Goal: Information Seeking & Learning: Learn about a topic

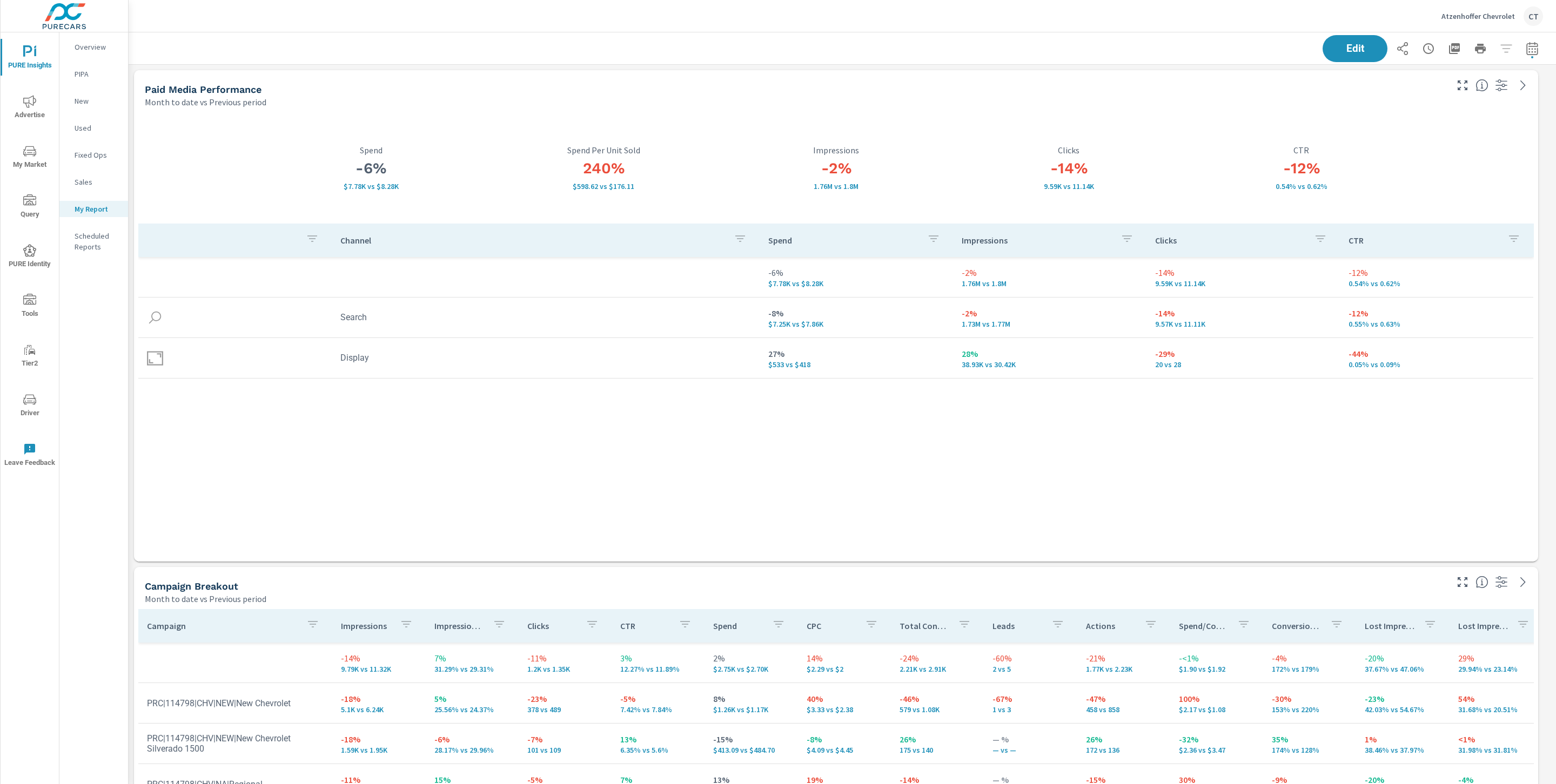
scroll to position [4378, 1440]
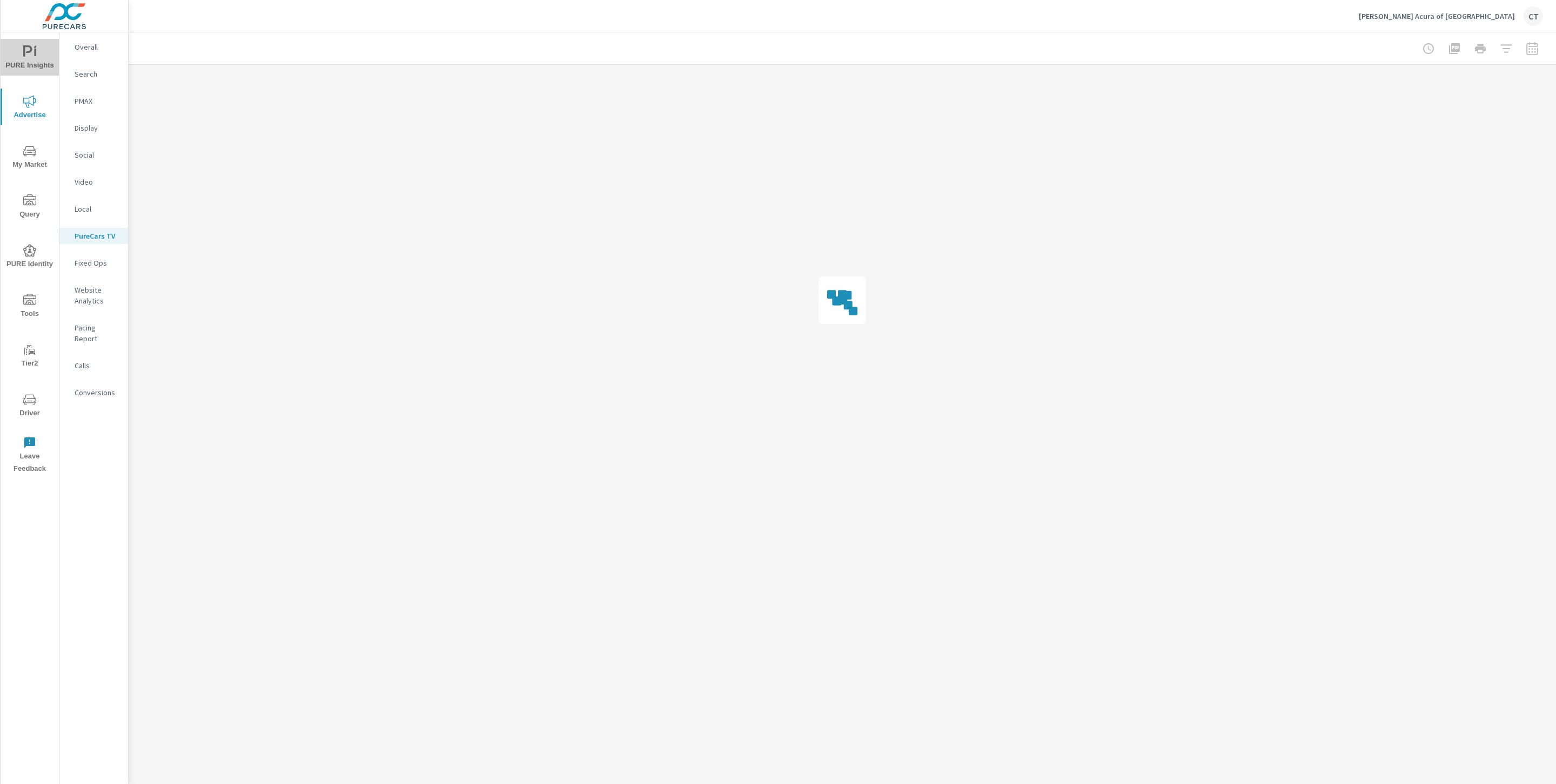
click at [27, 56] on icon "nav menu" at bounding box center [29, 52] width 13 height 13
click at [100, 204] on p "My Report" at bounding box center [97, 209] width 44 height 11
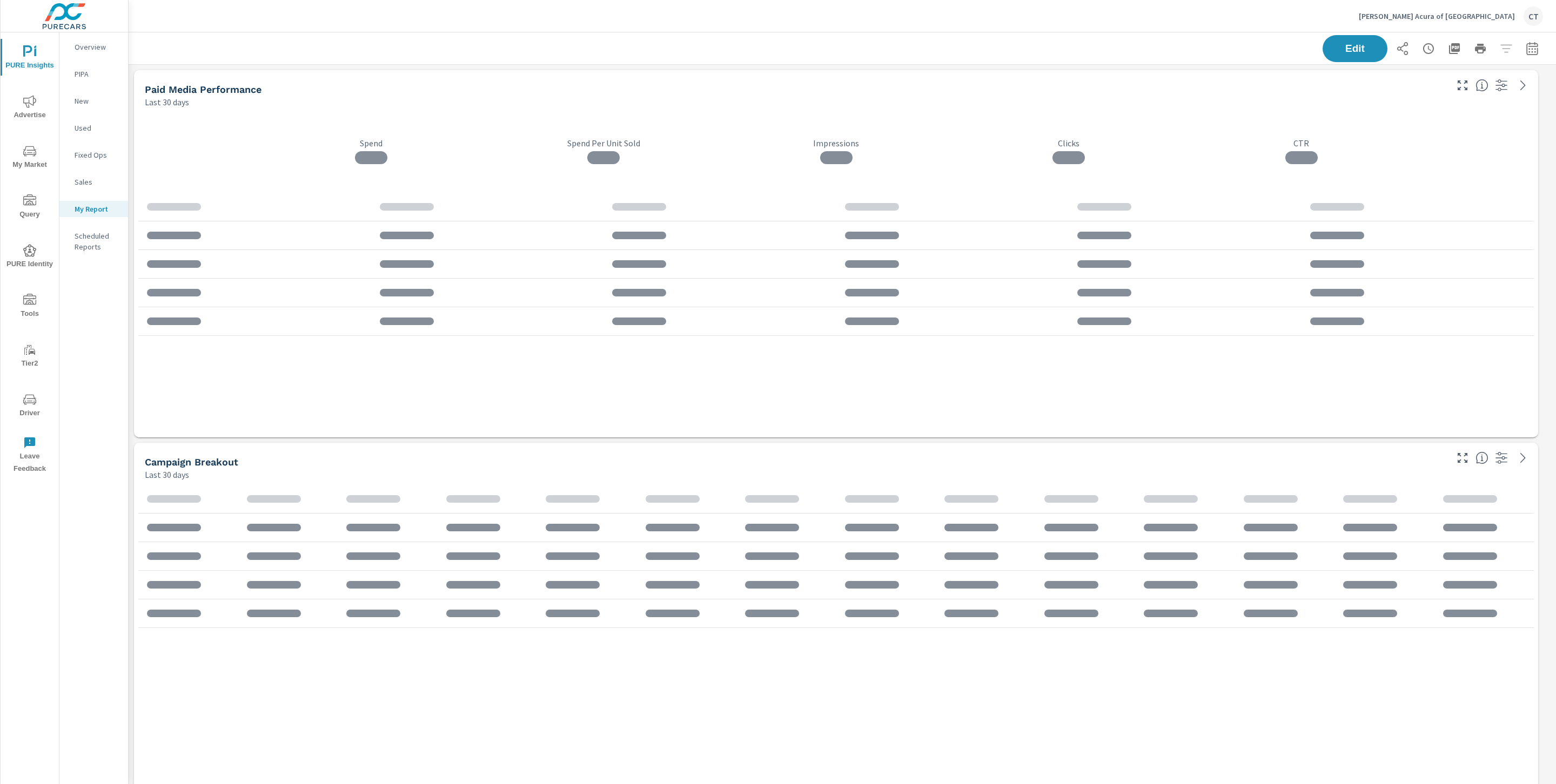
scroll to position [2887, 1440]
click at [1526, 50] on icon "button" at bounding box center [1532, 49] width 13 height 13
select select "Last 30 days"
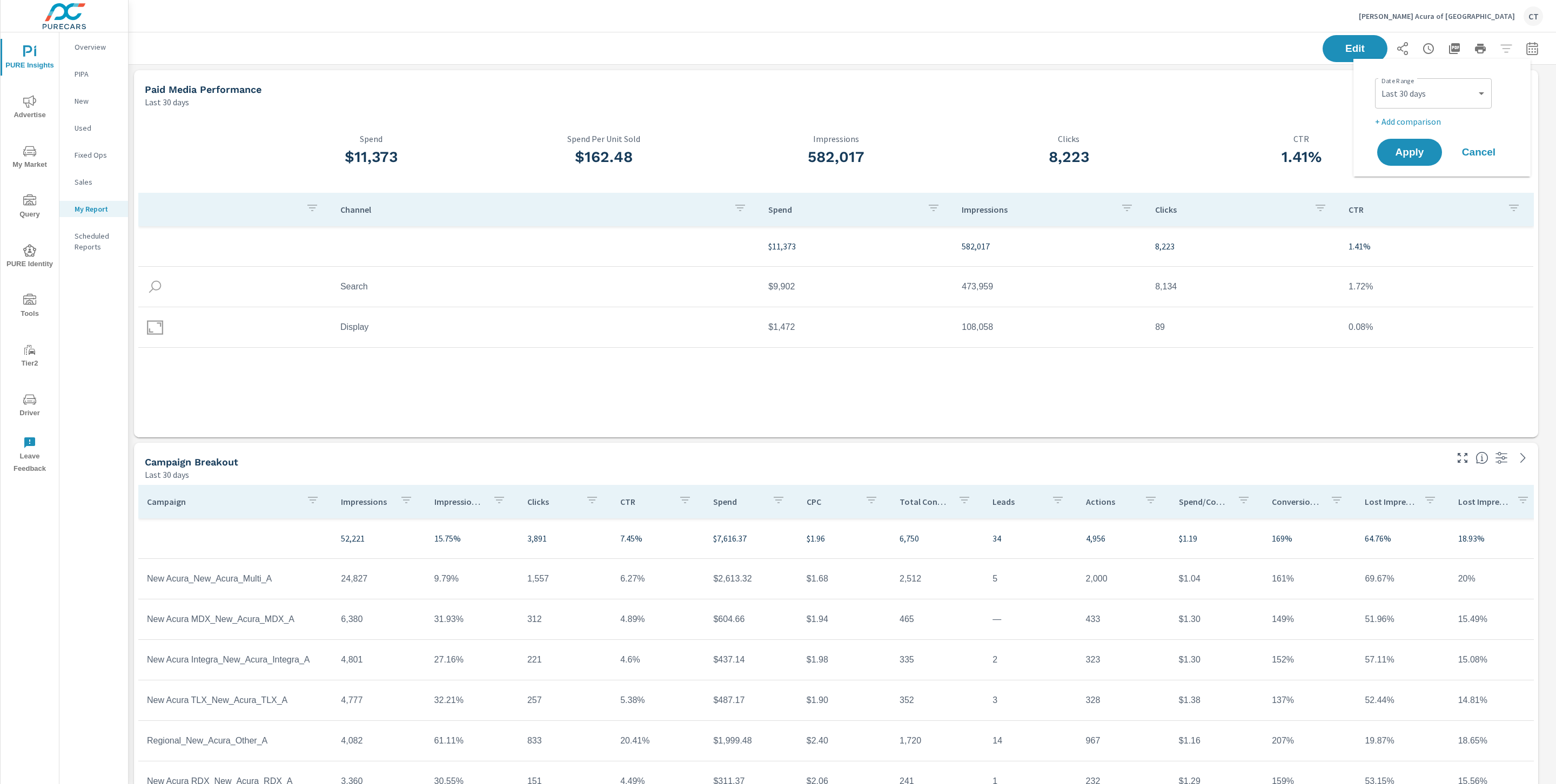
click at [1419, 117] on p "+ Add comparison" at bounding box center [1444, 121] width 139 height 13
select select "Previous period"
click at [1437, 93] on select "Custom [DATE] Last week Last 7 days Last 14 days Last 30 days Last 45 days Last…" at bounding box center [1433, 93] width 108 height 22
click at [1379, 82] on select "Custom [DATE] Last week Last 7 days Last 14 days Last 30 days Last 45 days Last…" at bounding box center [1433, 93] width 108 height 22
select select "Month to date"
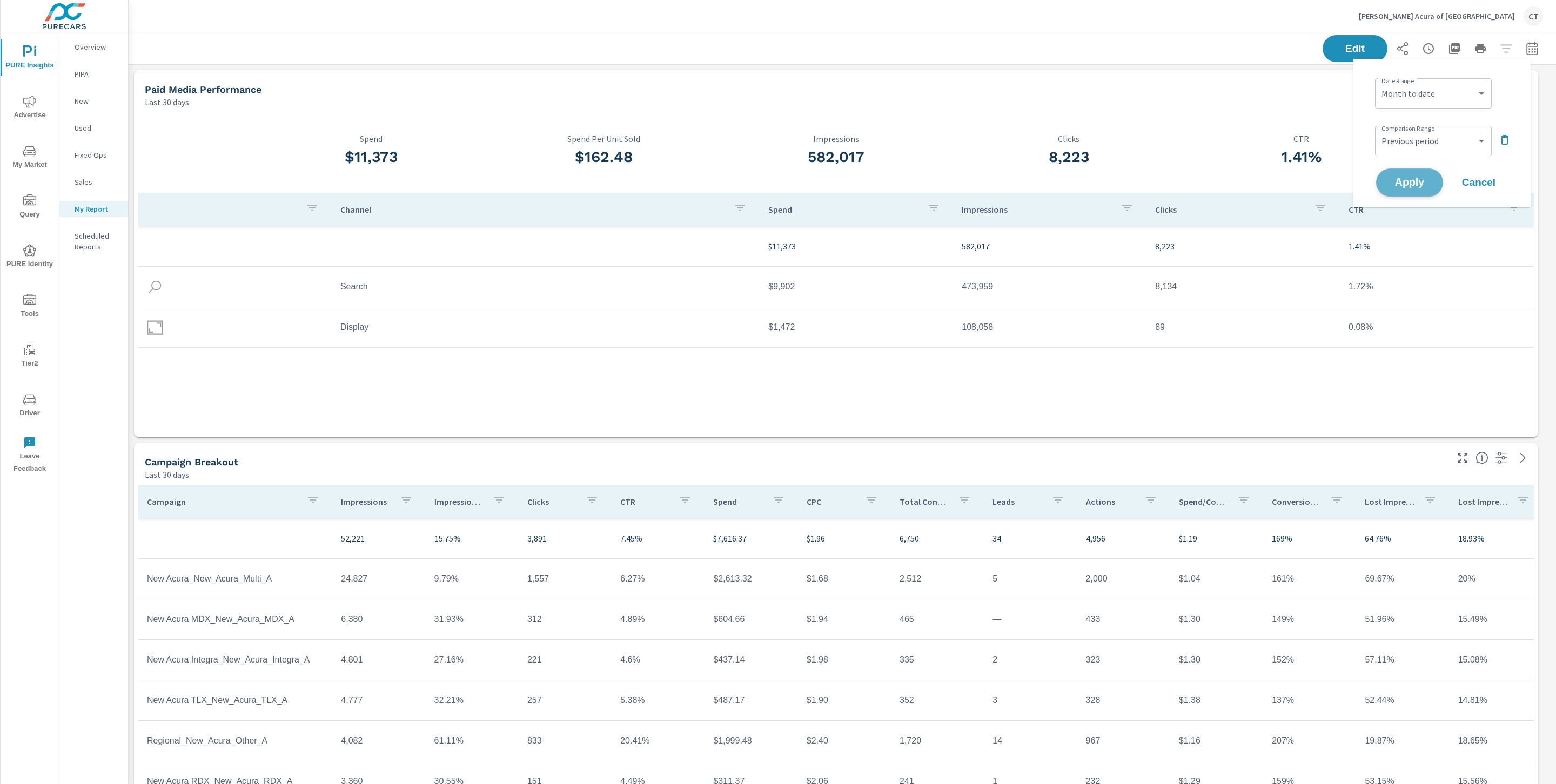
click at [1413, 184] on span "Apply" at bounding box center [1410, 183] width 44 height 10
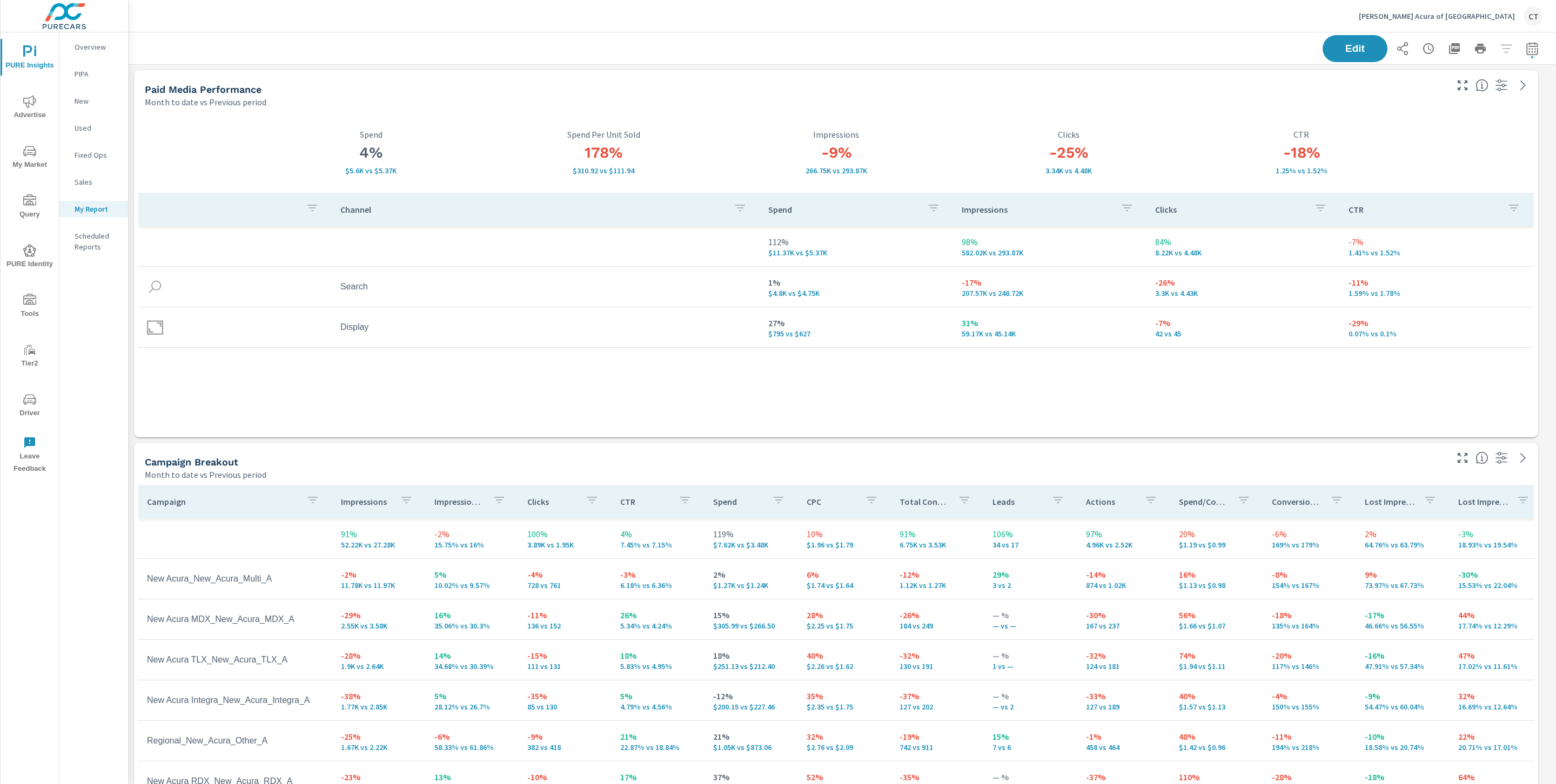
click at [31, 106] on icon "nav menu" at bounding box center [29, 102] width 13 height 13
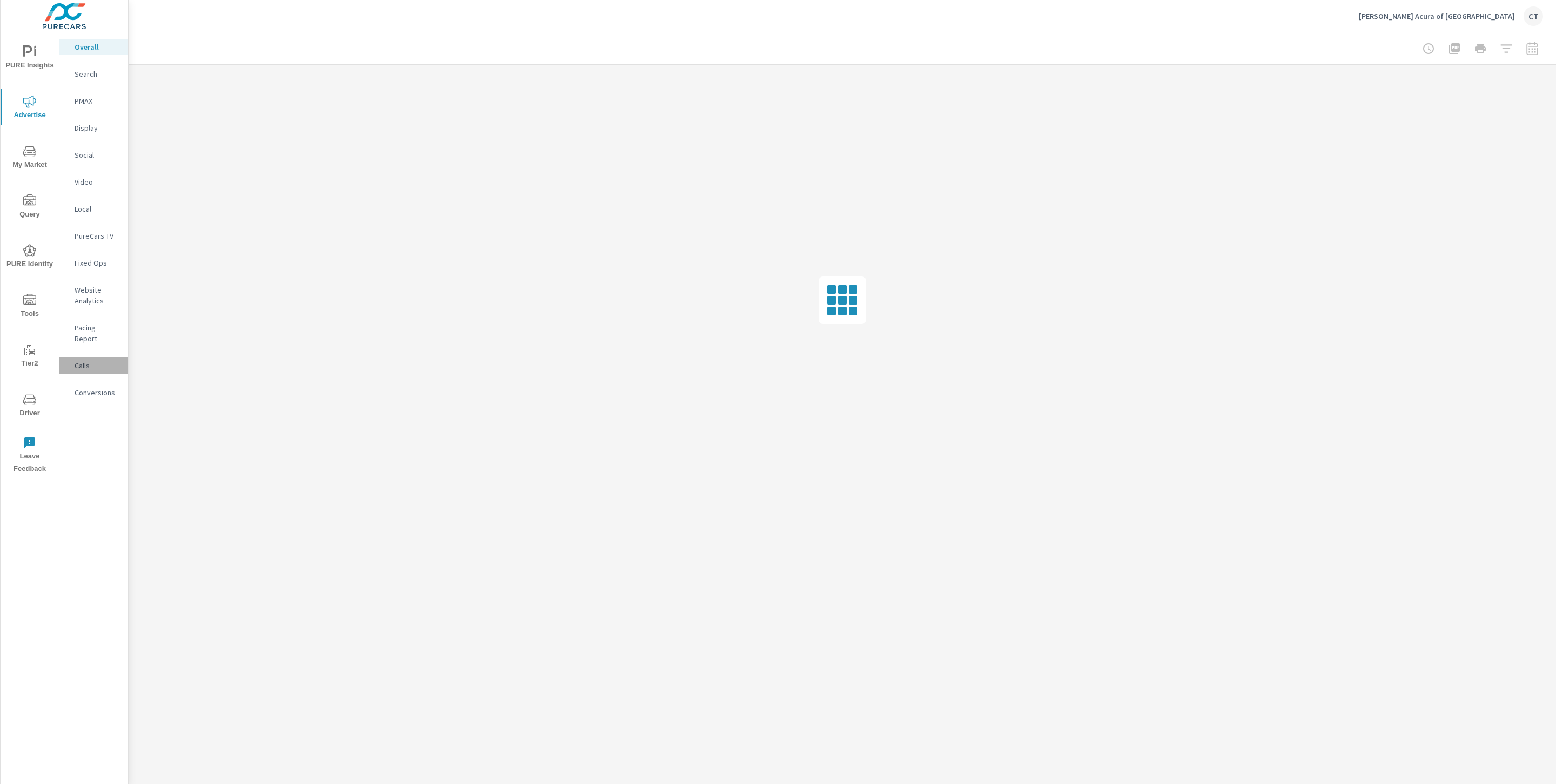
click at [100, 360] on p "Calls" at bounding box center [97, 365] width 44 height 11
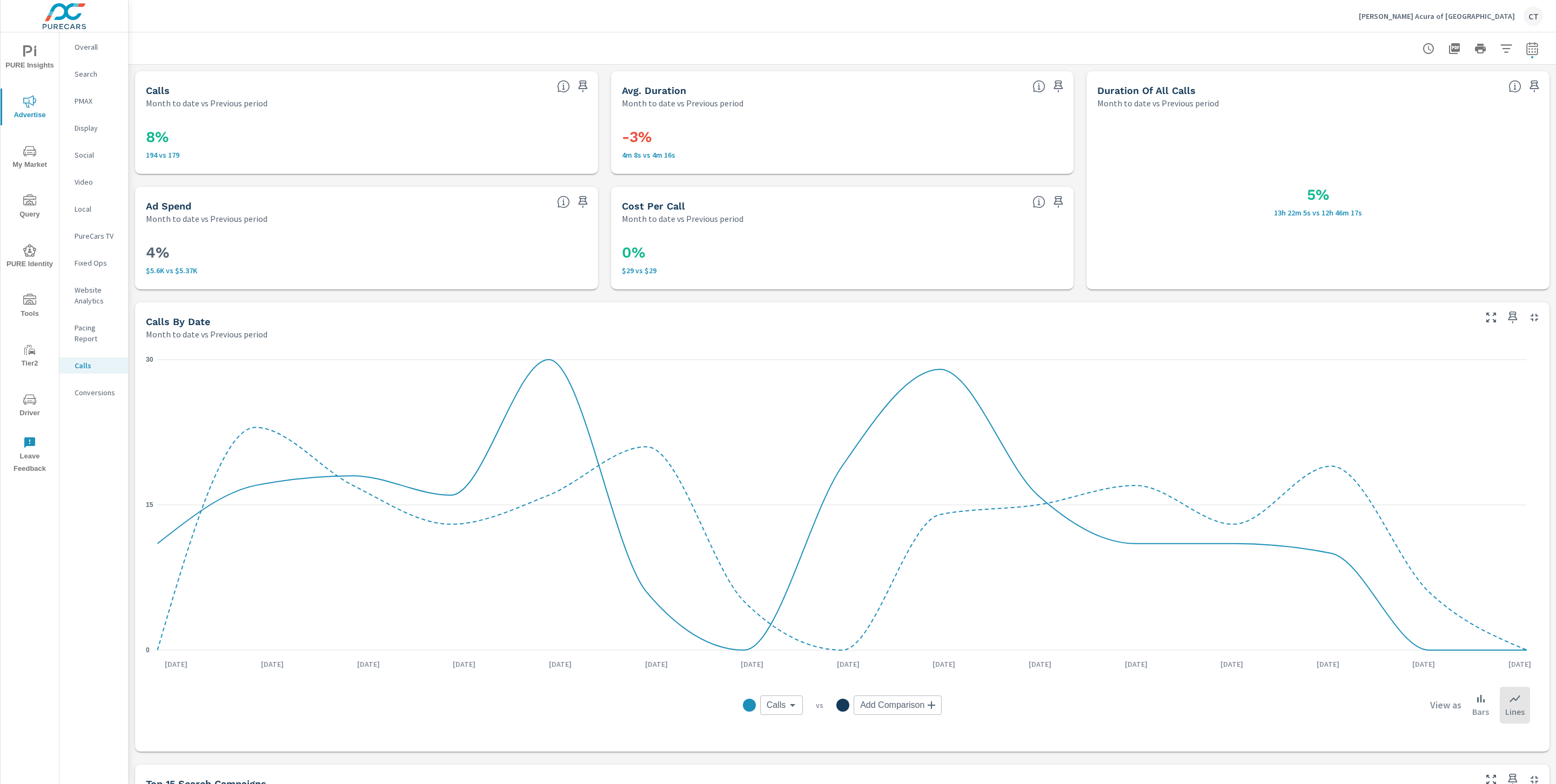
click at [1412, 128] on div "5% 13h 22m 5s vs 12h 46m 17s" at bounding box center [1318, 199] width 441 height 159
click at [1527, 44] on icon "button" at bounding box center [1532, 48] width 11 height 13
select select "Month to date"
click at [1476, 145] on select "Custom Previous period Previous month Previous year" at bounding box center [1433, 141] width 108 height 22
click at [1379, 130] on select "Custom Previous period Previous month Previous year" at bounding box center [1433, 141] width 108 height 22
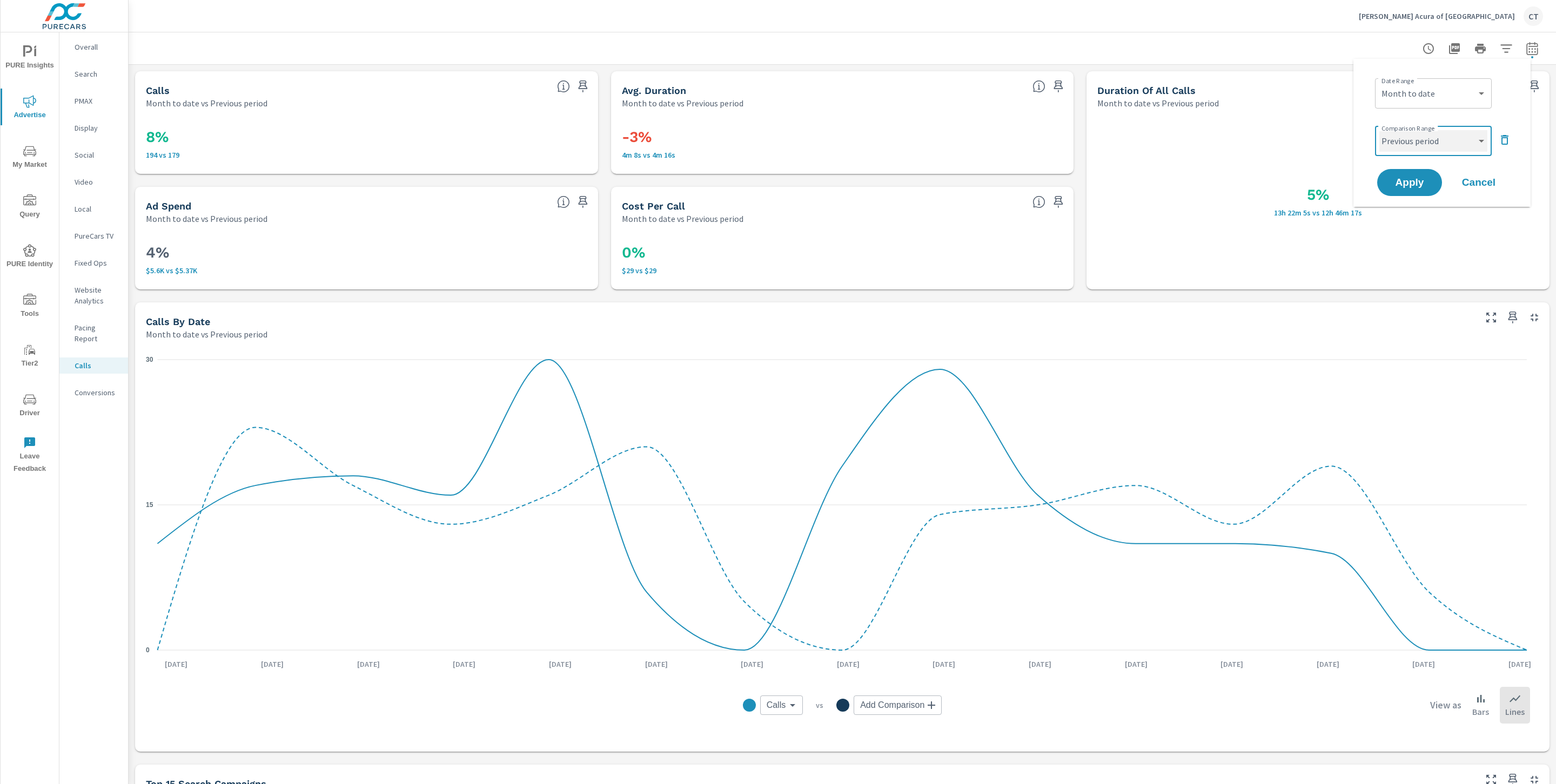
select select "Previous month"
click at [1424, 179] on span "Apply" at bounding box center [1410, 183] width 44 height 10
click at [102, 110] on nav "Overall Search PMAX Display Social Video Local PureCars TV Fixed Ops Website An…" at bounding box center [94, 224] width 69 height 384
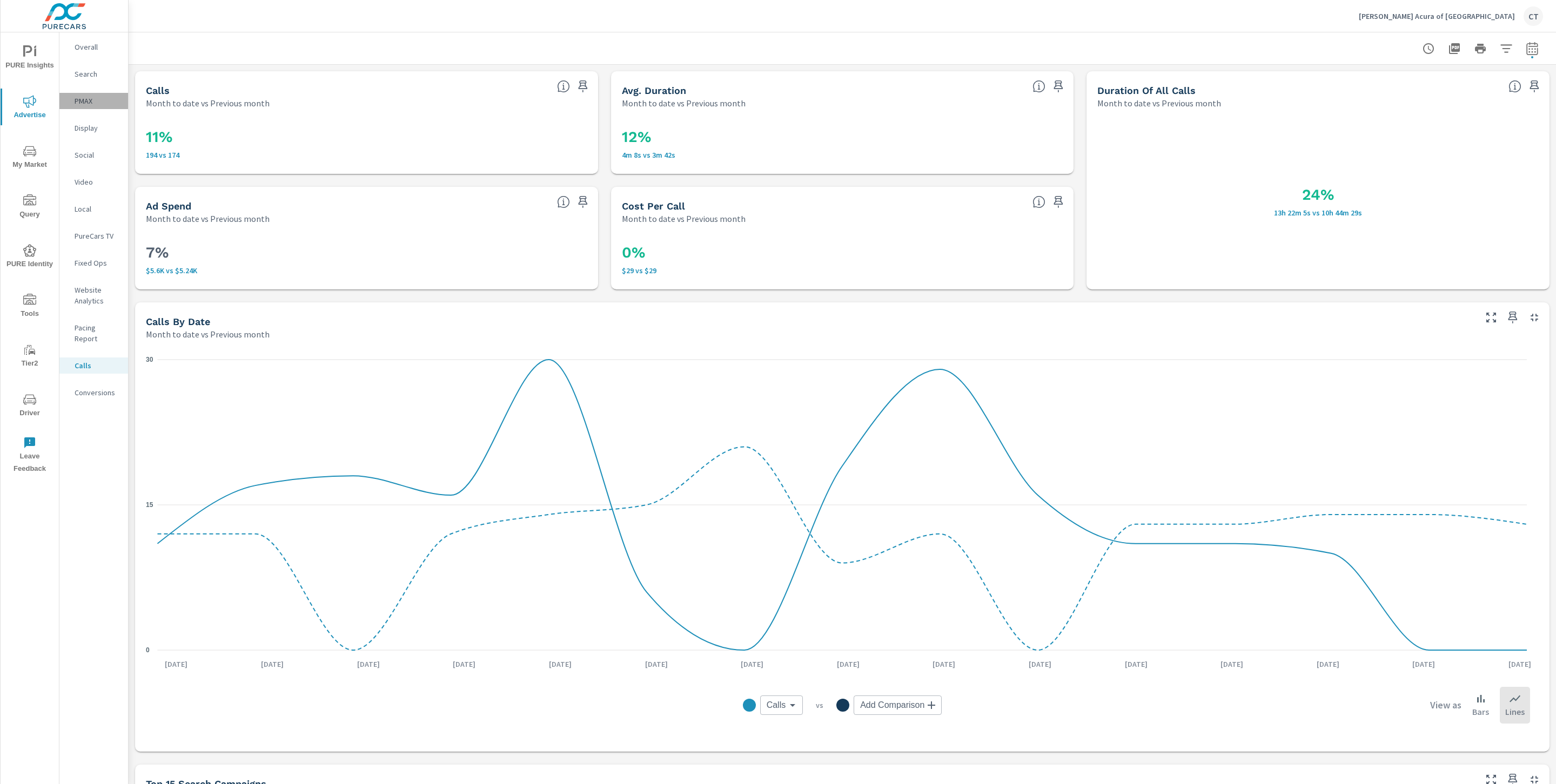
click at [100, 106] on p "PMAX" at bounding box center [97, 100] width 44 height 11
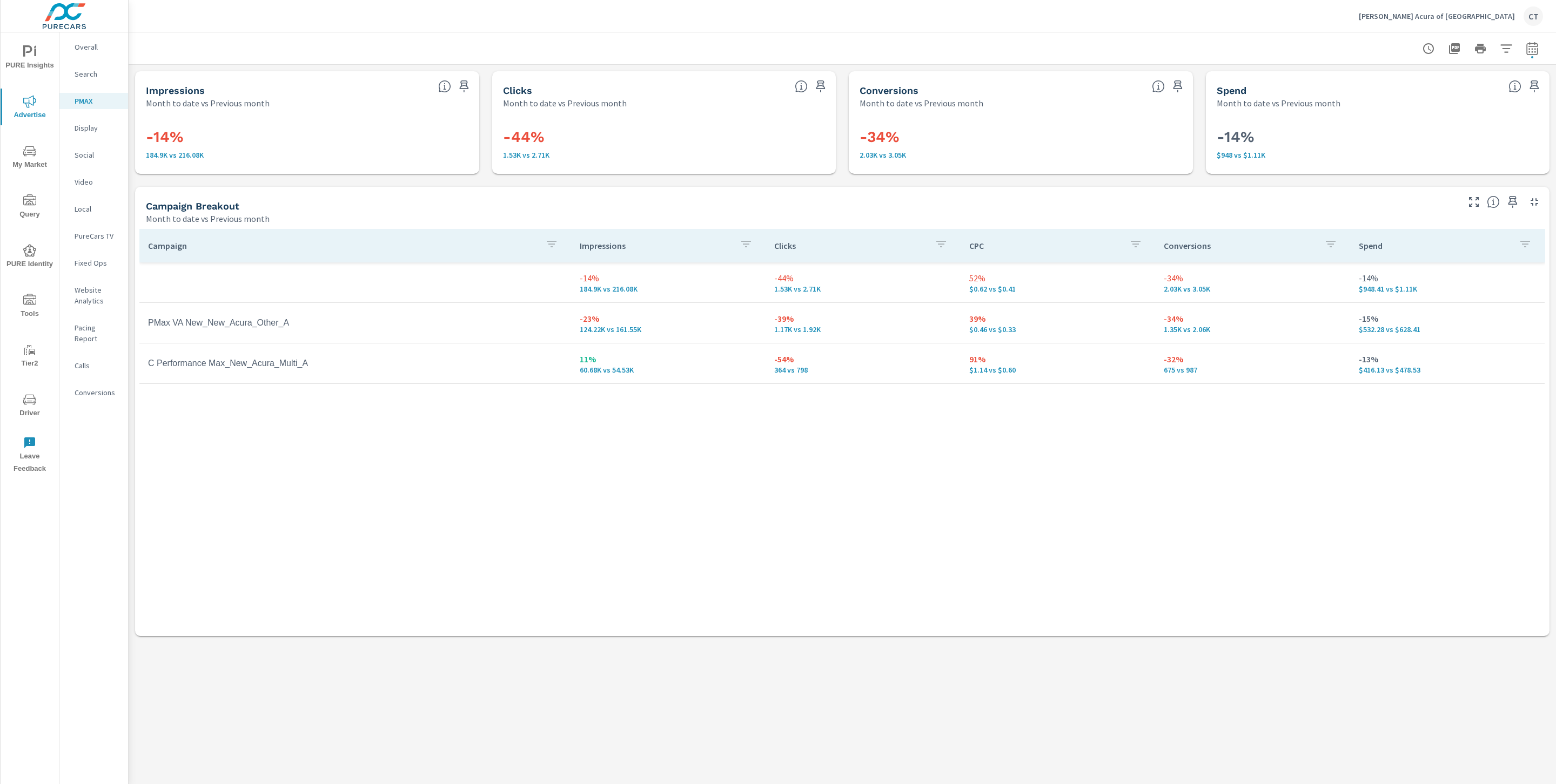
click at [97, 72] on p "Search" at bounding box center [97, 74] width 44 height 11
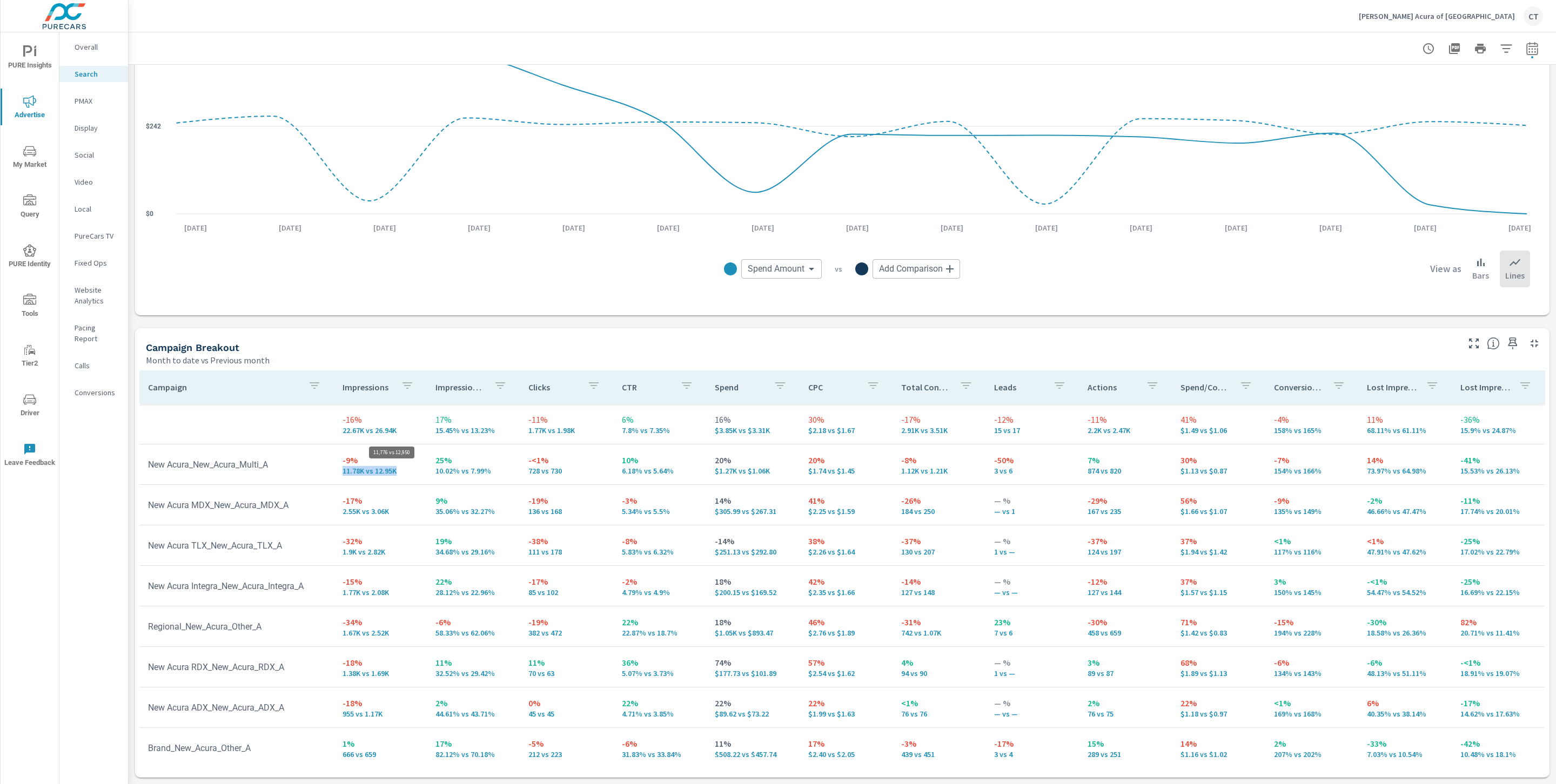
drag, startPoint x: 405, startPoint y: 466, endPoint x: 397, endPoint y: 467, distance: 8.1
click at [397, 467] on p "11.78K vs 12.95K" at bounding box center [380, 471] width 75 height 9
click at [1132, 252] on div "View as Bars Lines" at bounding box center [1300, 268] width 459 height 37
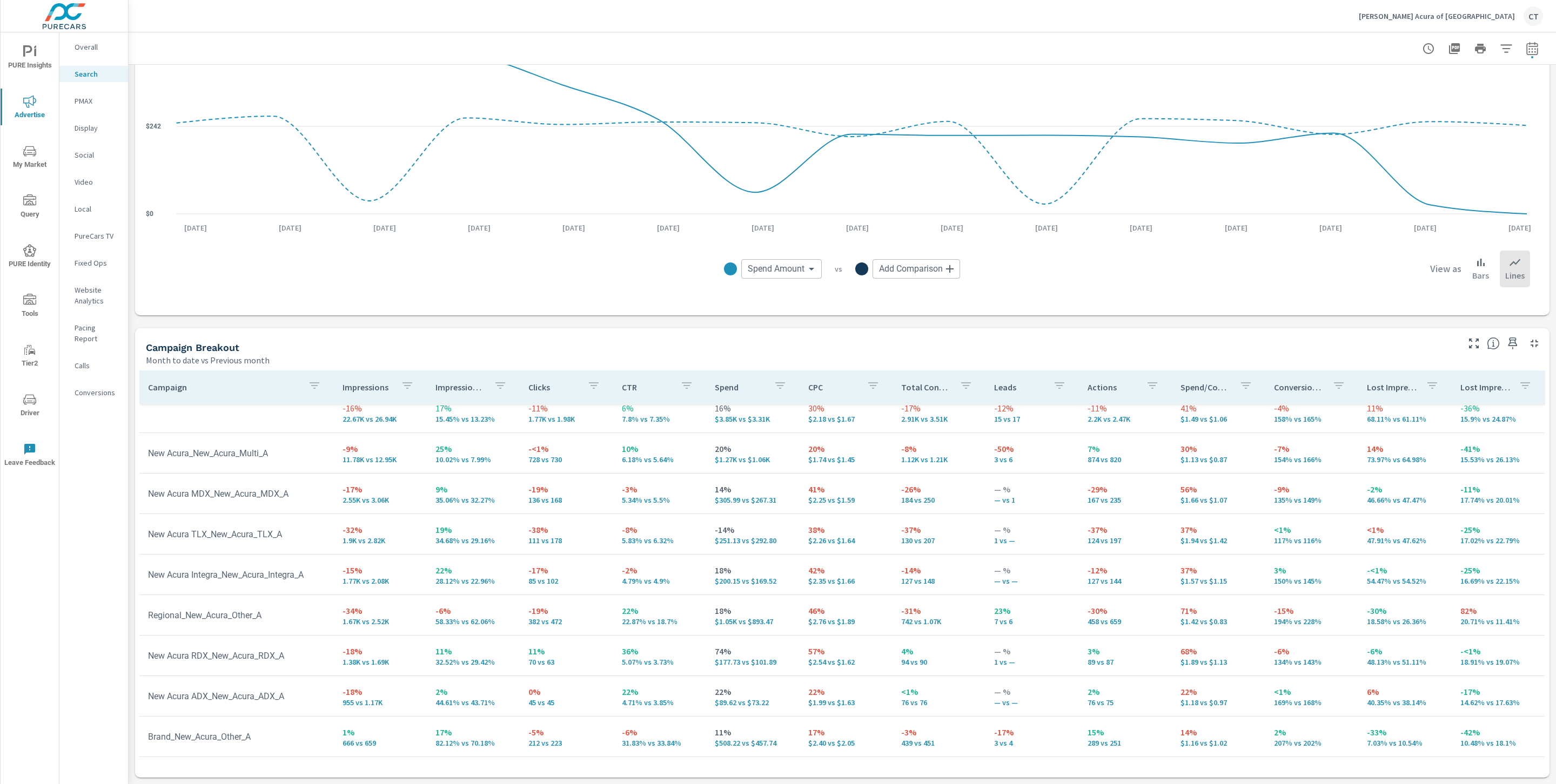
click at [417, 730] on td "1% 666 vs 659" at bounding box center [380, 737] width 93 height 39
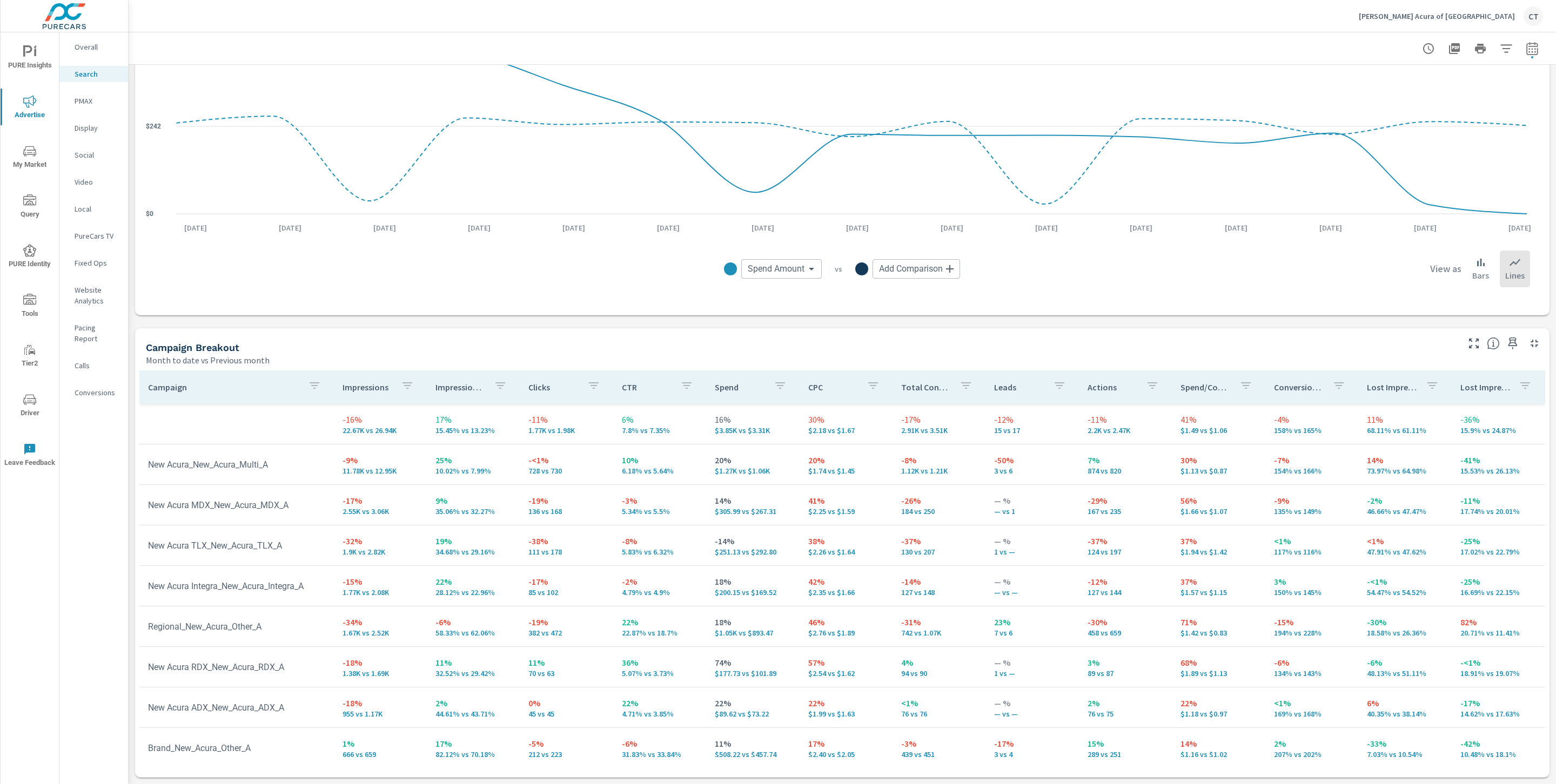
click at [1484, 26] on button "Hiley Acura of Fort Worth CT" at bounding box center [1451, 16] width 193 height 32
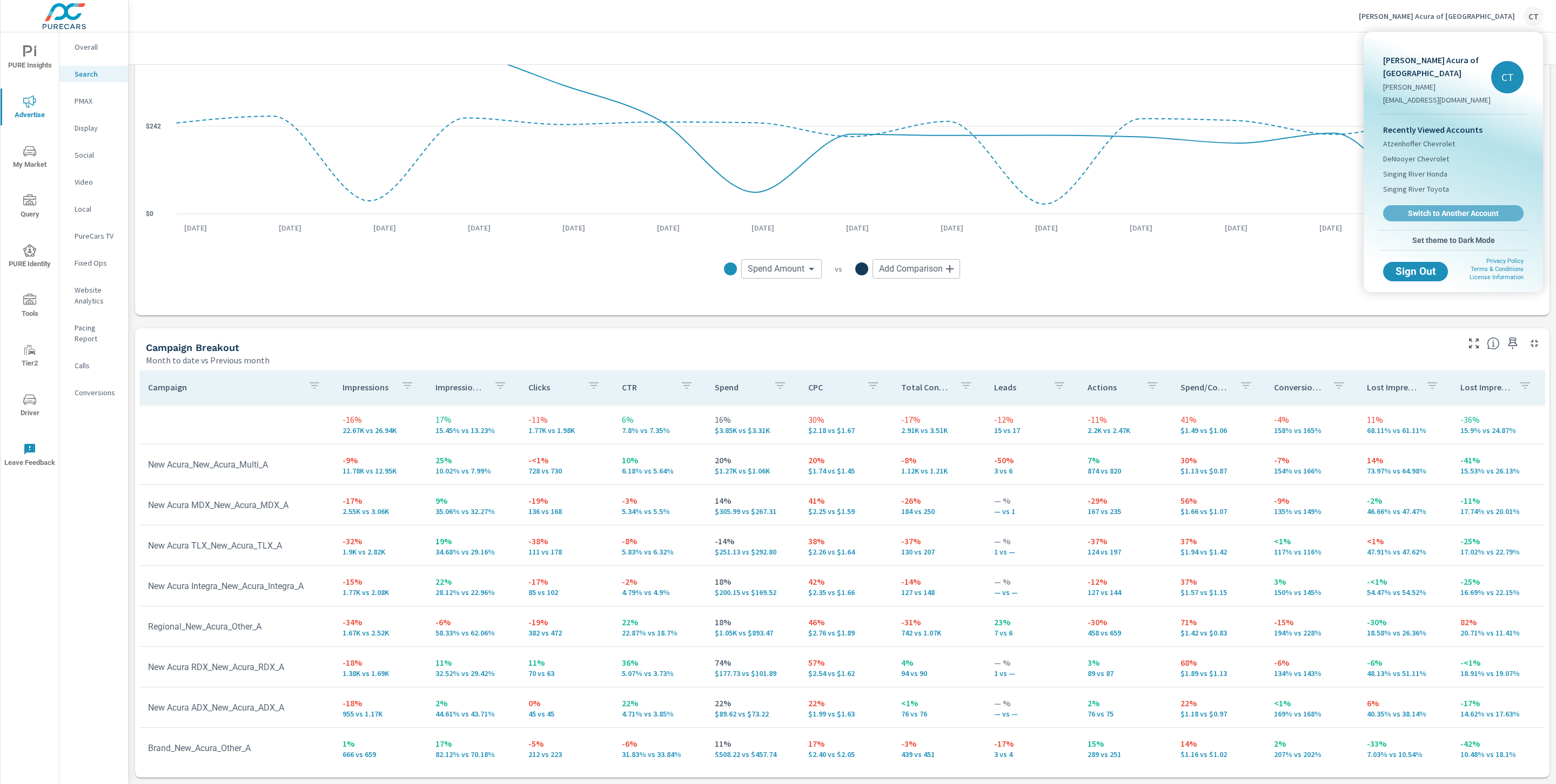
drag, startPoint x: 1443, startPoint y: 192, endPoint x: 1441, endPoint y: 209, distance: 17.1
click at [1443, 205] on link "Switch to Another Account" at bounding box center [1453, 213] width 141 height 16
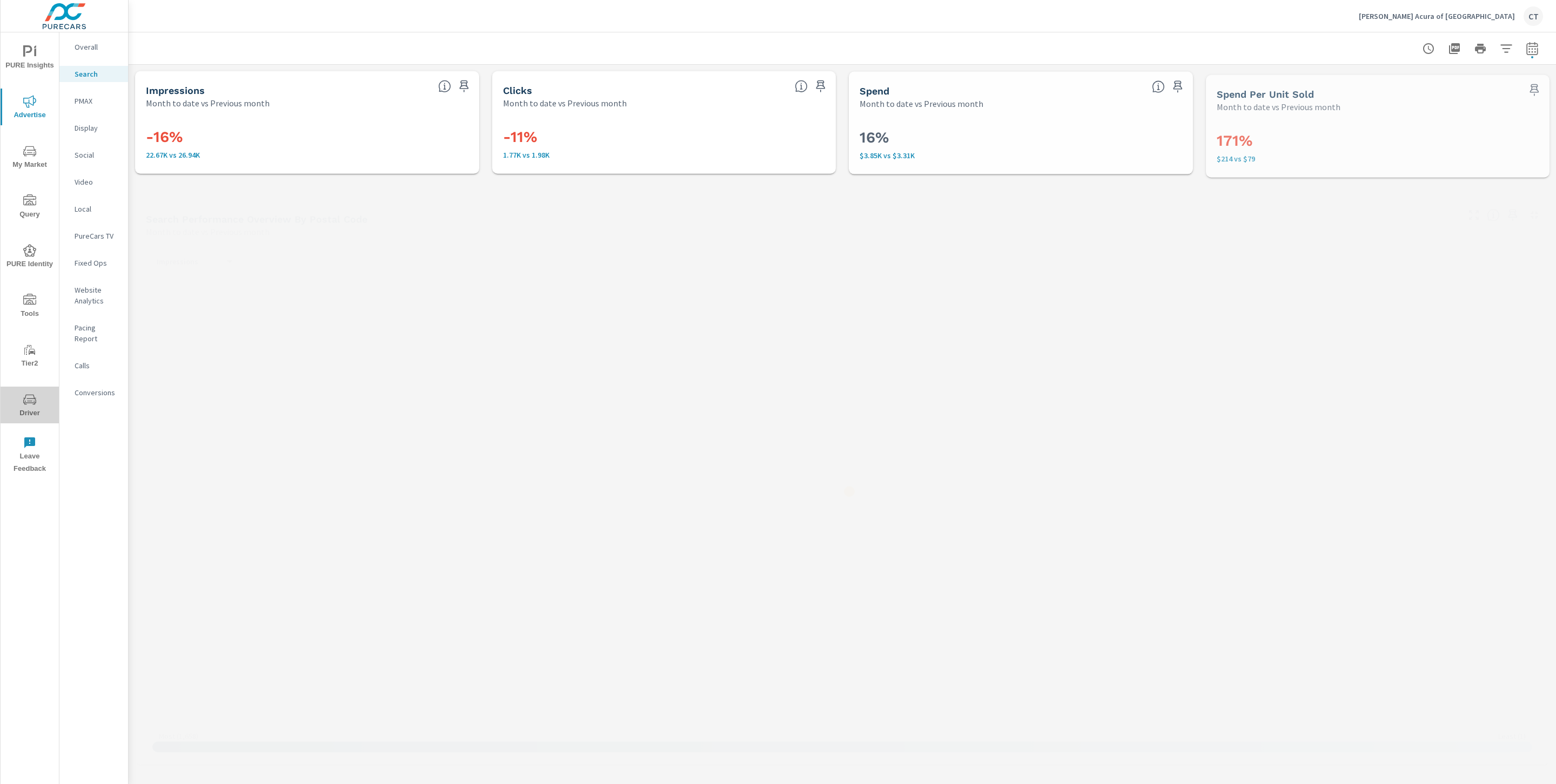
click at [27, 415] on span "Driver" at bounding box center [29, 406] width 52 height 27
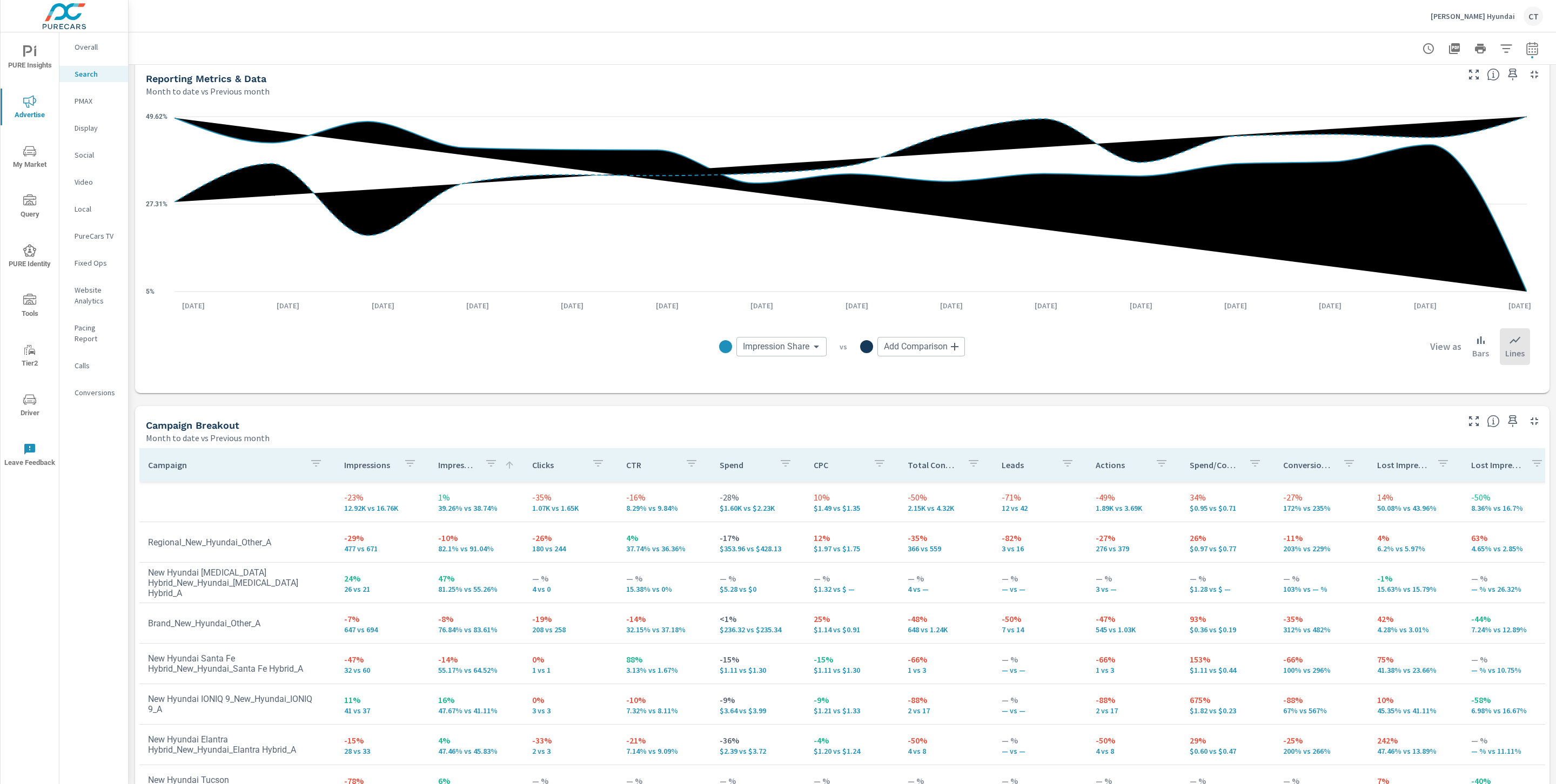
scroll to position [783, 0]
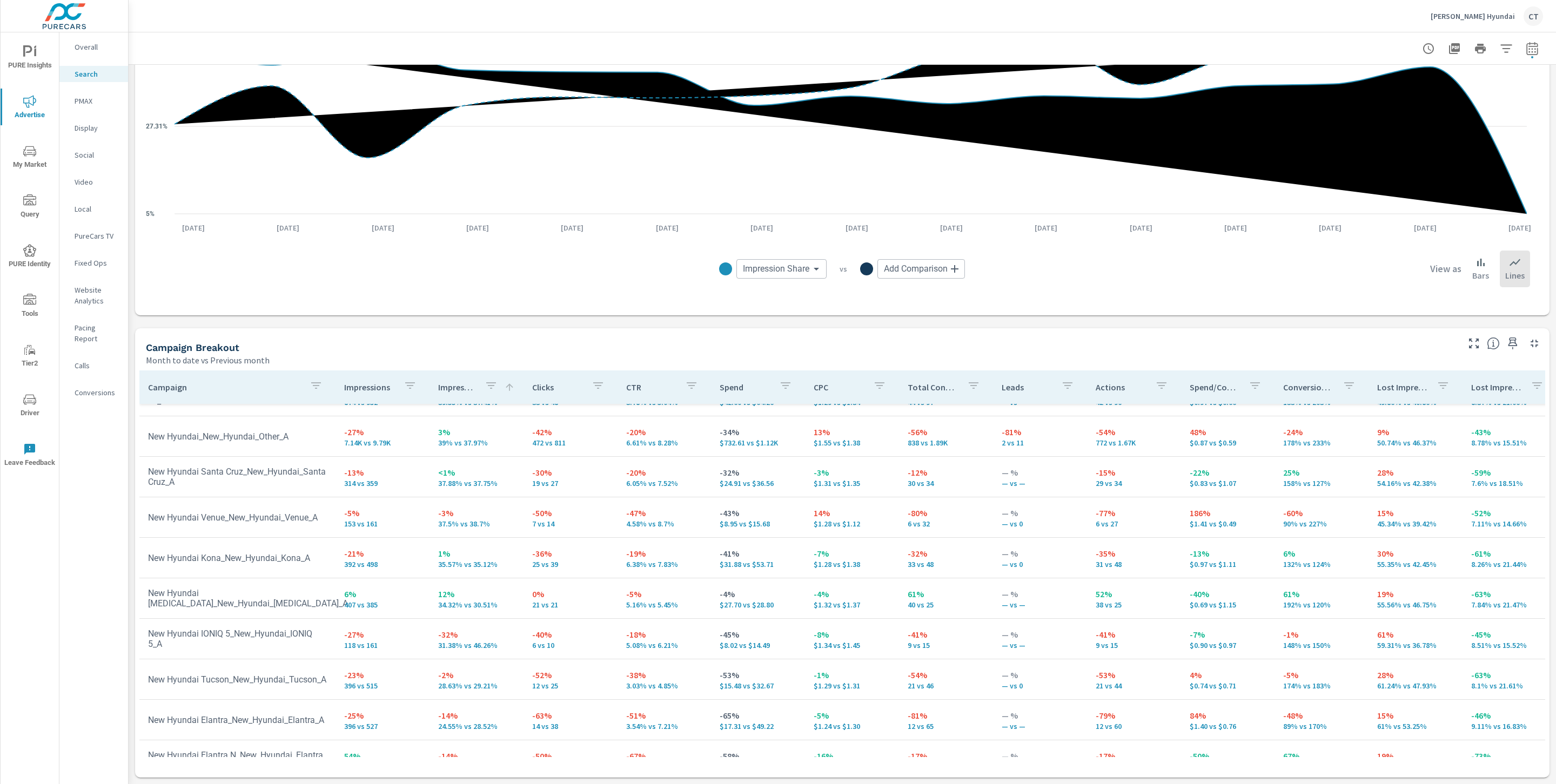
scroll to position [428, 0]
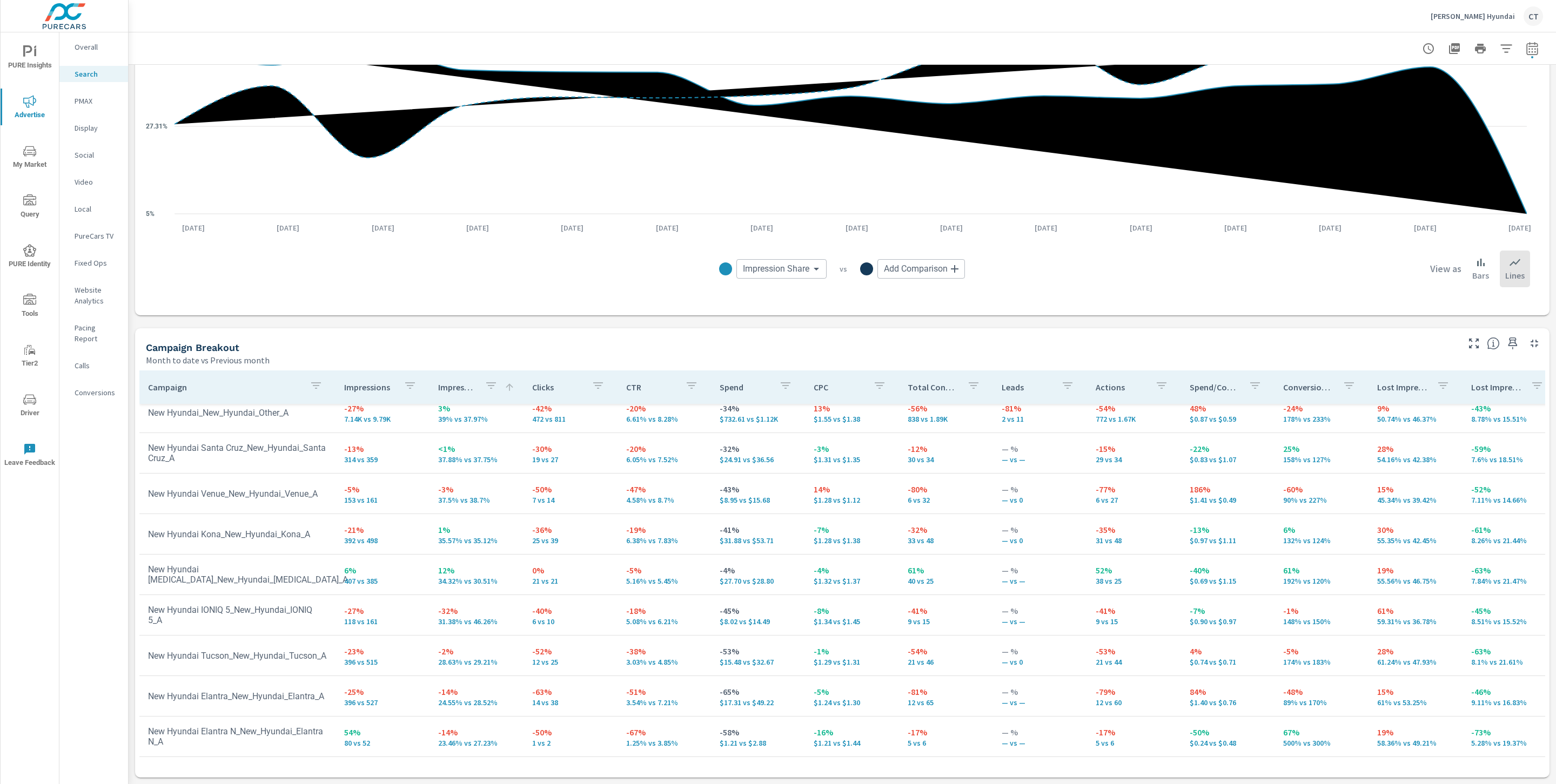
scroll to position [376, 0]
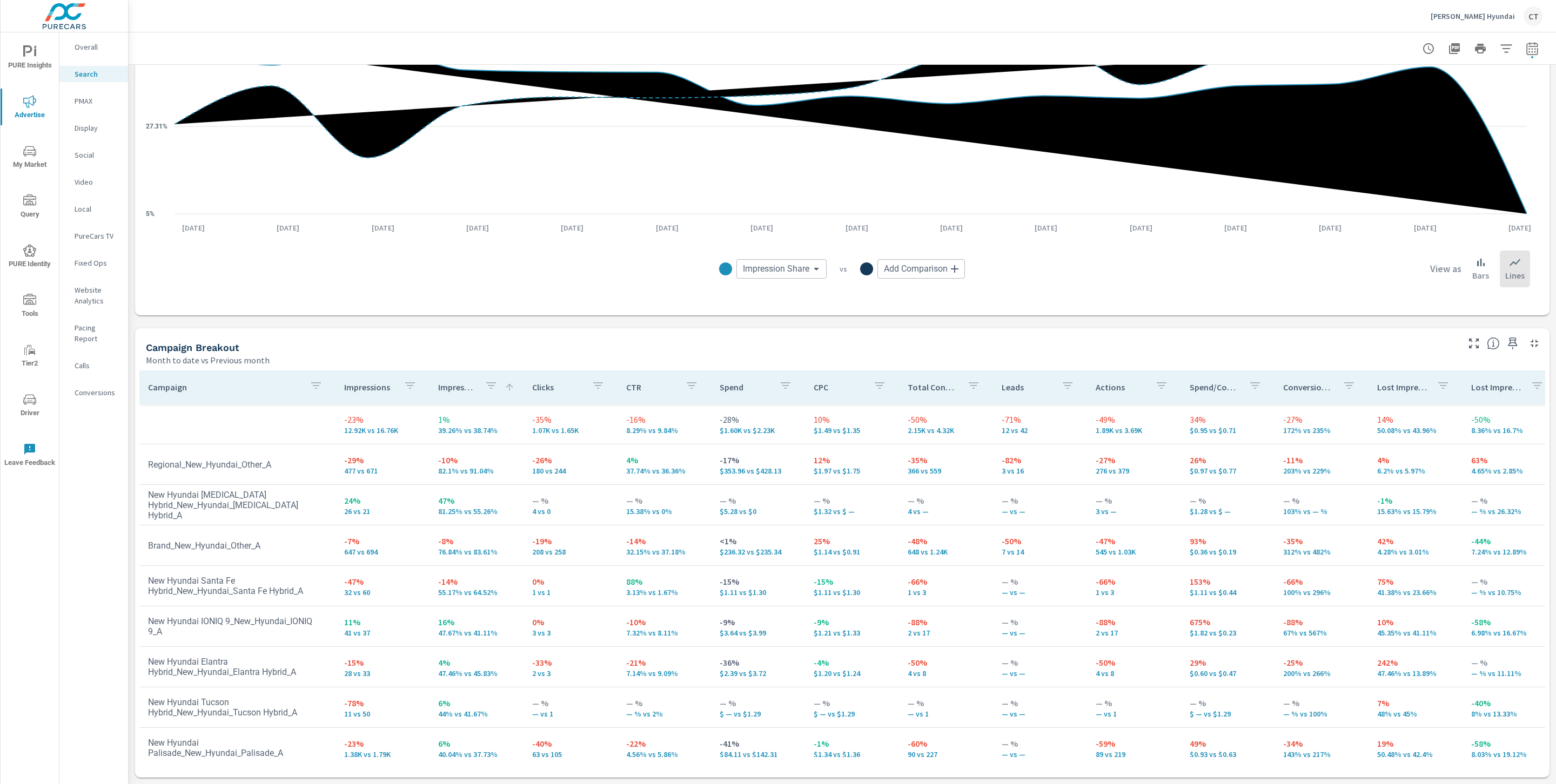
click at [596, 359] on div "Month to date vs Previous month" at bounding box center [801, 360] width 1311 height 13
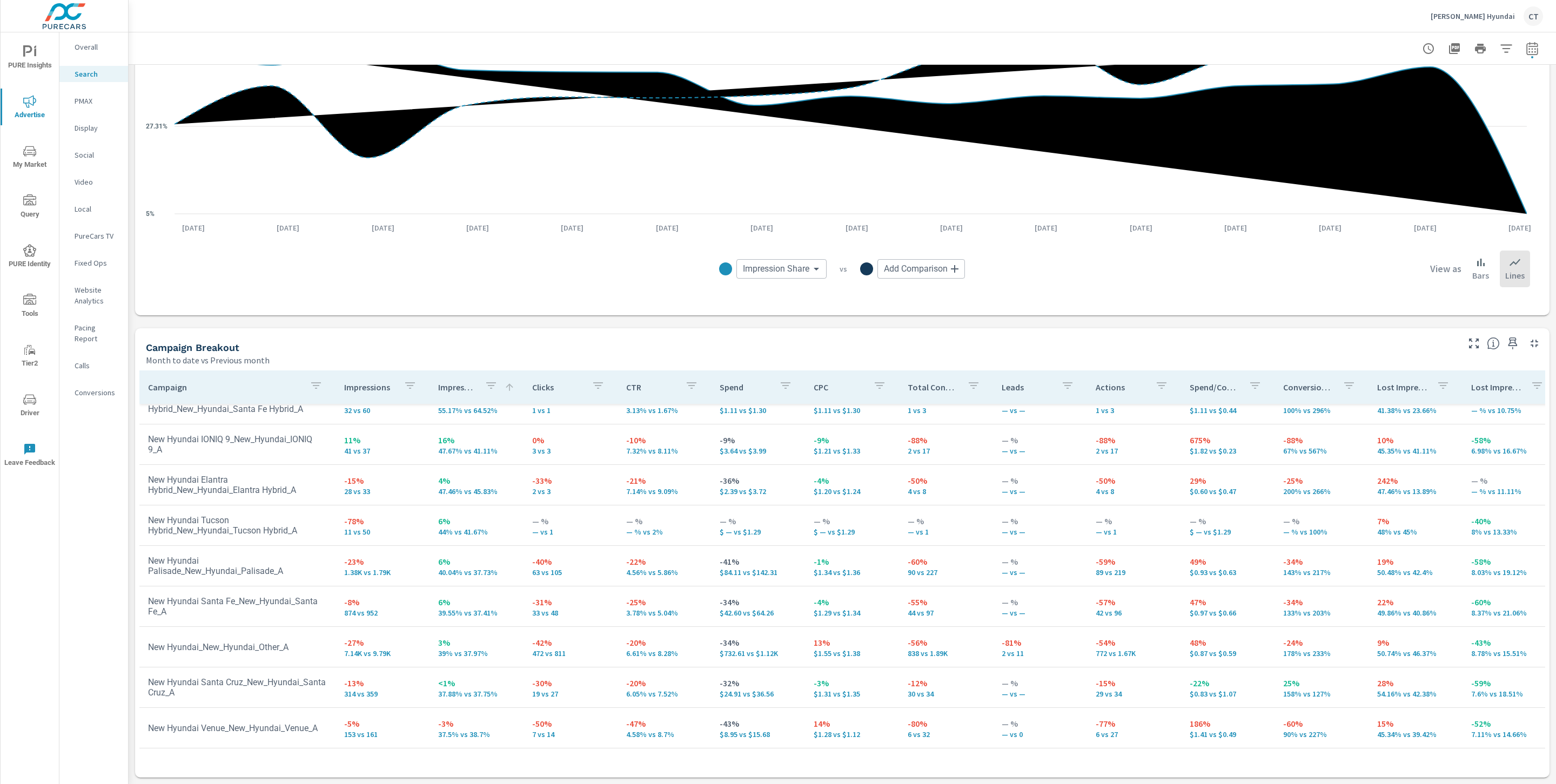
scroll to position [184, 0]
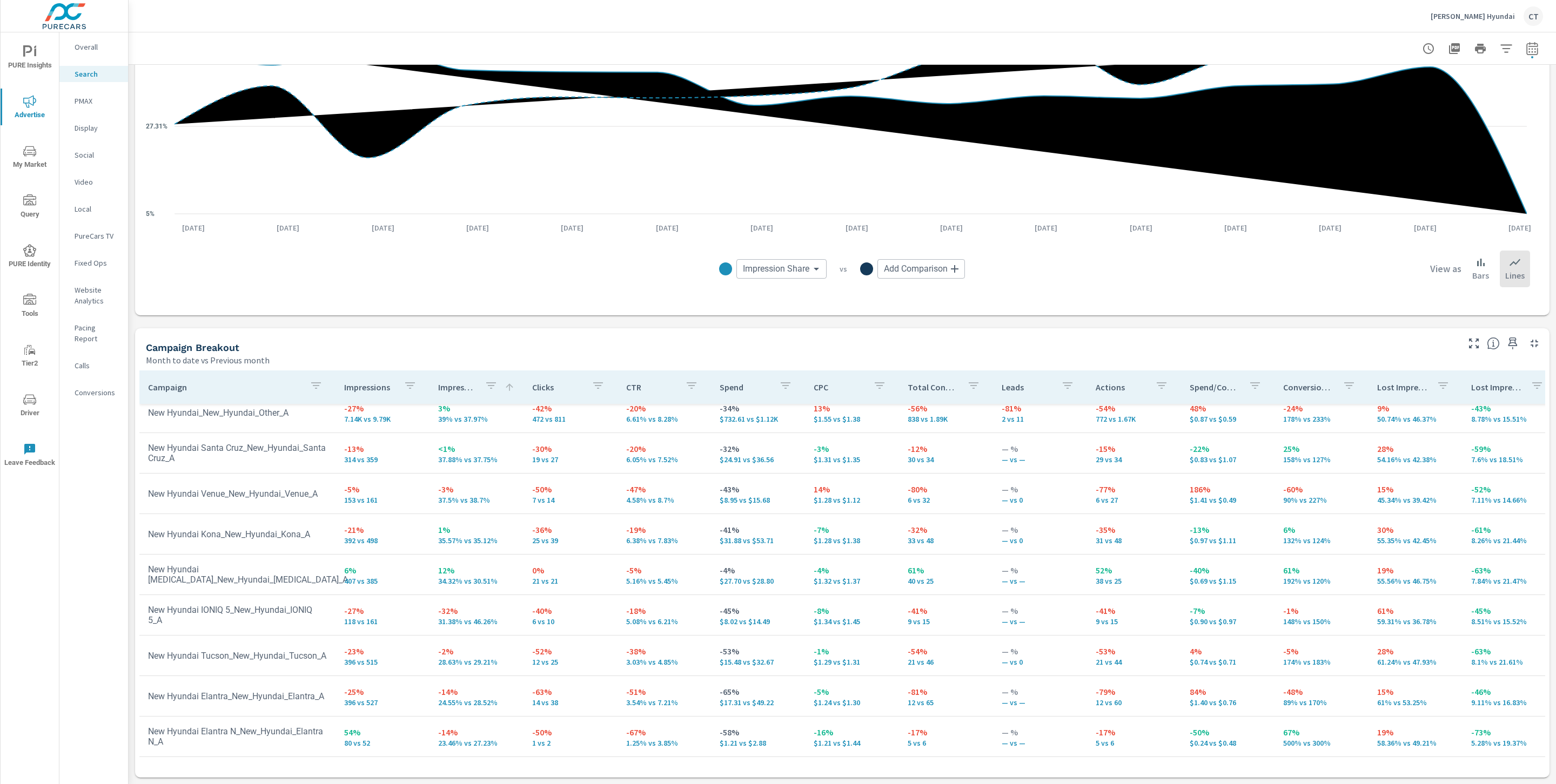
scroll to position [428, 0]
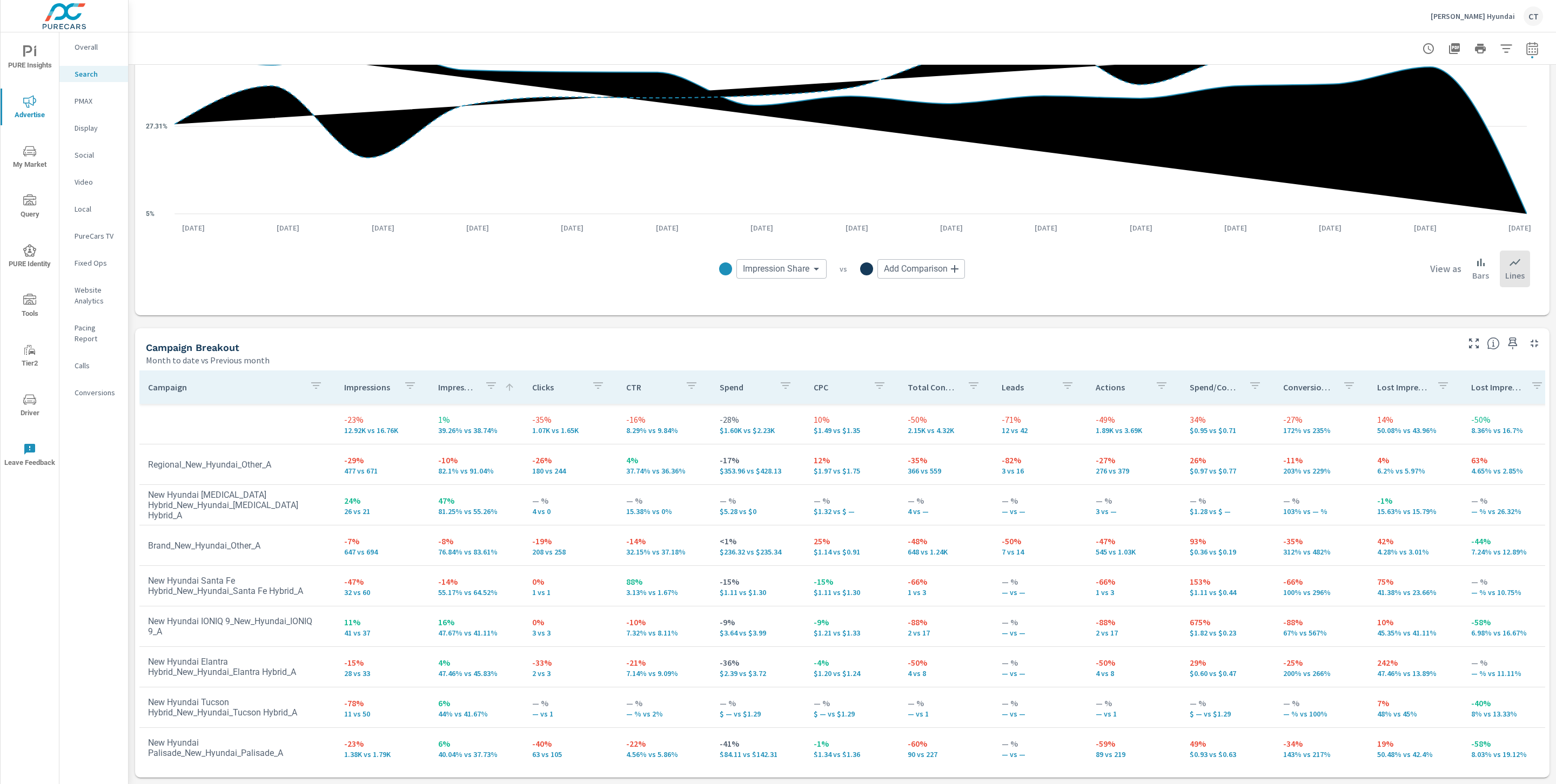
click at [93, 90] on nav "Overall Search PMAX Display Social Video Local PureCars TV Fixed Ops Website An…" at bounding box center [94, 224] width 69 height 384
click at [95, 105] on p "PMAX" at bounding box center [97, 100] width 44 height 11
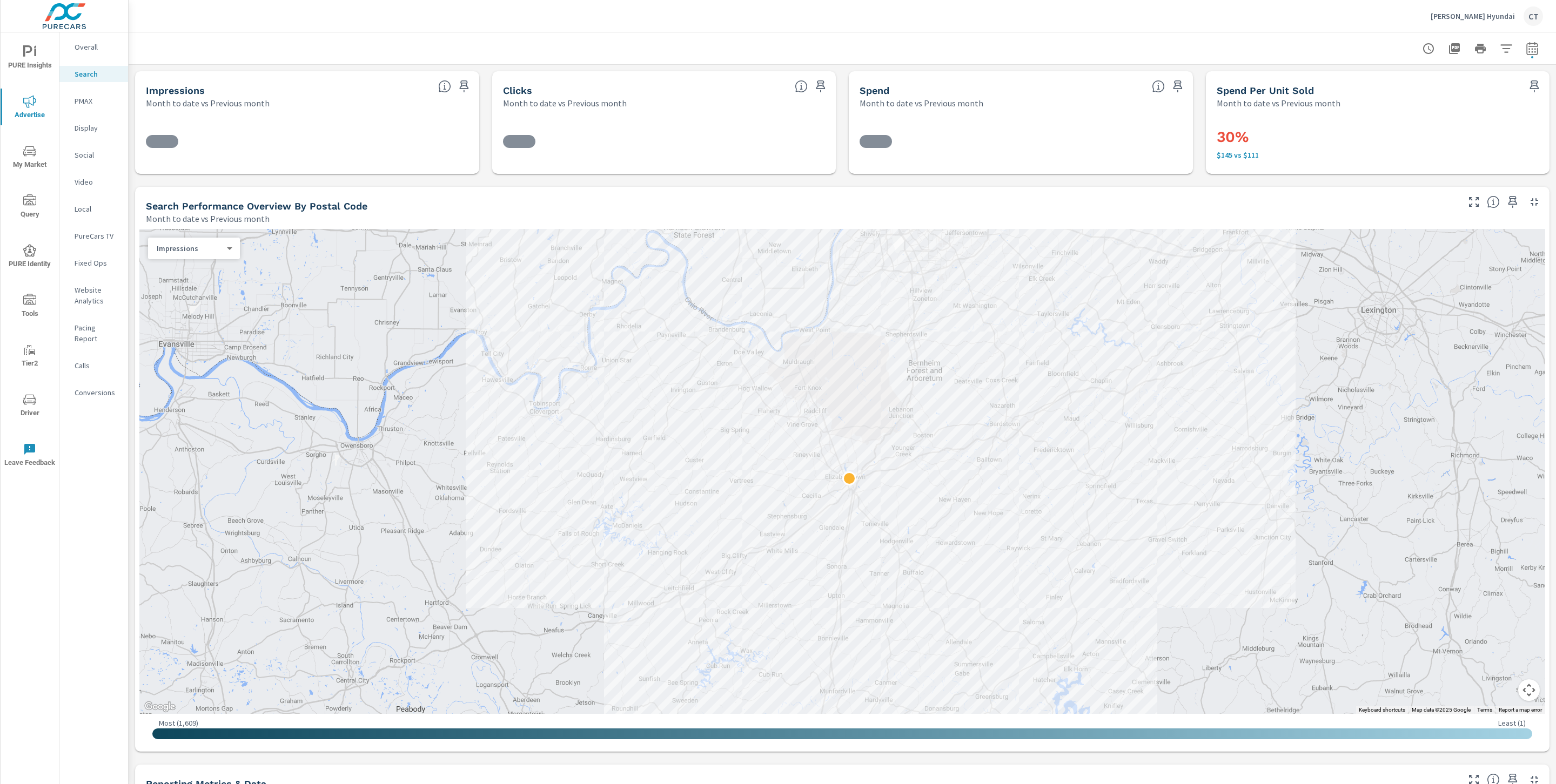
click at [32, 155] on icon "nav menu" at bounding box center [29, 151] width 13 height 13
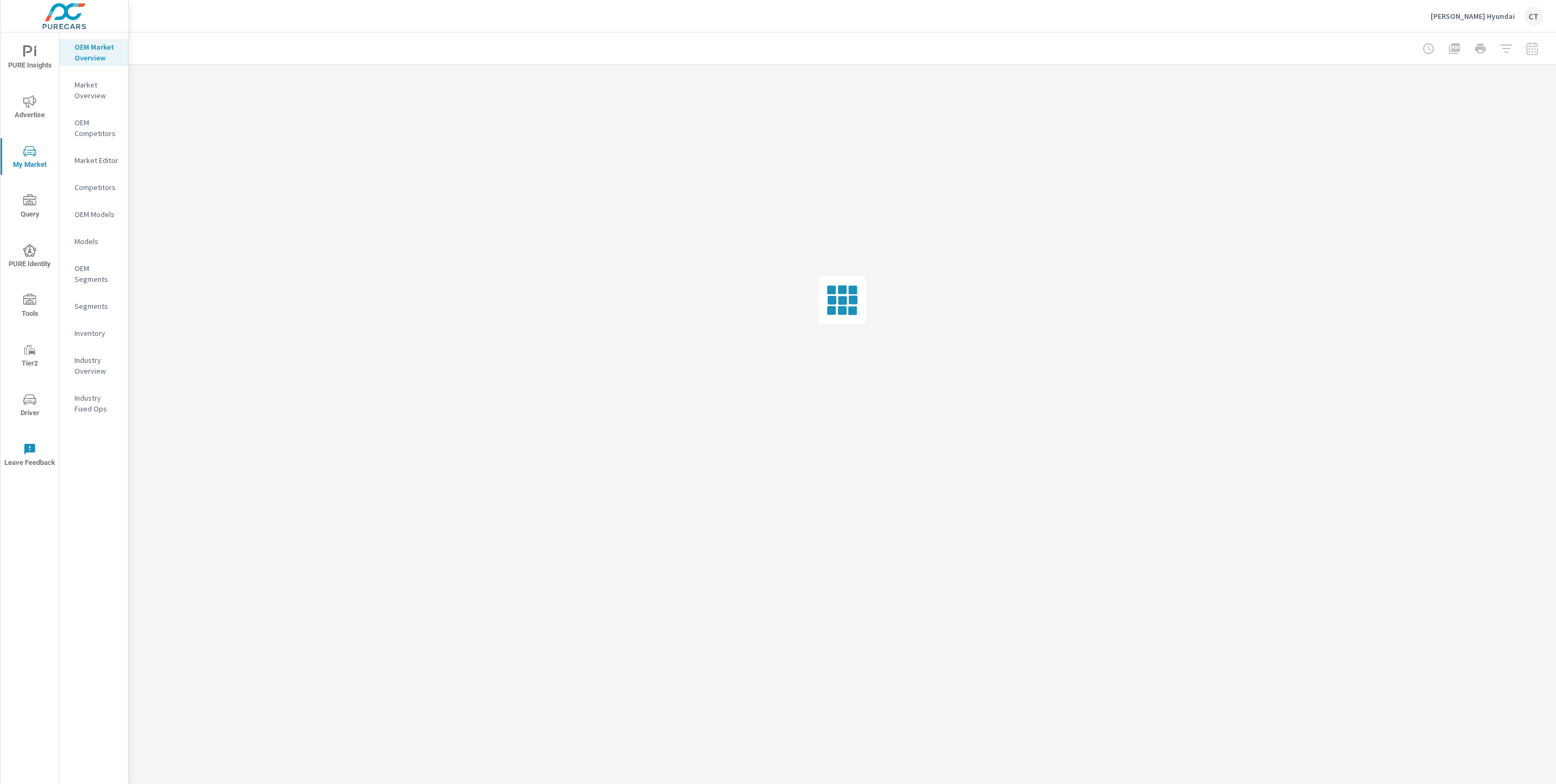
click at [97, 329] on p "Inventory" at bounding box center [97, 333] width 44 height 11
click at [386, 12] on div "Swope Hyundai CT" at bounding box center [842, 16] width 1402 height 32
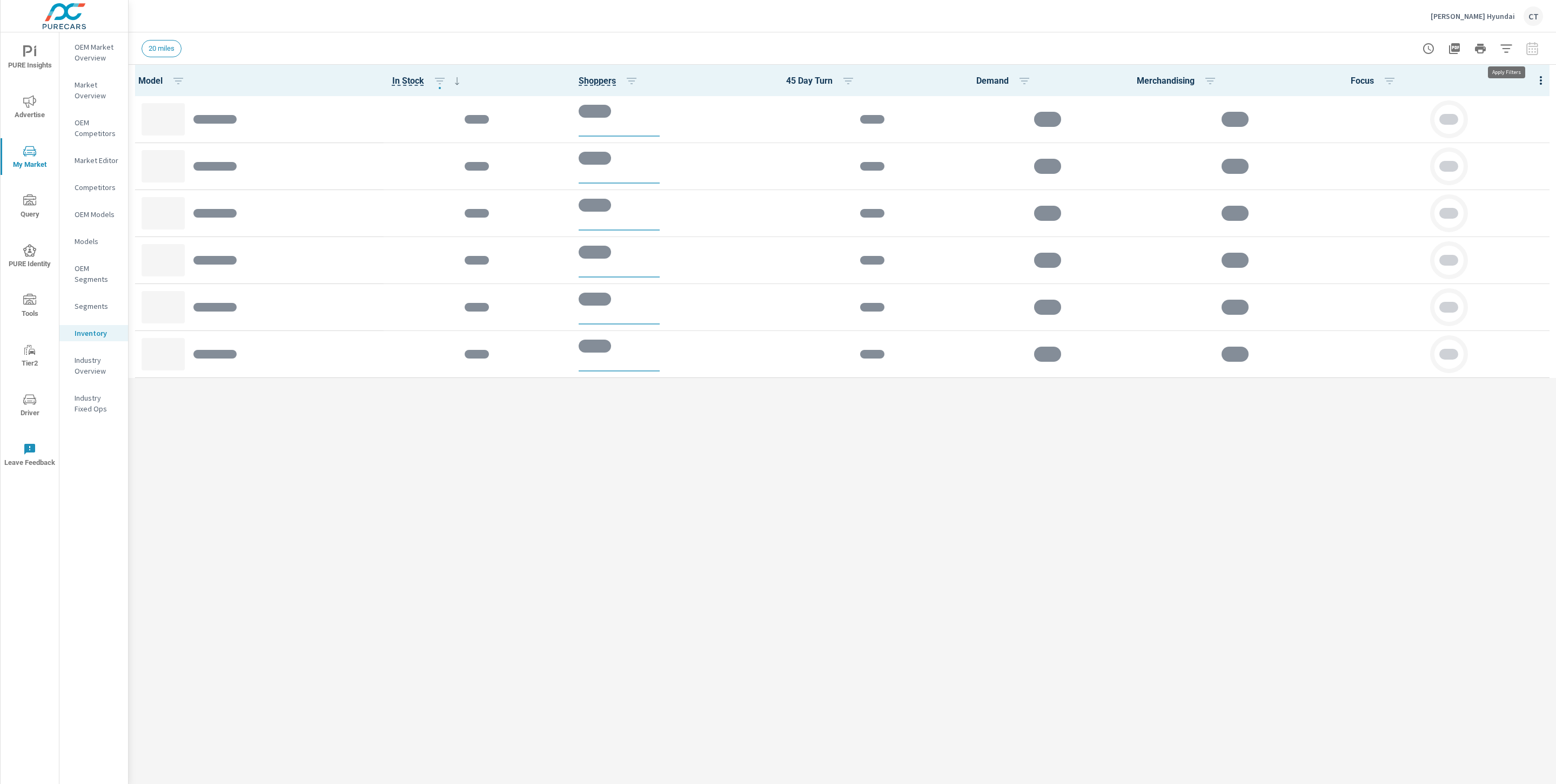
click at [1499, 44] on button "button" at bounding box center [1506, 49] width 22 height 22
click at [1471, 88] on body "PURE Insights Advertise My Market Query PURE Identity Tools Tier2 Driver Leave …" at bounding box center [778, 392] width 1556 height 784
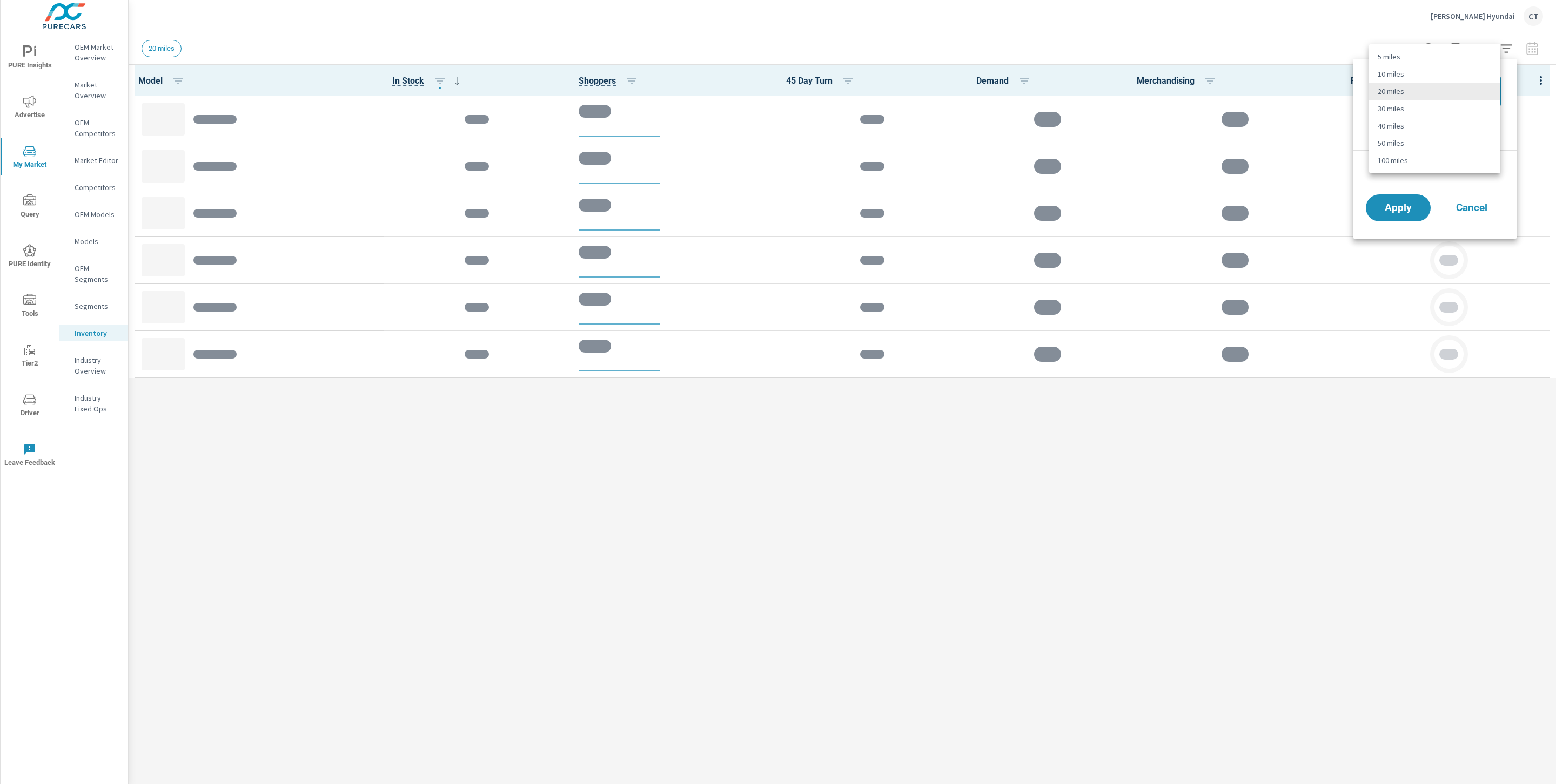
click at [1438, 139] on li "50 miles" at bounding box center [1435, 143] width 131 height 17
type Distance "50"
click at [1414, 220] on button "Apply" at bounding box center [1398, 207] width 67 height 28
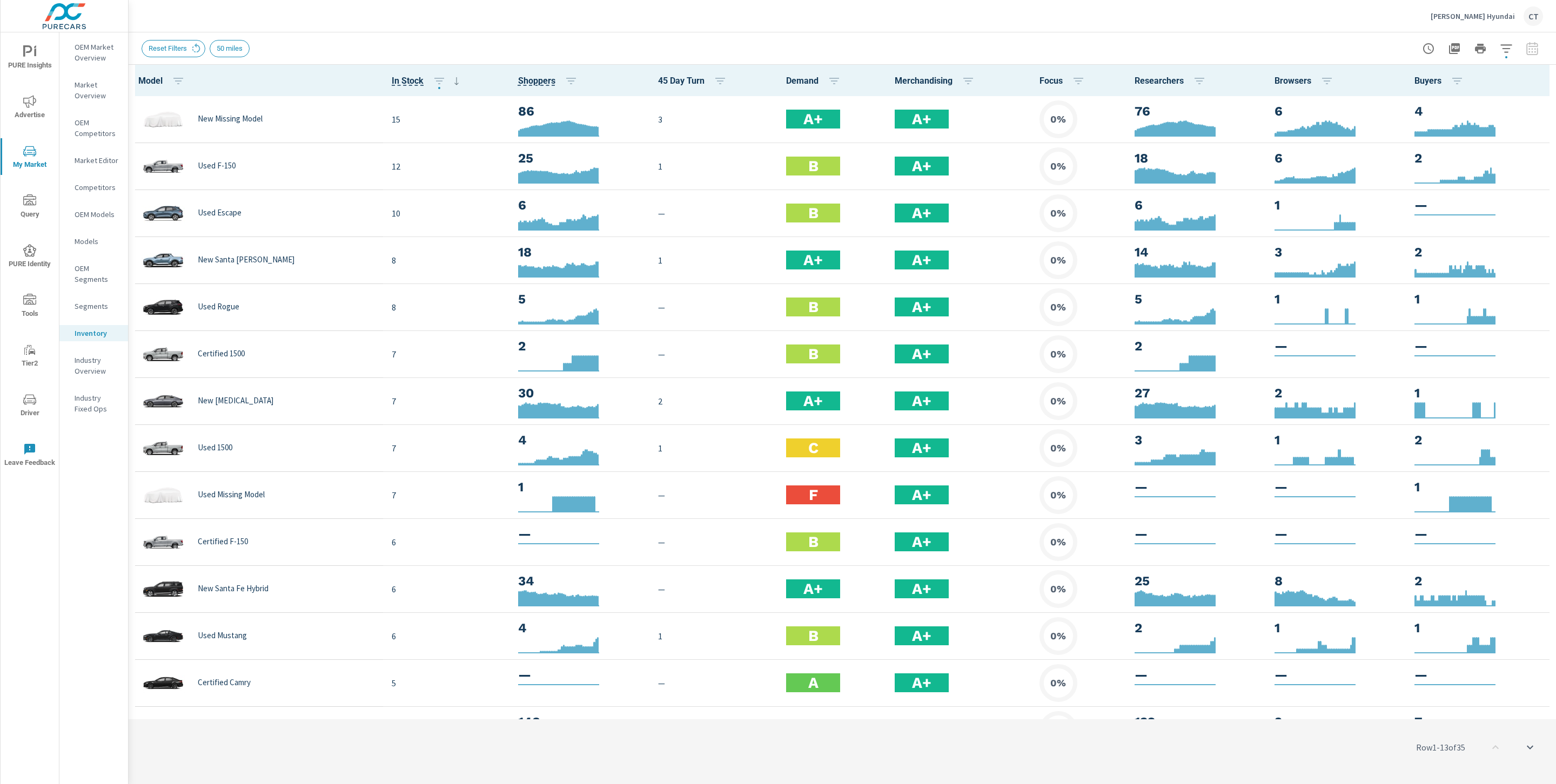
scroll to position [1, 0]
click at [1506, 46] on icon "button" at bounding box center [1506, 49] width 13 height 13
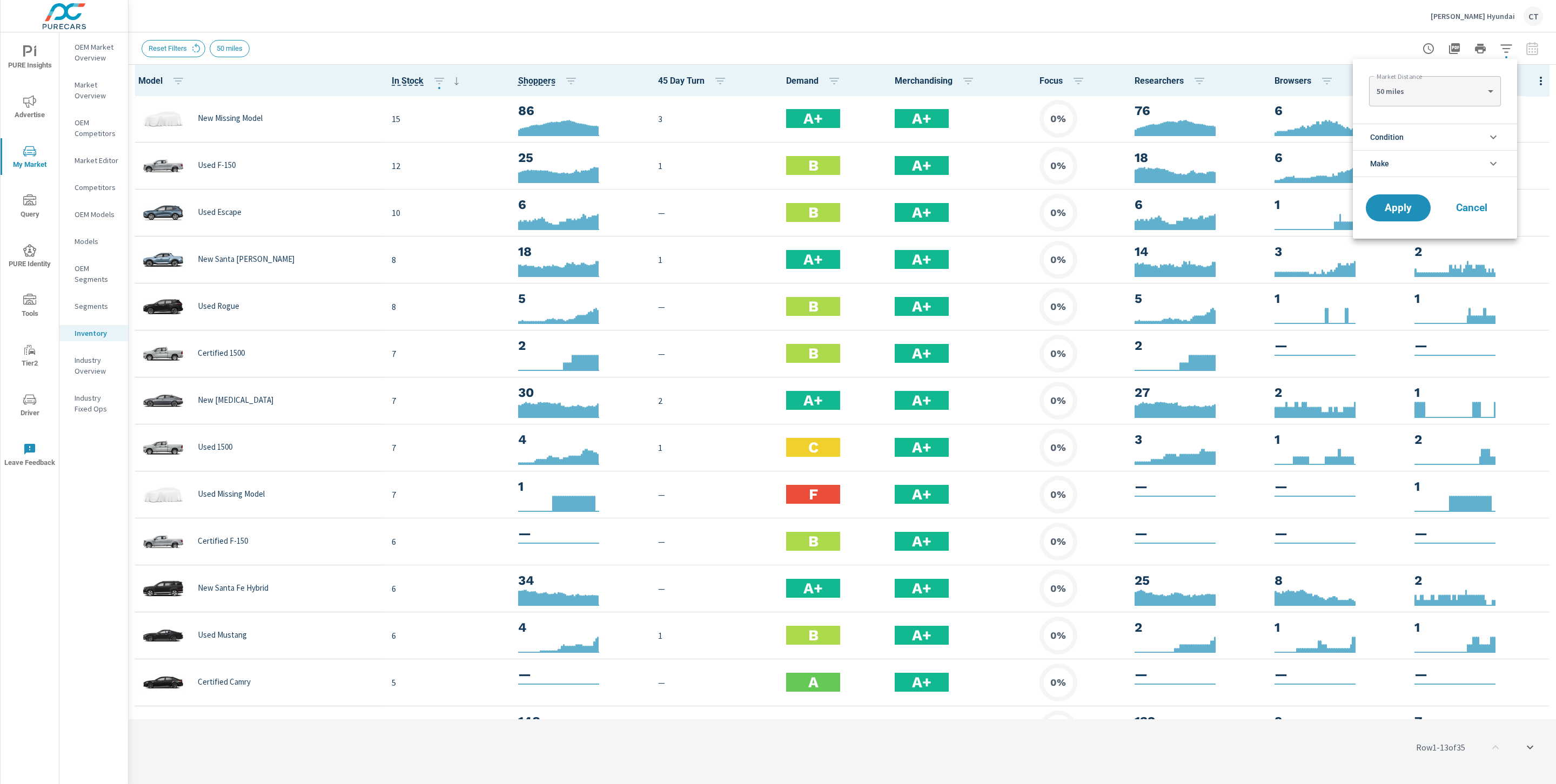
click at [1458, 130] on li "Condition" at bounding box center [1435, 136] width 164 height 27
click at [1410, 164] on span "New" at bounding box center [1447, 163] width 118 height 13
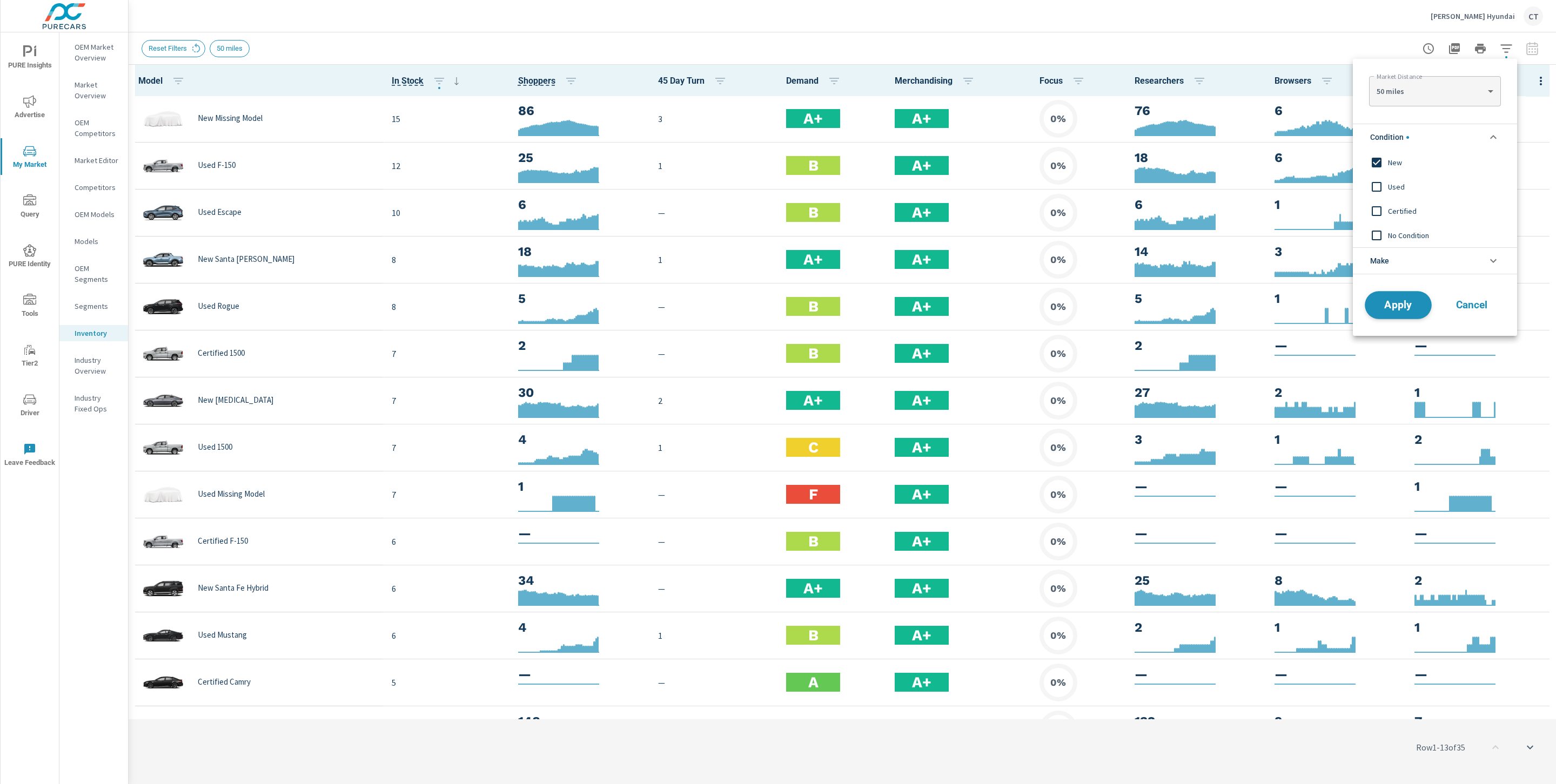
click at [1401, 313] on button "Apply" at bounding box center [1398, 305] width 67 height 28
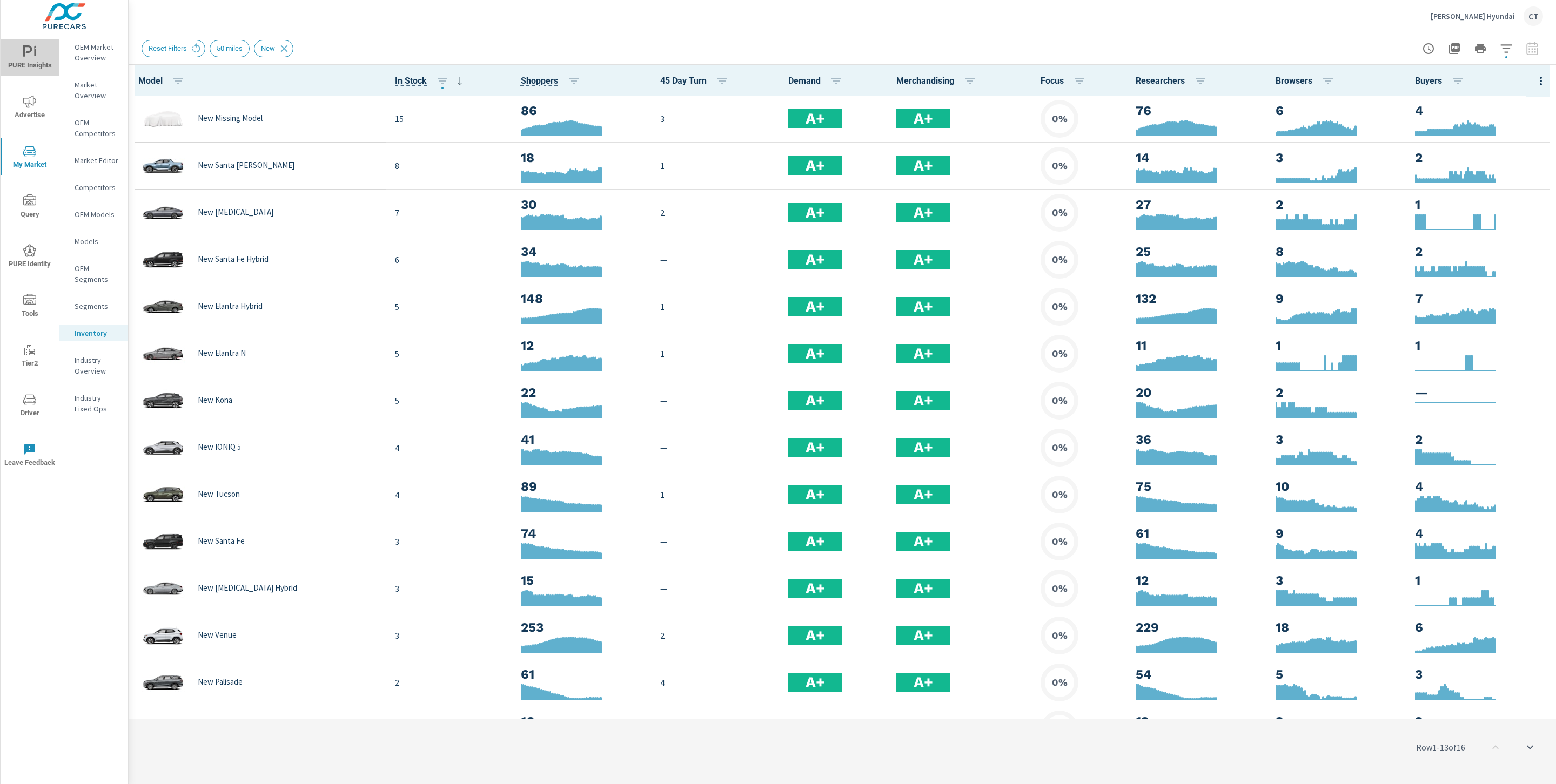
click at [42, 62] on span "PURE Insights" at bounding box center [29, 58] width 52 height 27
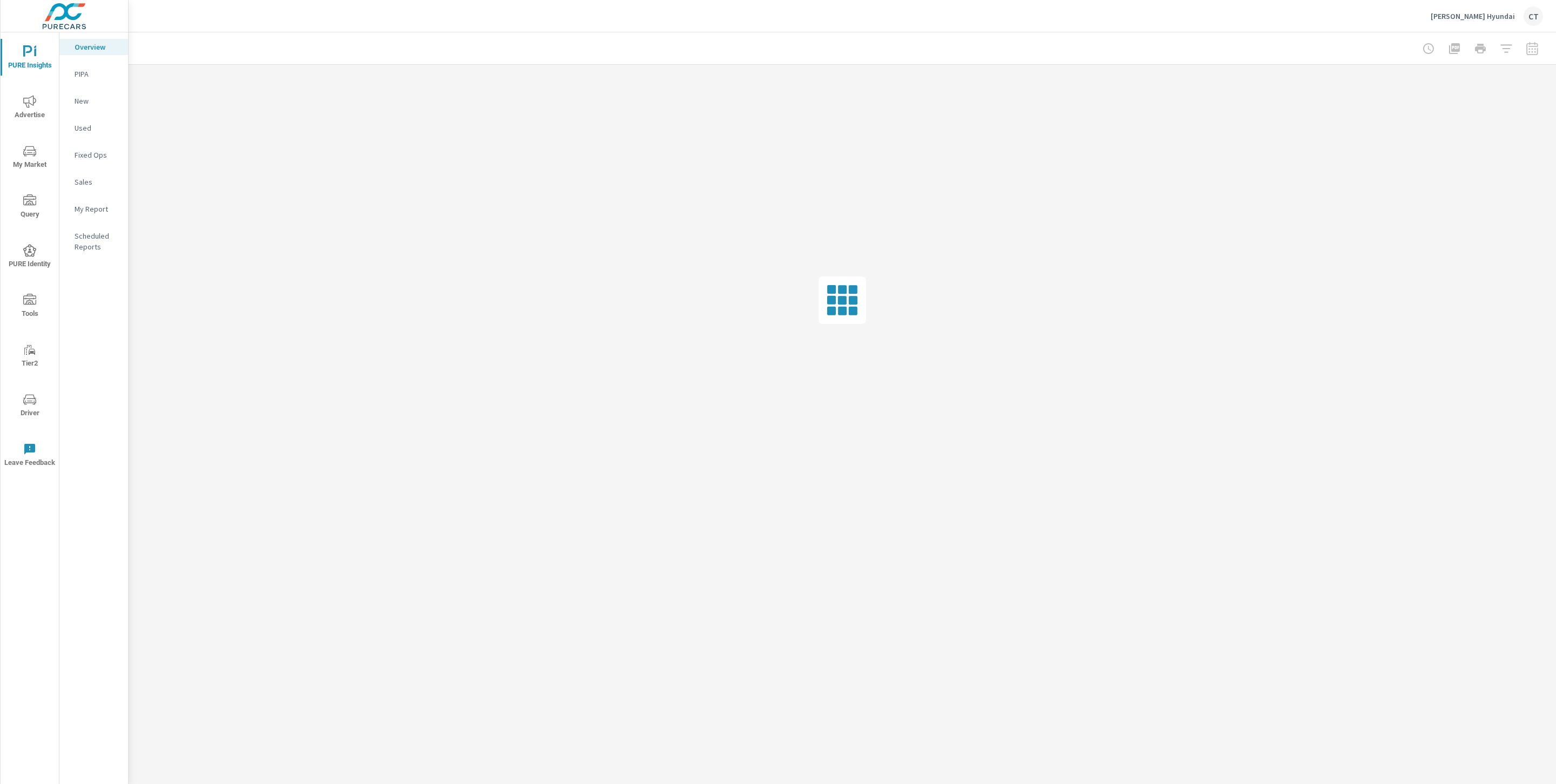
click at [102, 204] on p "My Report" at bounding box center [97, 209] width 44 height 11
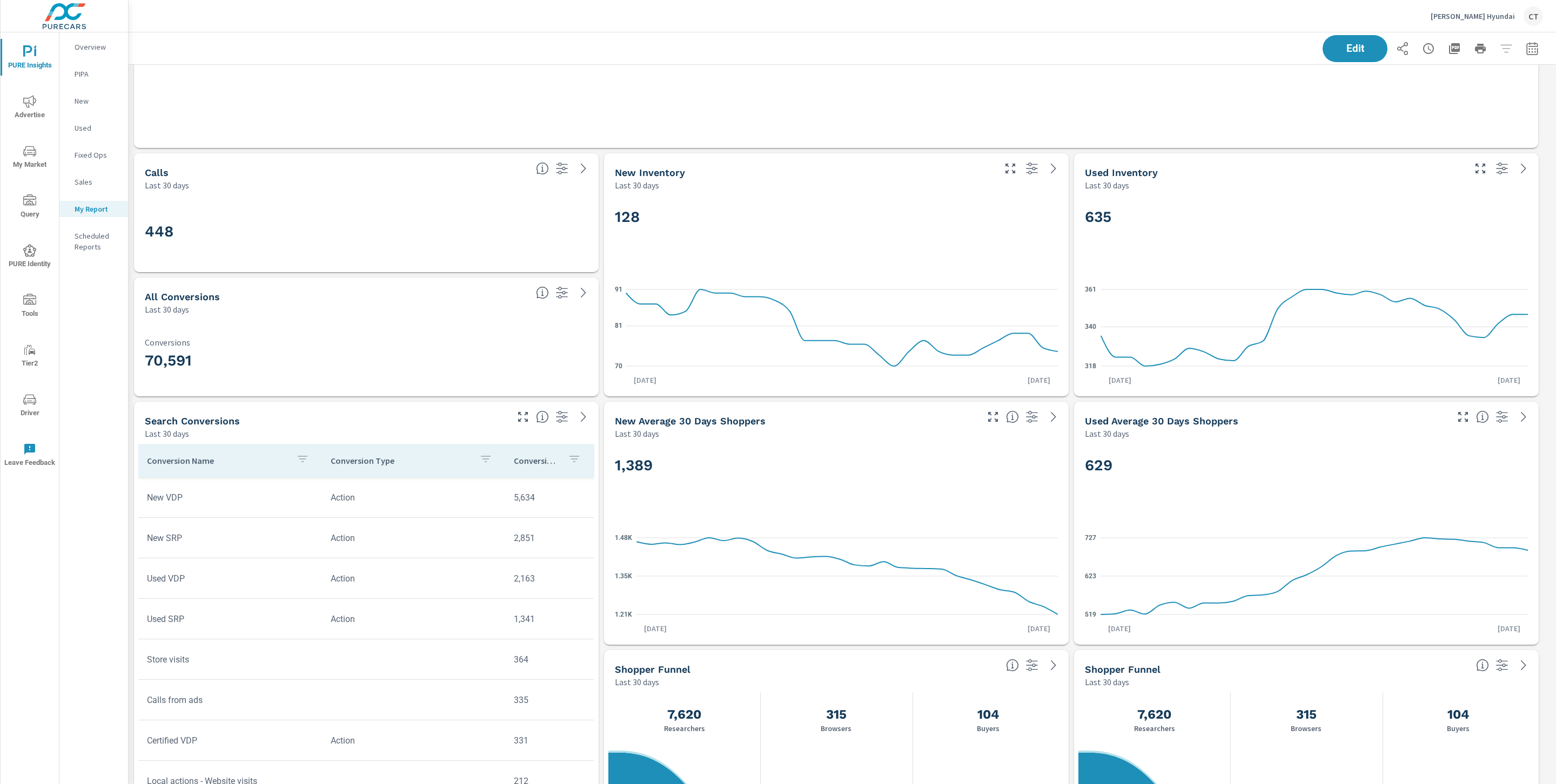
scroll to position [1917, 0]
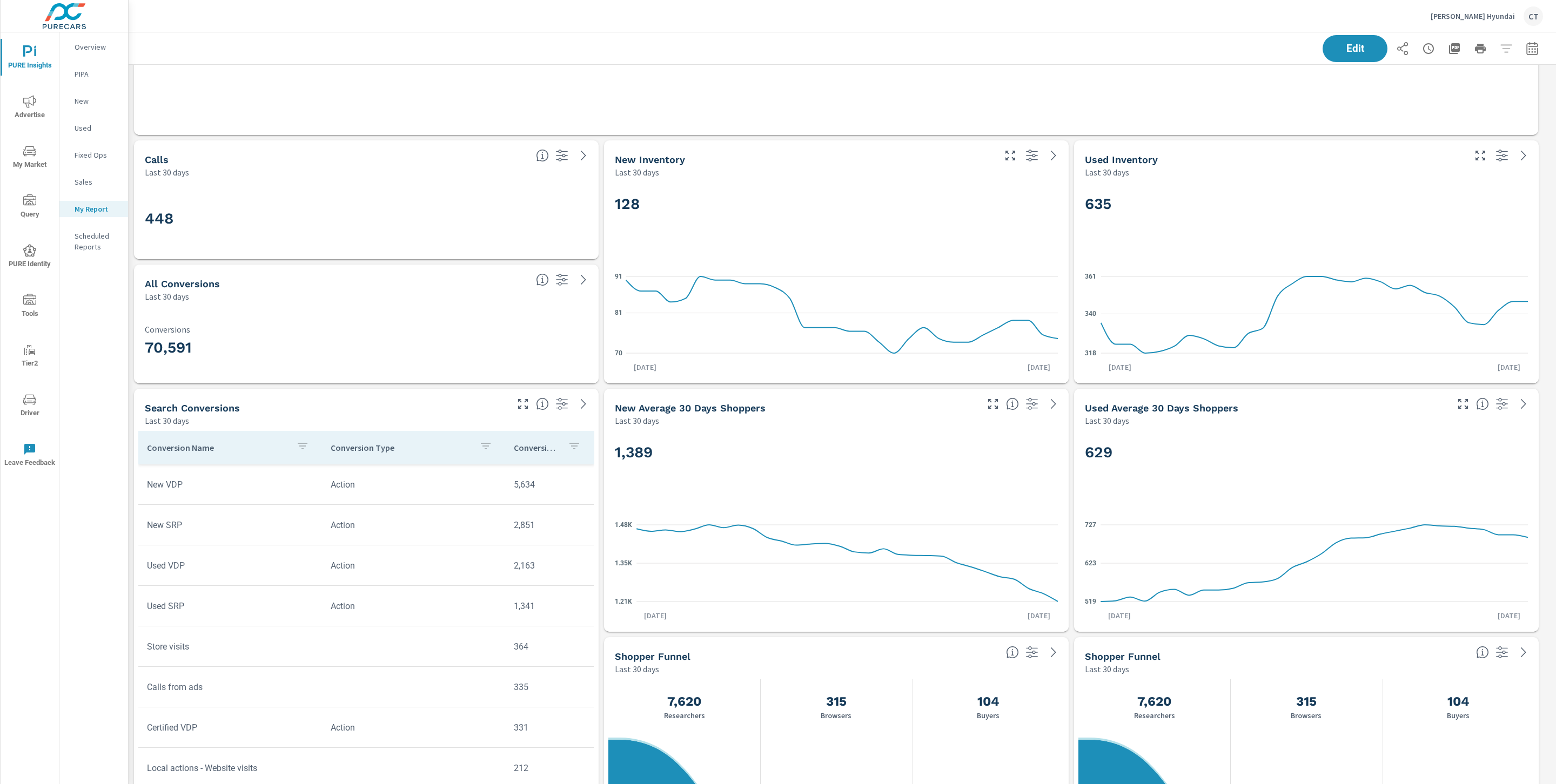
click at [24, 108] on span "Advertise" at bounding box center [29, 108] width 52 height 27
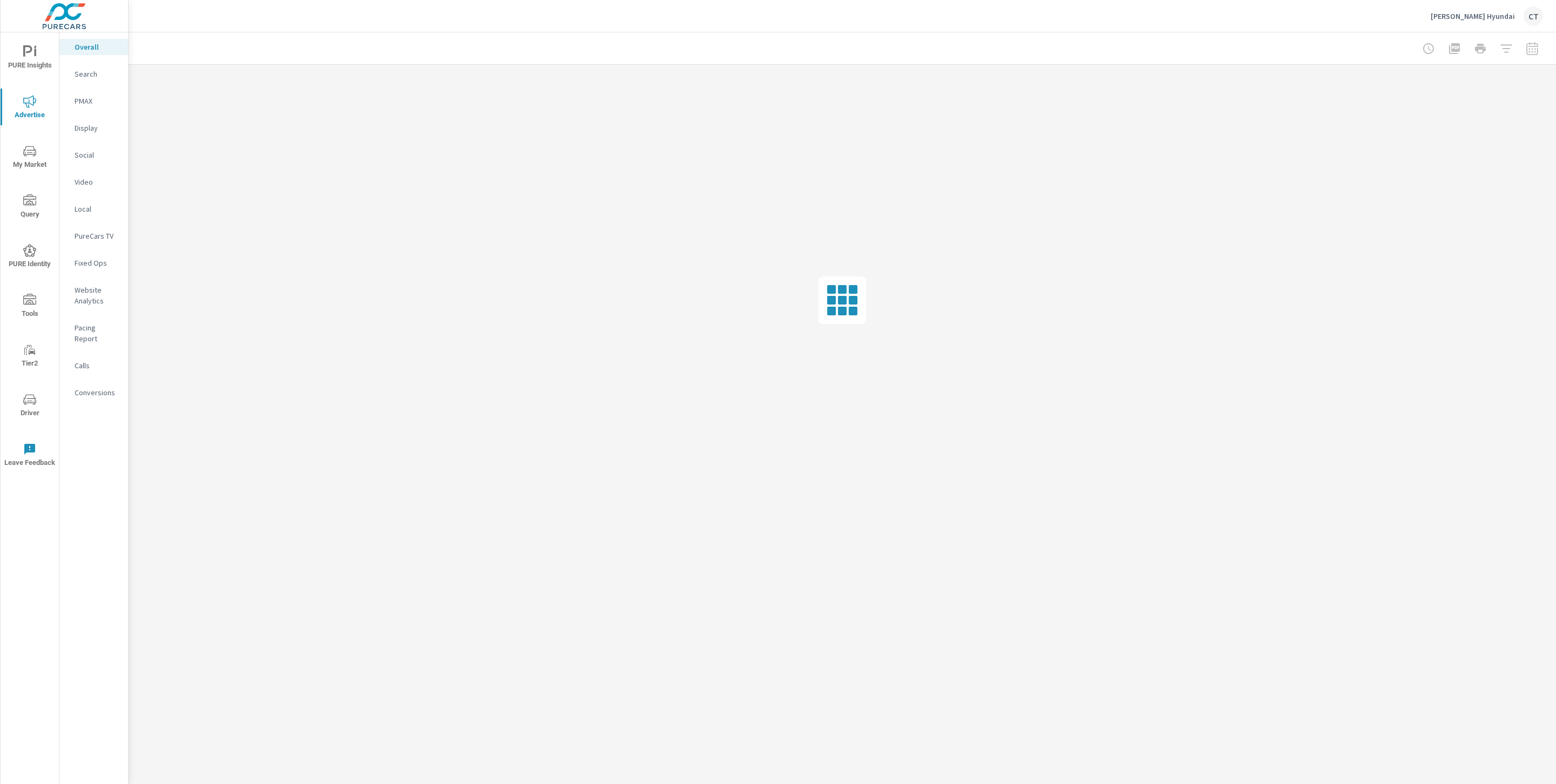
click at [93, 77] on p "Search" at bounding box center [97, 74] width 44 height 11
click at [1318, 36] on div at bounding box center [842, 48] width 1402 height 32
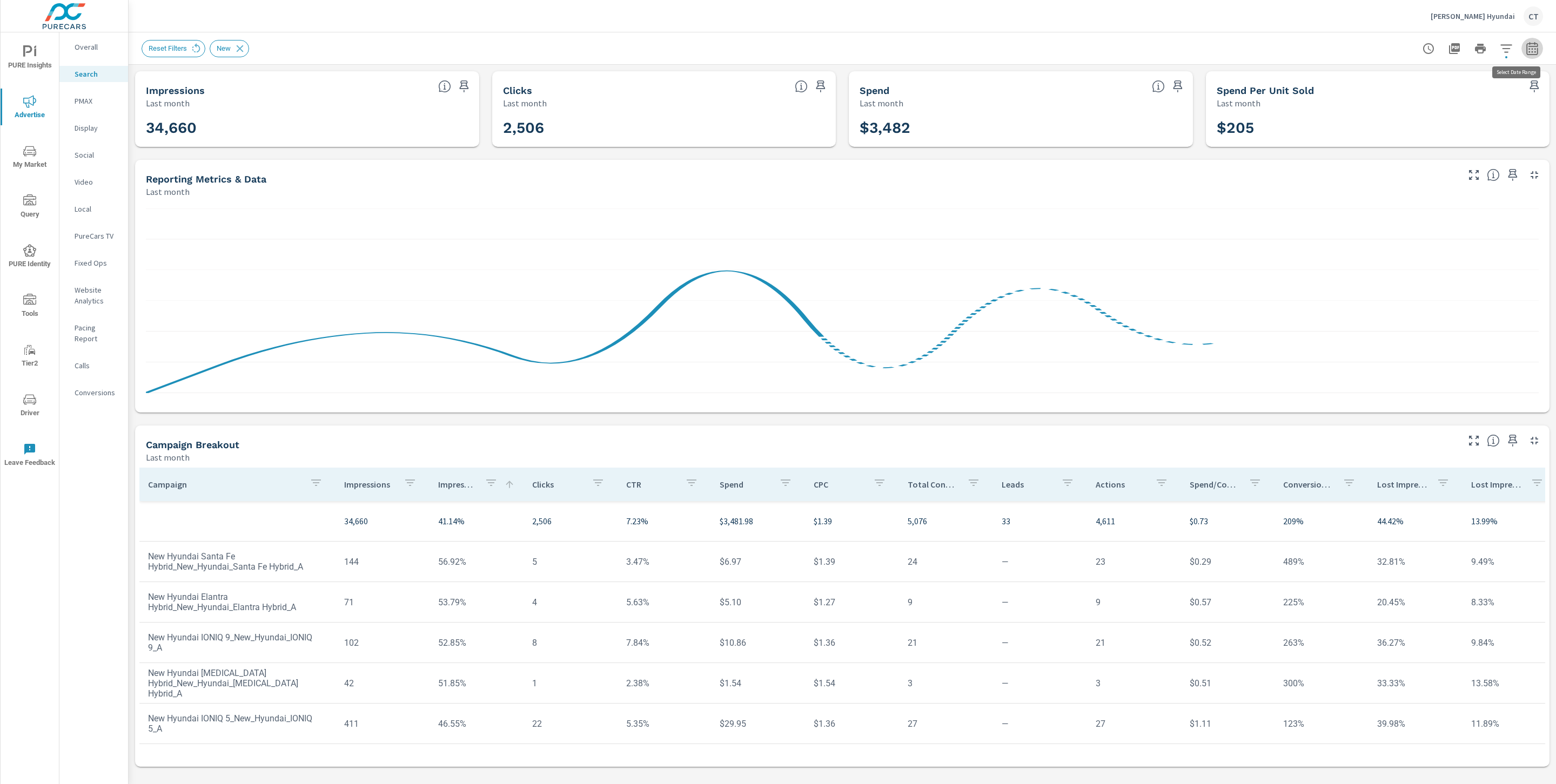
click at [1530, 56] on button "button" at bounding box center [1532, 49] width 22 height 22
click at [1433, 98] on select "Custom [DATE] Last week Last 7 days Last 14 days Last 30 days Last 45 days Last…" at bounding box center [1446, 93] width 108 height 22
click at [1392, 82] on select "Custom [DATE] Last week Last 7 days Last 14 days Last 30 days Last 45 days Last…" at bounding box center [1446, 93] width 108 height 22
select select "Month to date"
click at [1443, 128] on div "Date Range Custom Yesterday Last week Last 7 days Last 14 days Last 30 days Las…" at bounding box center [1454, 118] width 151 height 100
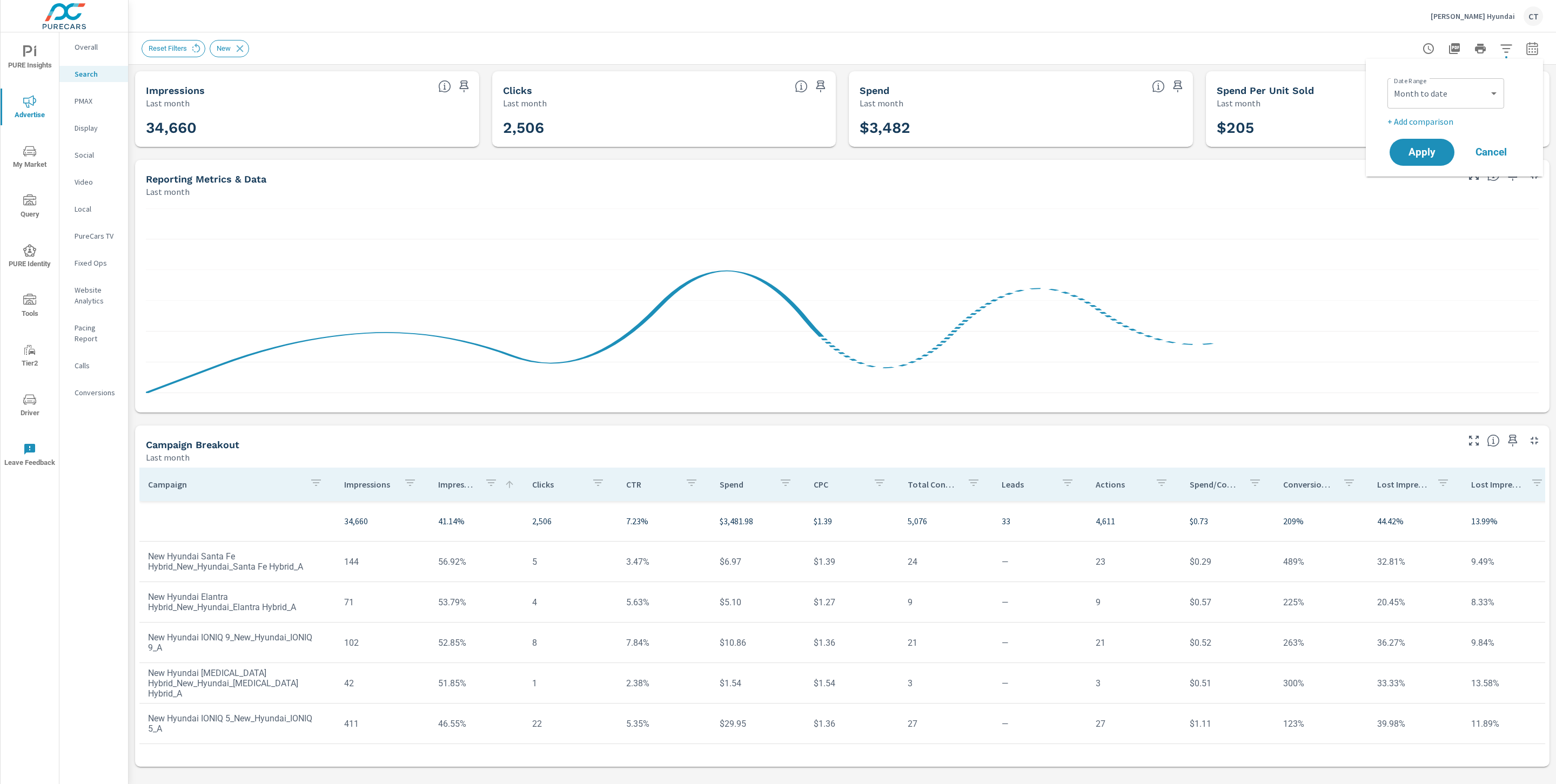
click at [1443, 126] on p "+ Add comparison" at bounding box center [1457, 121] width 139 height 13
click at [1454, 141] on select "Custom Previous period Previous month Previous year" at bounding box center [1446, 141] width 108 height 22
click at [1392, 130] on select "Custom Previous period Previous month Previous year" at bounding box center [1446, 141] width 108 height 22
select select "Previous month"
click at [1438, 178] on span "Apply" at bounding box center [1423, 183] width 44 height 10
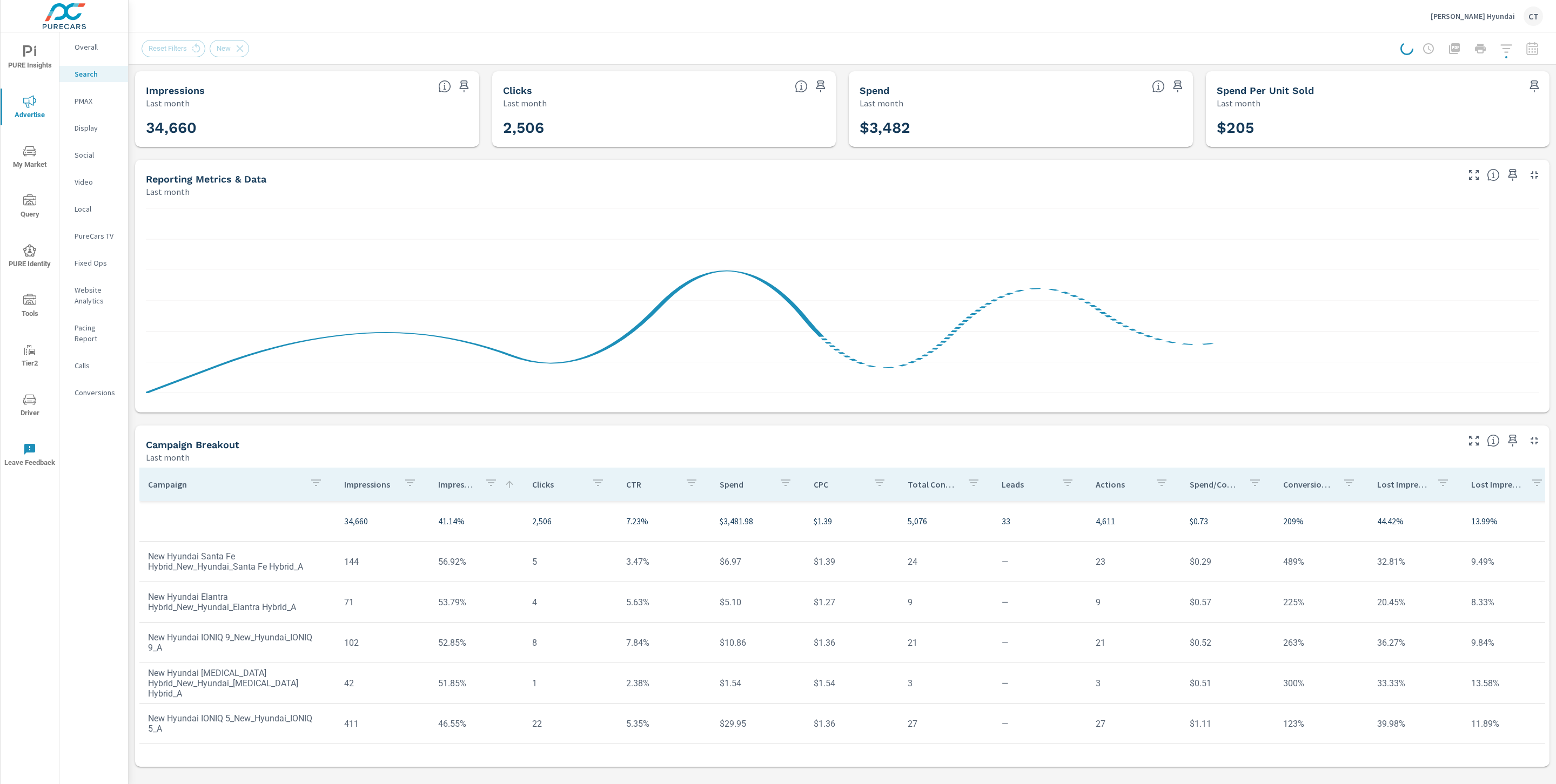
click at [1291, 29] on div "Swope Hyundai CT" at bounding box center [842, 16] width 1402 height 32
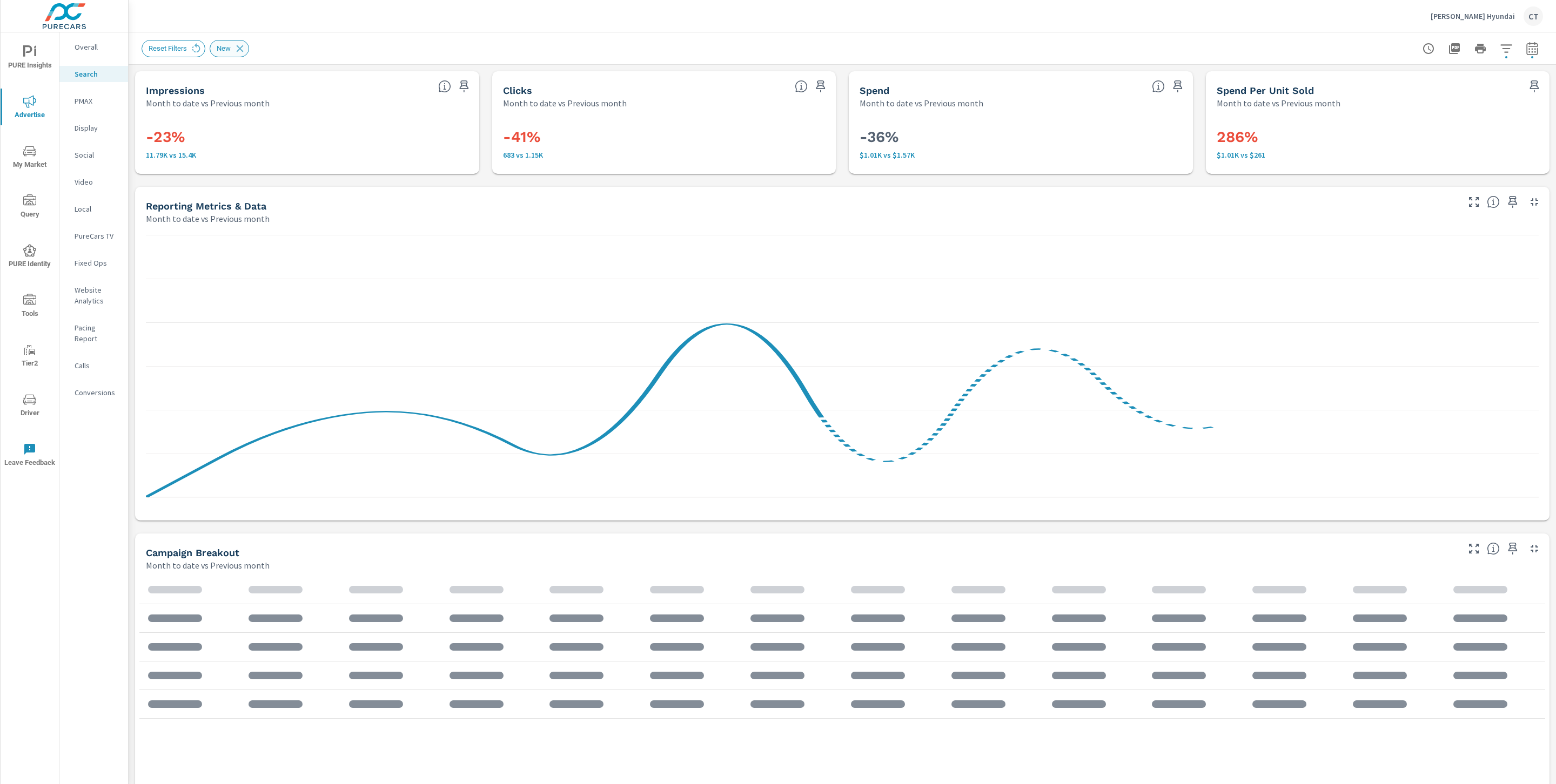
click at [245, 44] on icon at bounding box center [240, 48] width 12 height 12
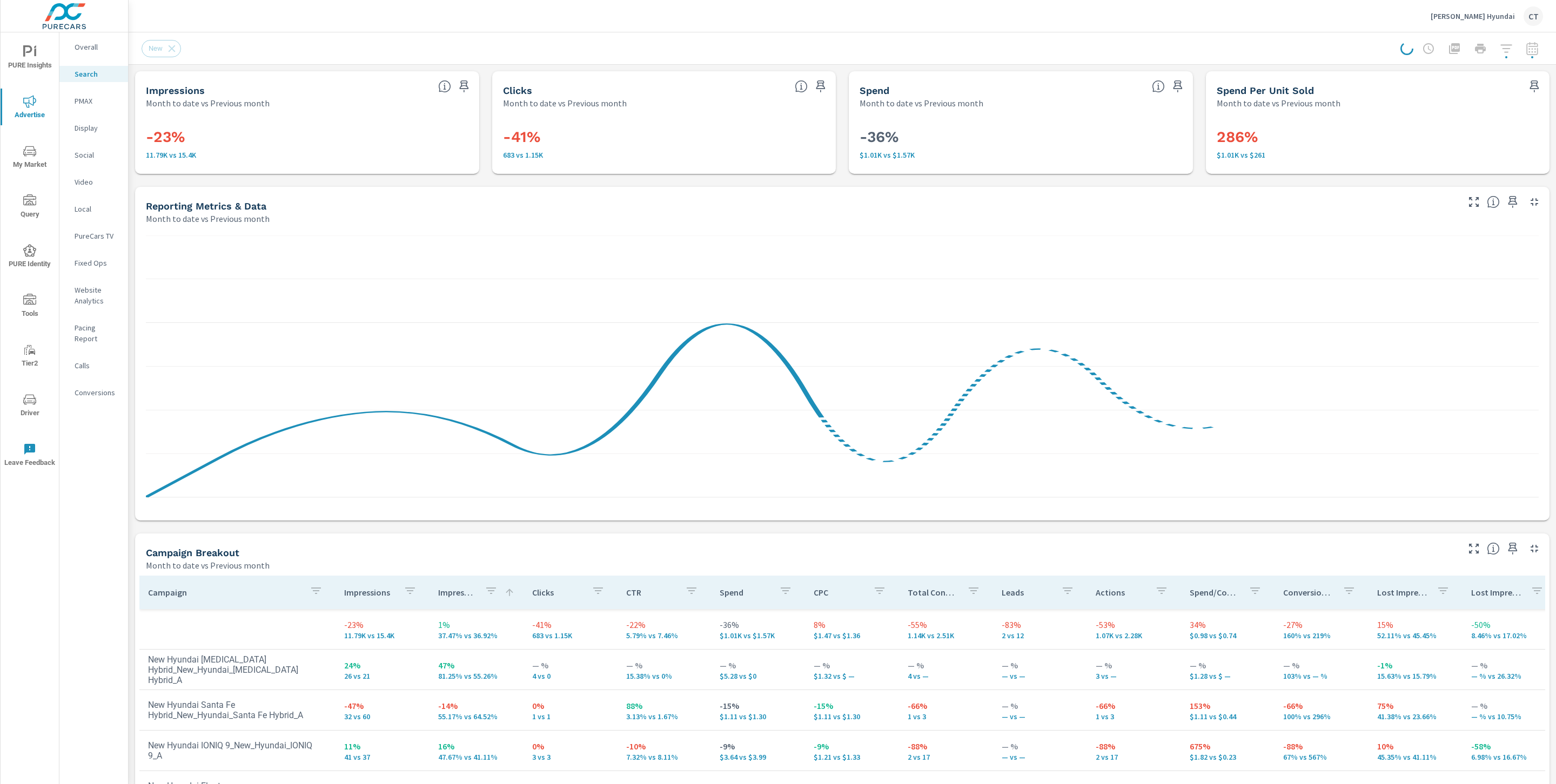
click at [611, 62] on div "New" at bounding box center [842, 48] width 1402 height 32
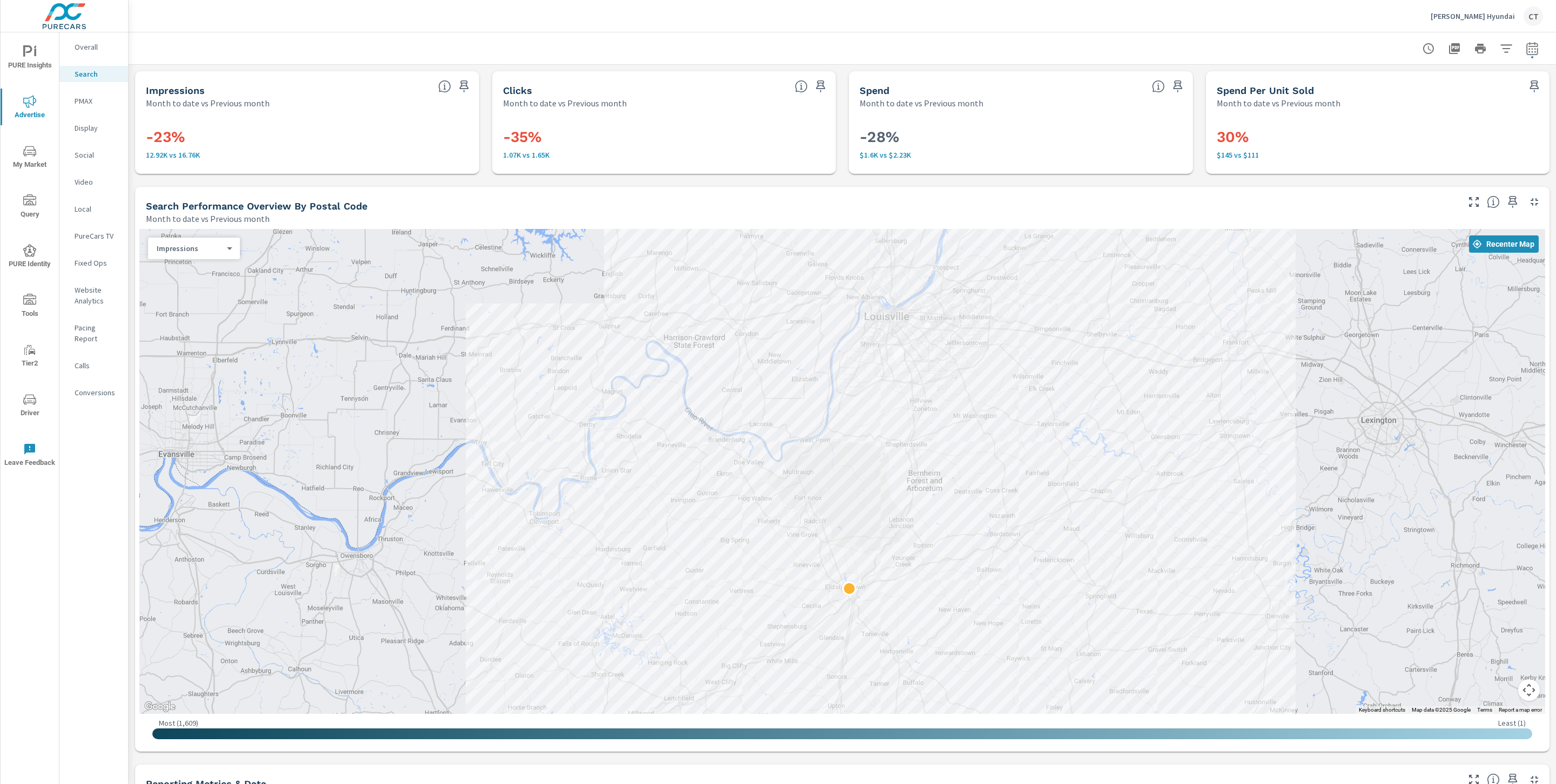
drag, startPoint x: 812, startPoint y: 270, endPoint x: 812, endPoint y: 382, distance: 112.0
click at [812, 382] on div at bounding box center [842, 471] width 1406 height 485
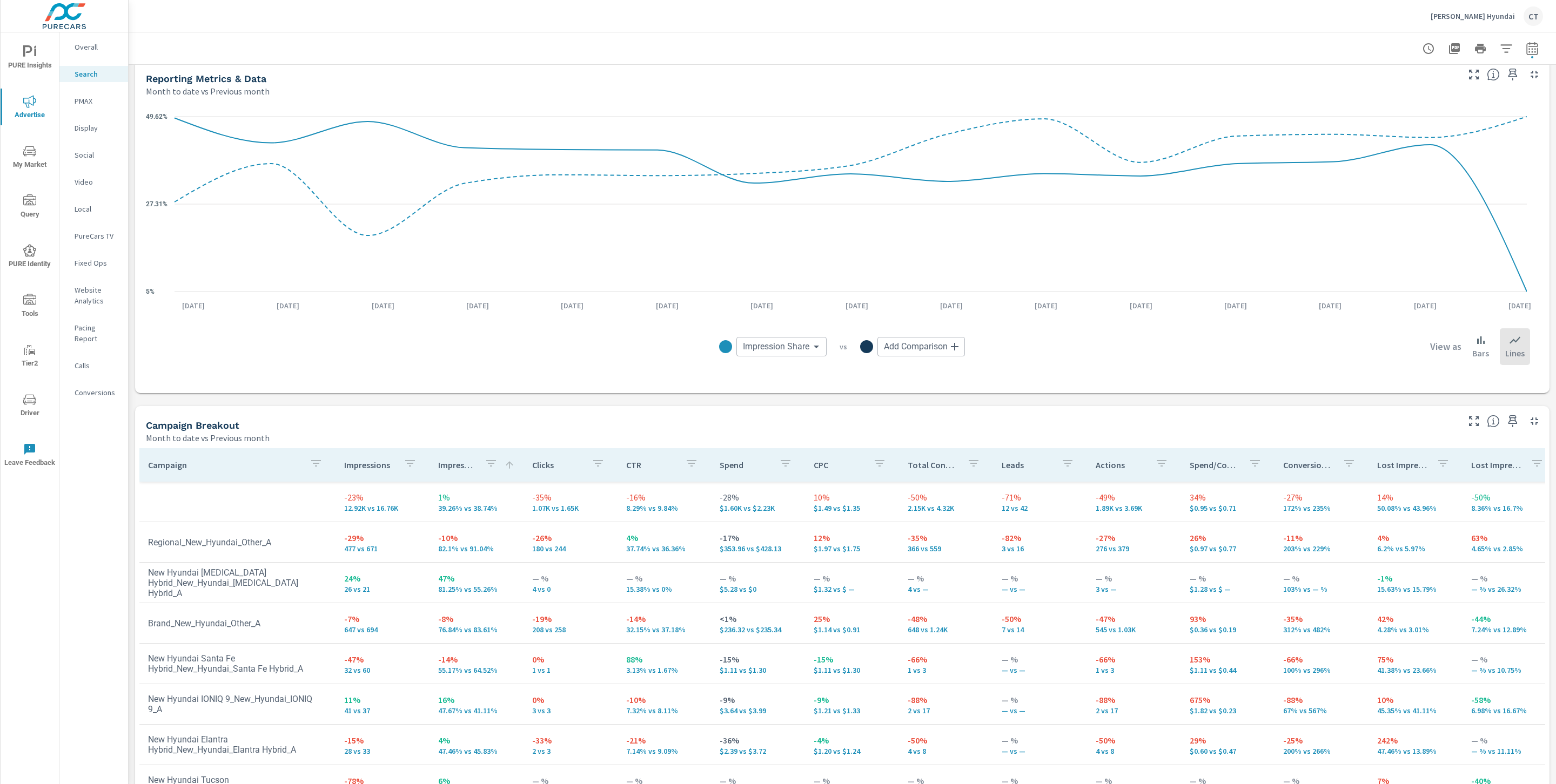
scroll to position [783, 0]
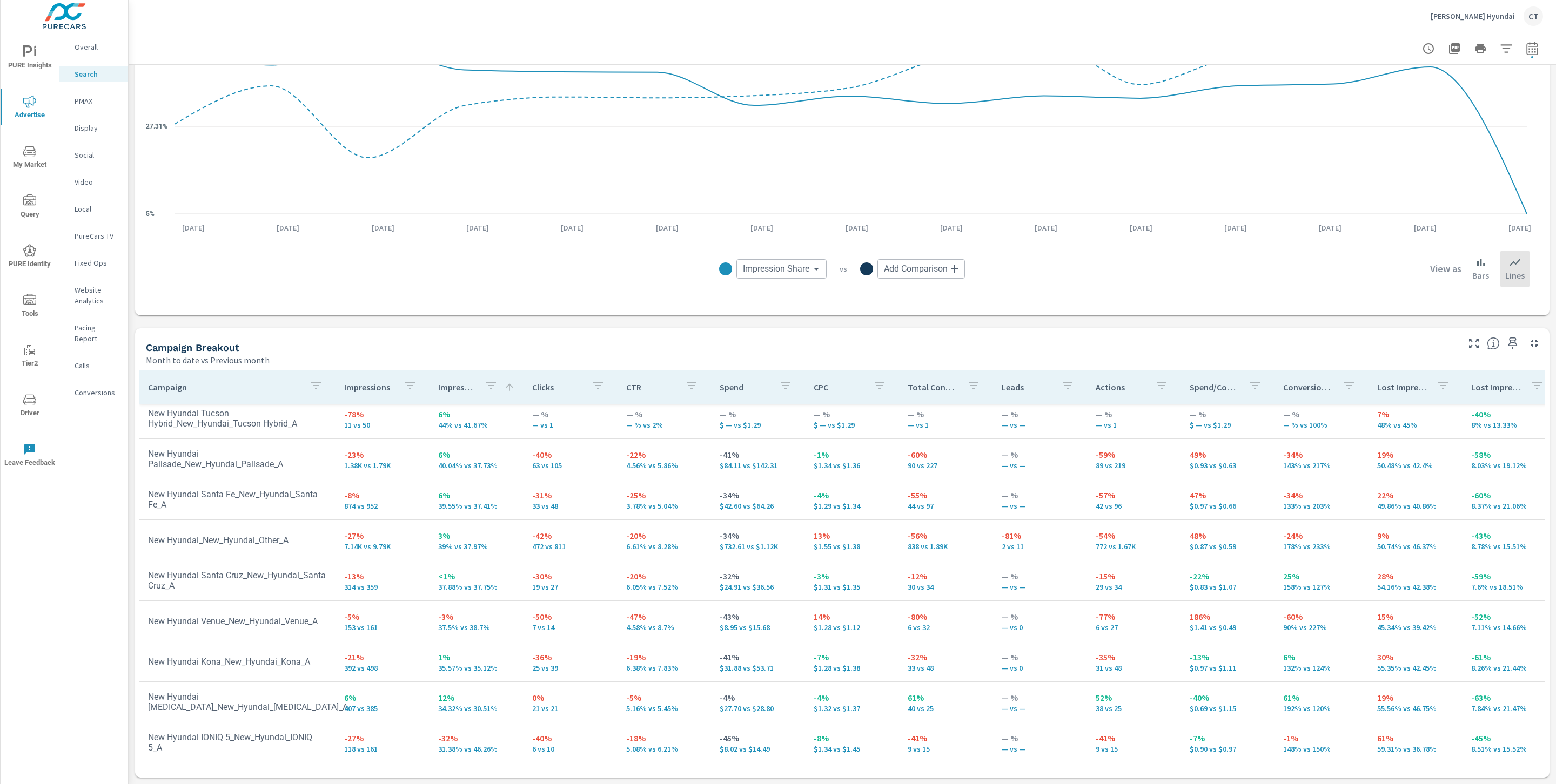
scroll to position [428, 0]
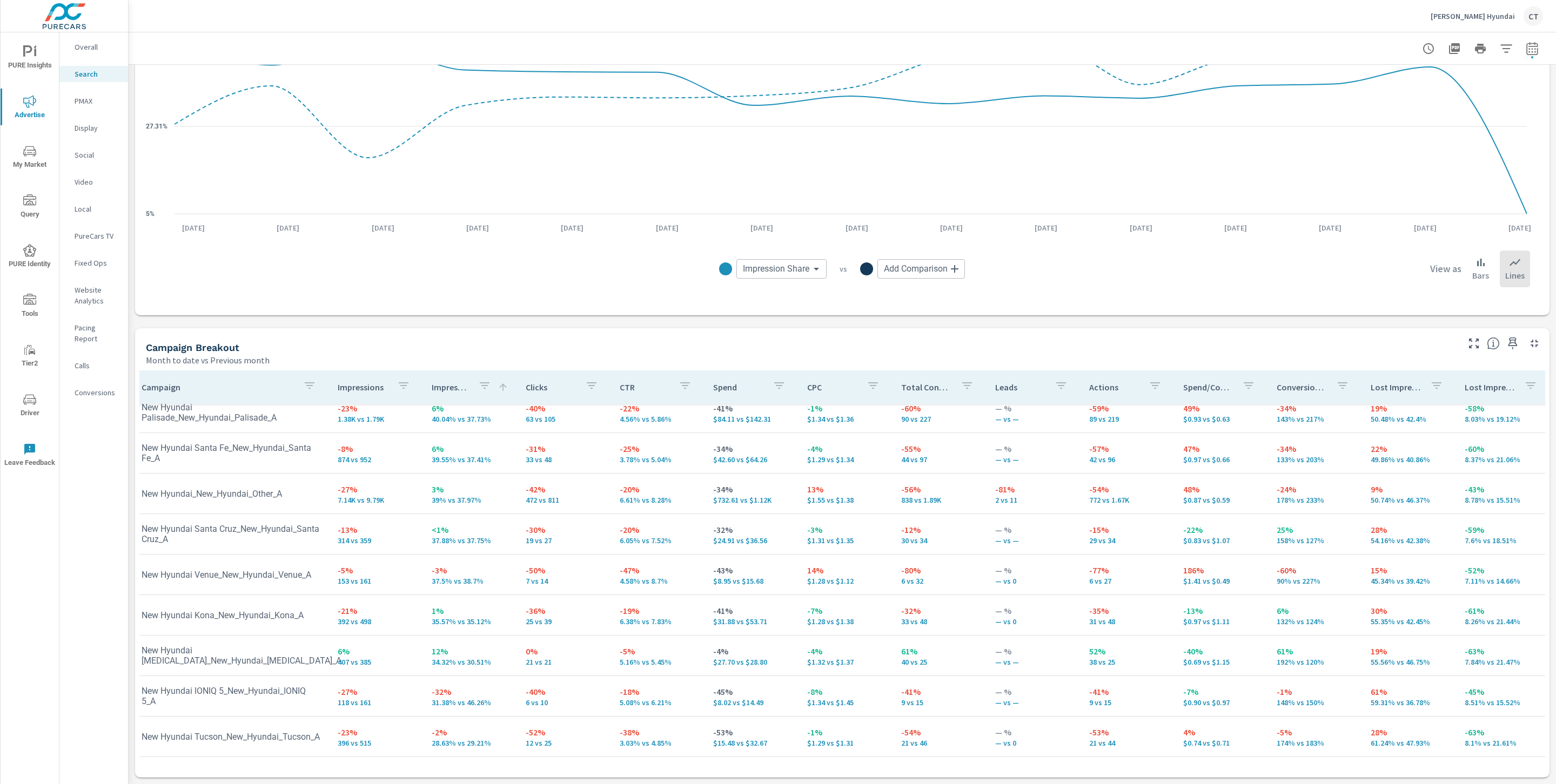
scroll to position [428, 6]
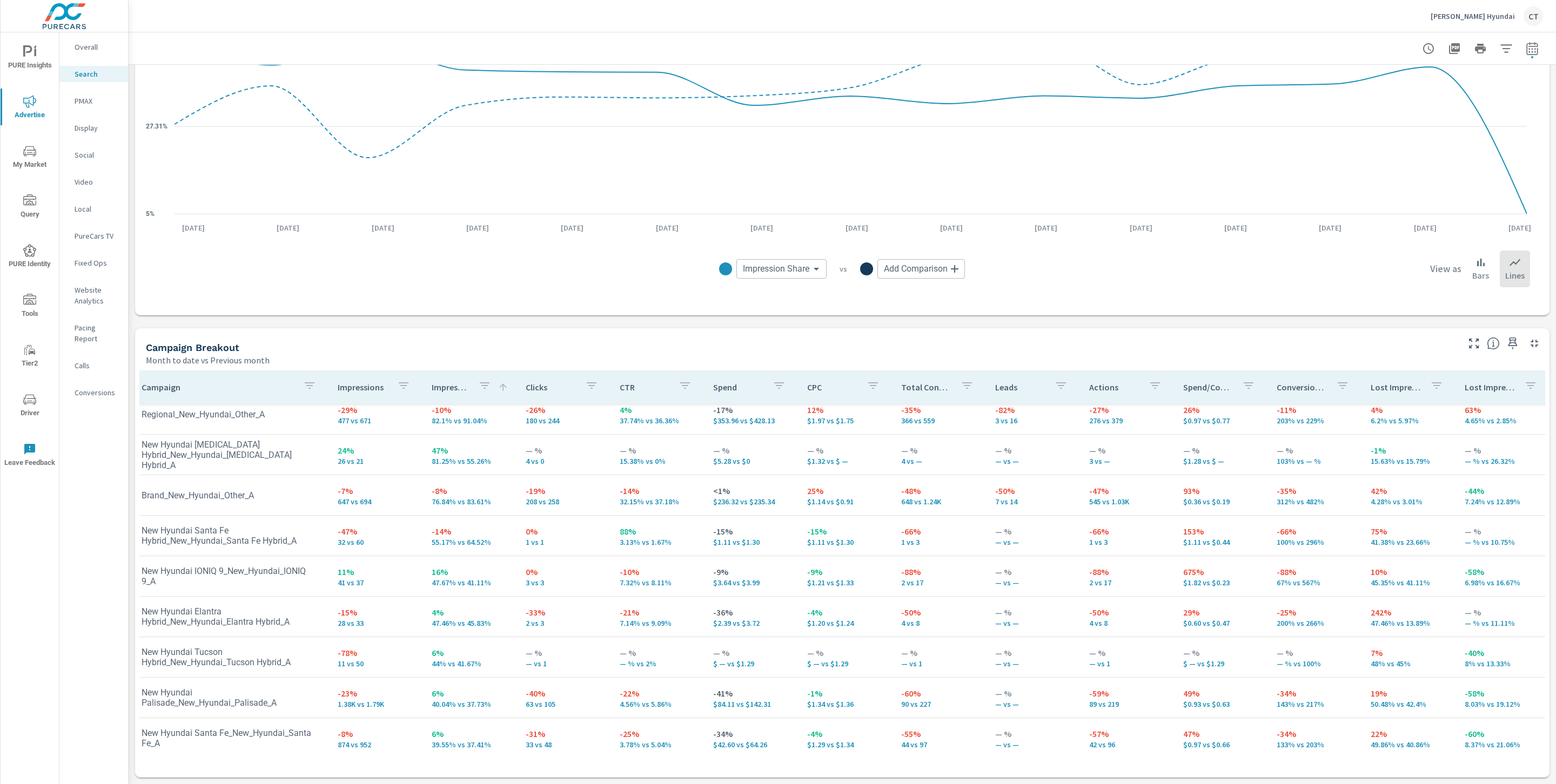
scroll to position [46, 6]
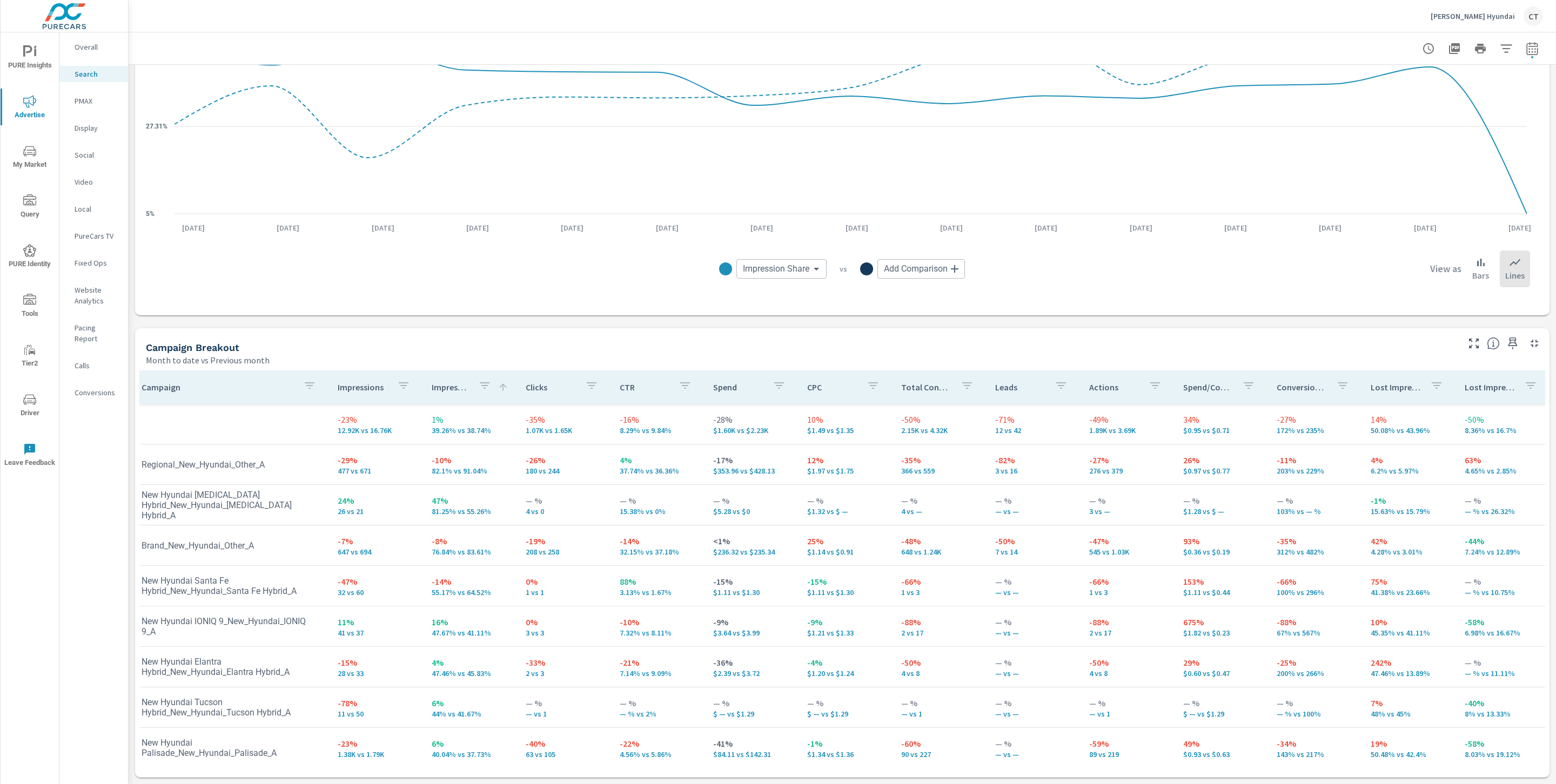
scroll to position [0, 6]
click at [93, 150] on p "Social" at bounding box center [97, 155] width 44 height 11
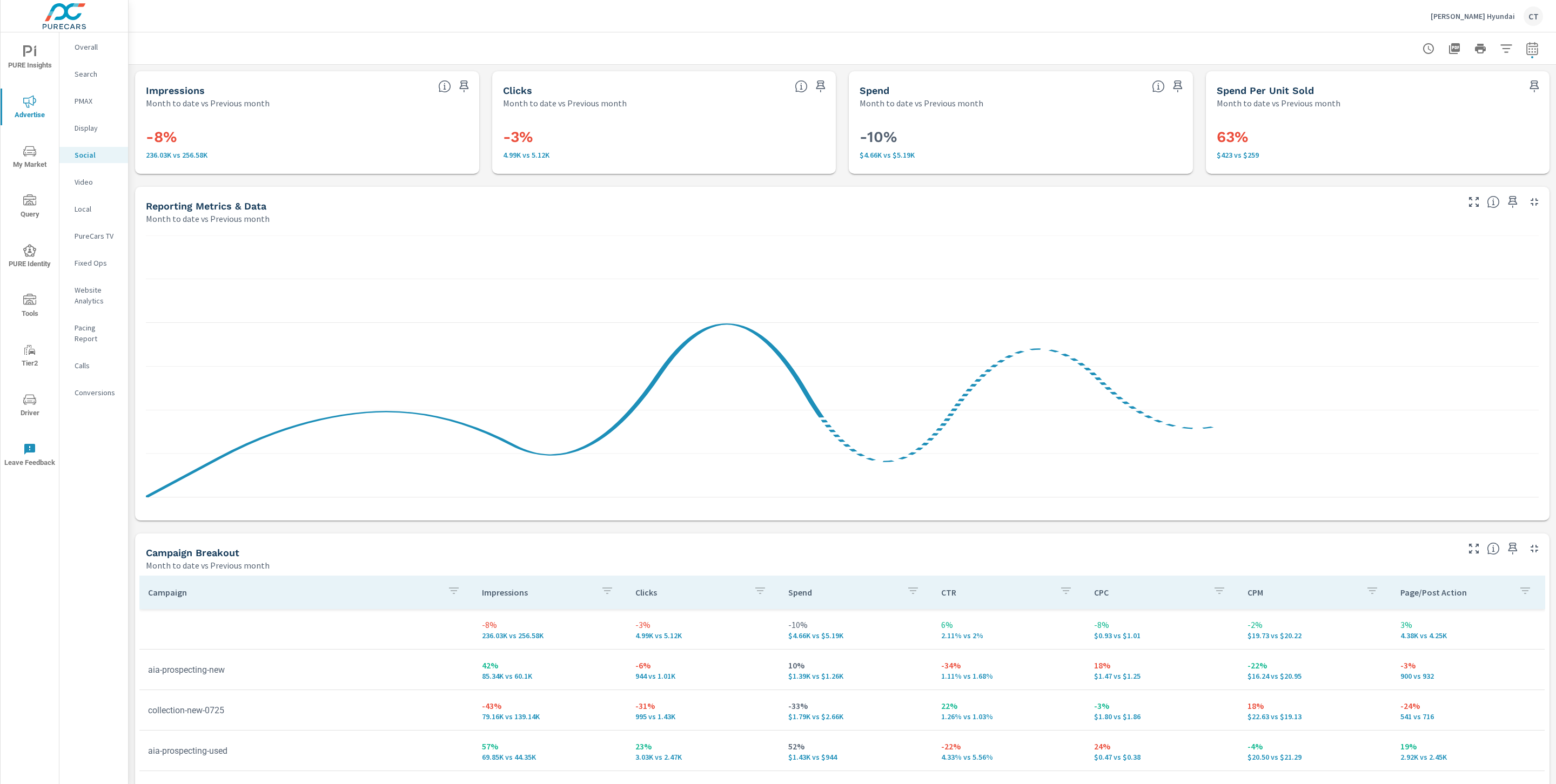
scroll to position [204, 0]
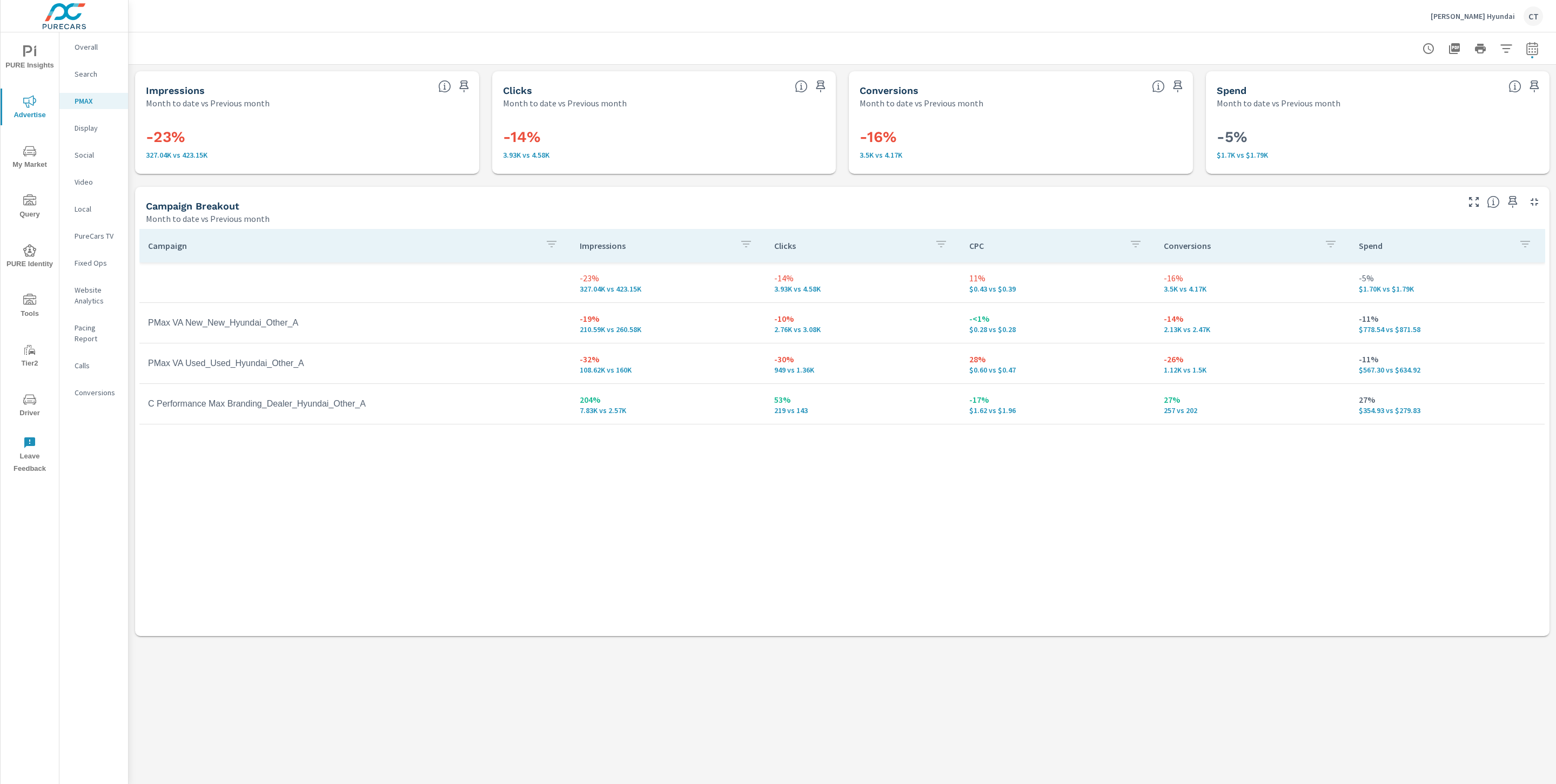
click at [40, 407] on span "Driver" at bounding box center [29, 406] width 52 height 27
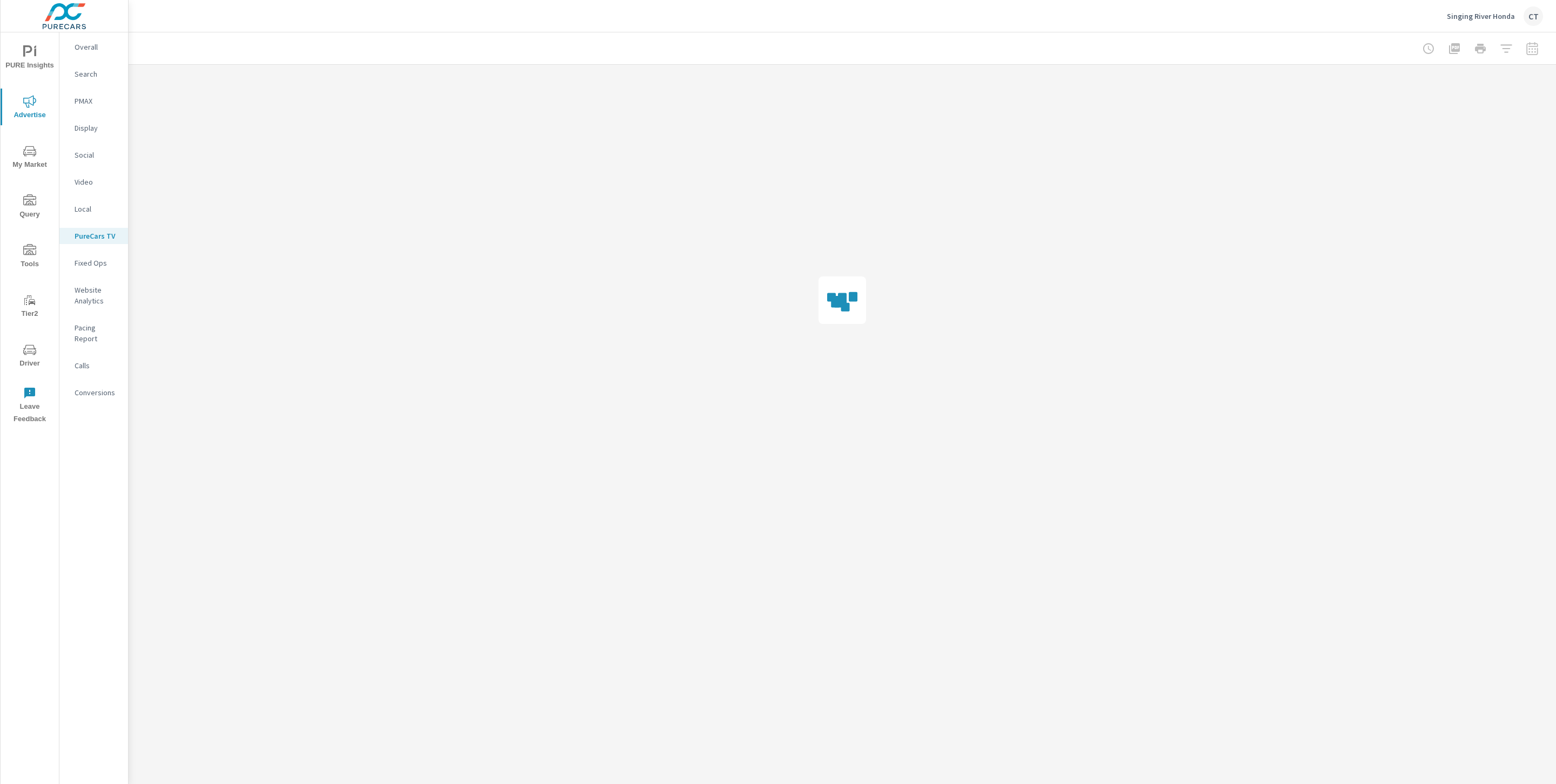
click at [32, 366] on span "Driver" at bounding box center [29, 356] width 52 height 27
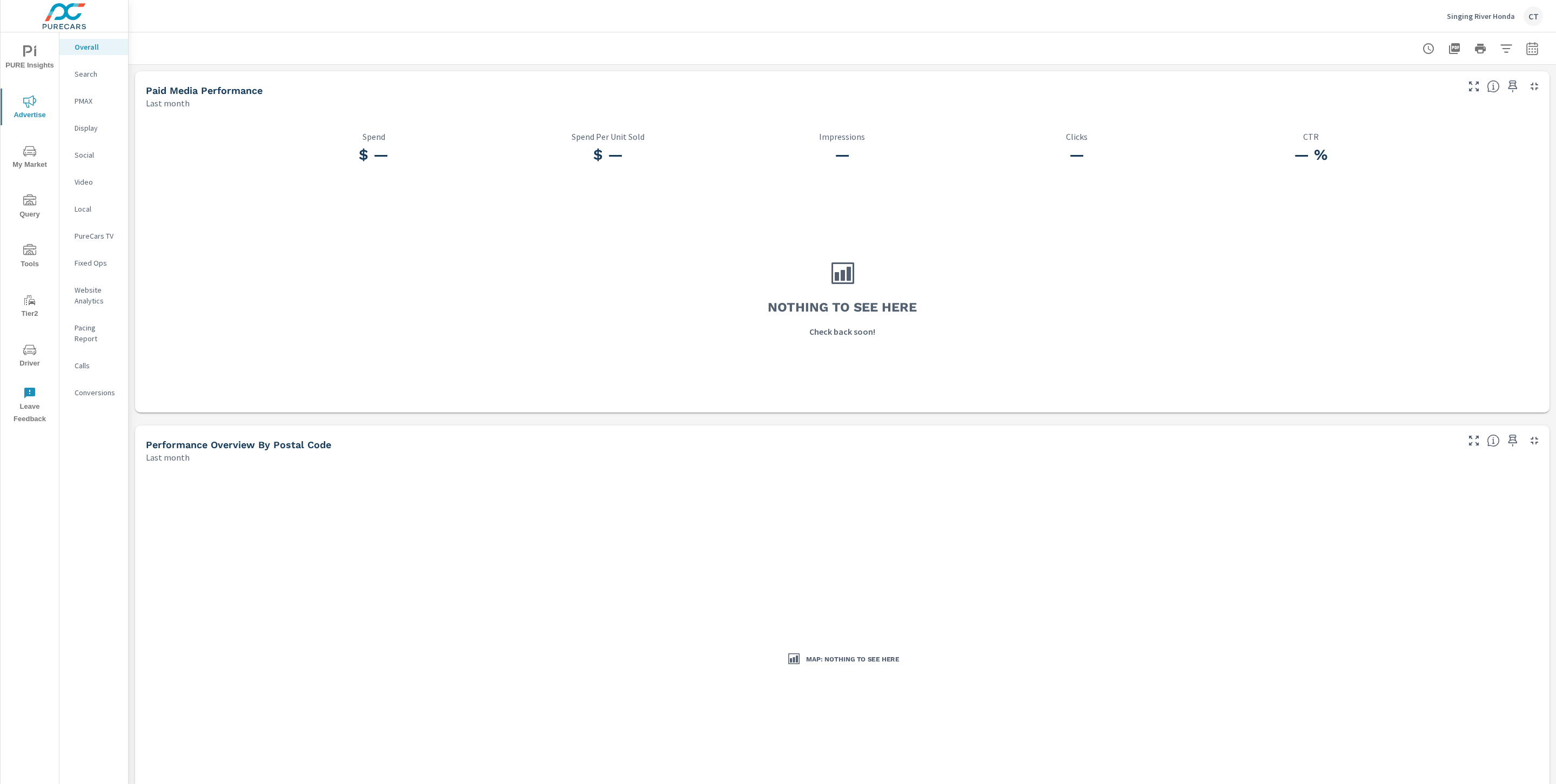
click at [1526, 49] on icon "button" at bounding box center [1532, 49] width 13 height 13
click at [1452, 85] on select "Custom [DATE] Last week Last 7 days Last 14 days Last 30 days Last 45 days Last…" at bounding box center [1433, 93] width 108 height 22
click at [1379, 82] on select "Custom [DATE] Last week Last 7 days Last 14 days Last 30 days Last 45 days Last…" at bounding box center [1433, 93] width 108 height 22
select select "Month to date"
click at [1412, 150] on span "Apply" at bounding box center [1410, 153] width 44 height 10
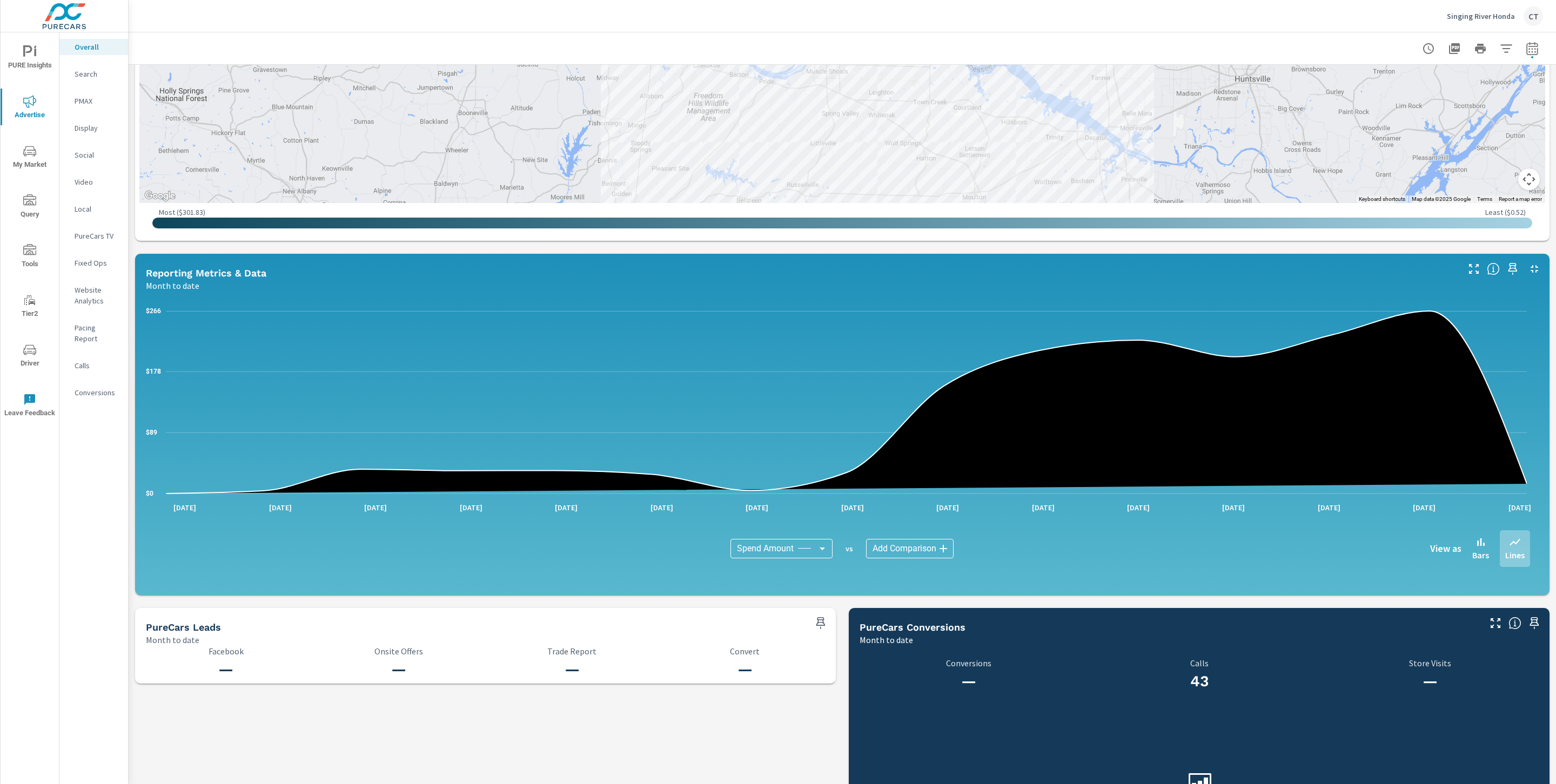
scroll to position [666, 0]
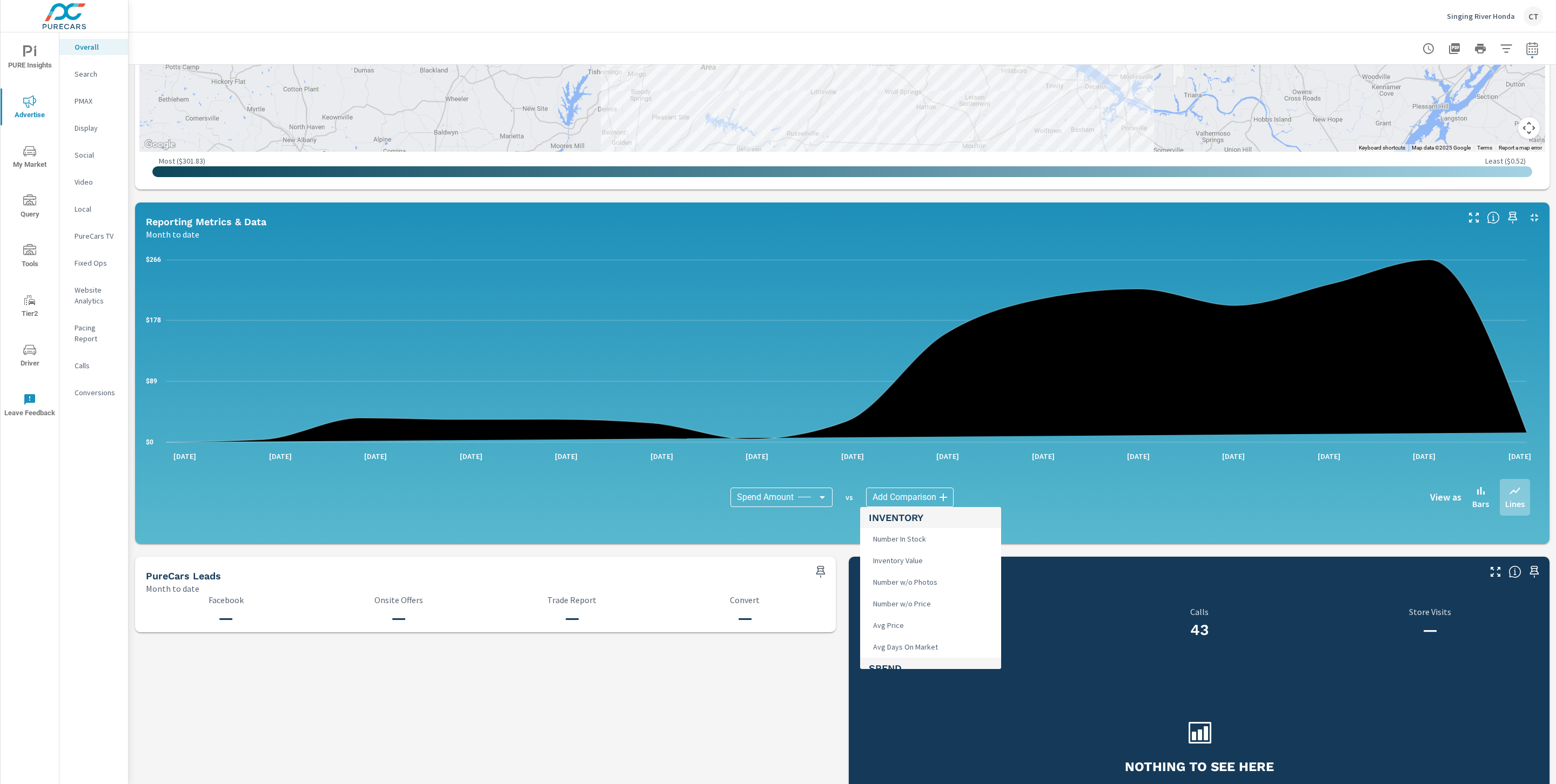
click at [924, 496] on body "PURE Insights Advertise My Market Query Tools Tier2 Driver Leave Feedback Overa…" at bounding box center [778, 392] width 1556 height 784
drag, startPoint x: 675, startPoint y: 701, endPoint x: 678, endPoint y: 729, distance: 28.2
click at [675, 701] on div at bounding box center [778, 392] width 1556 height 784
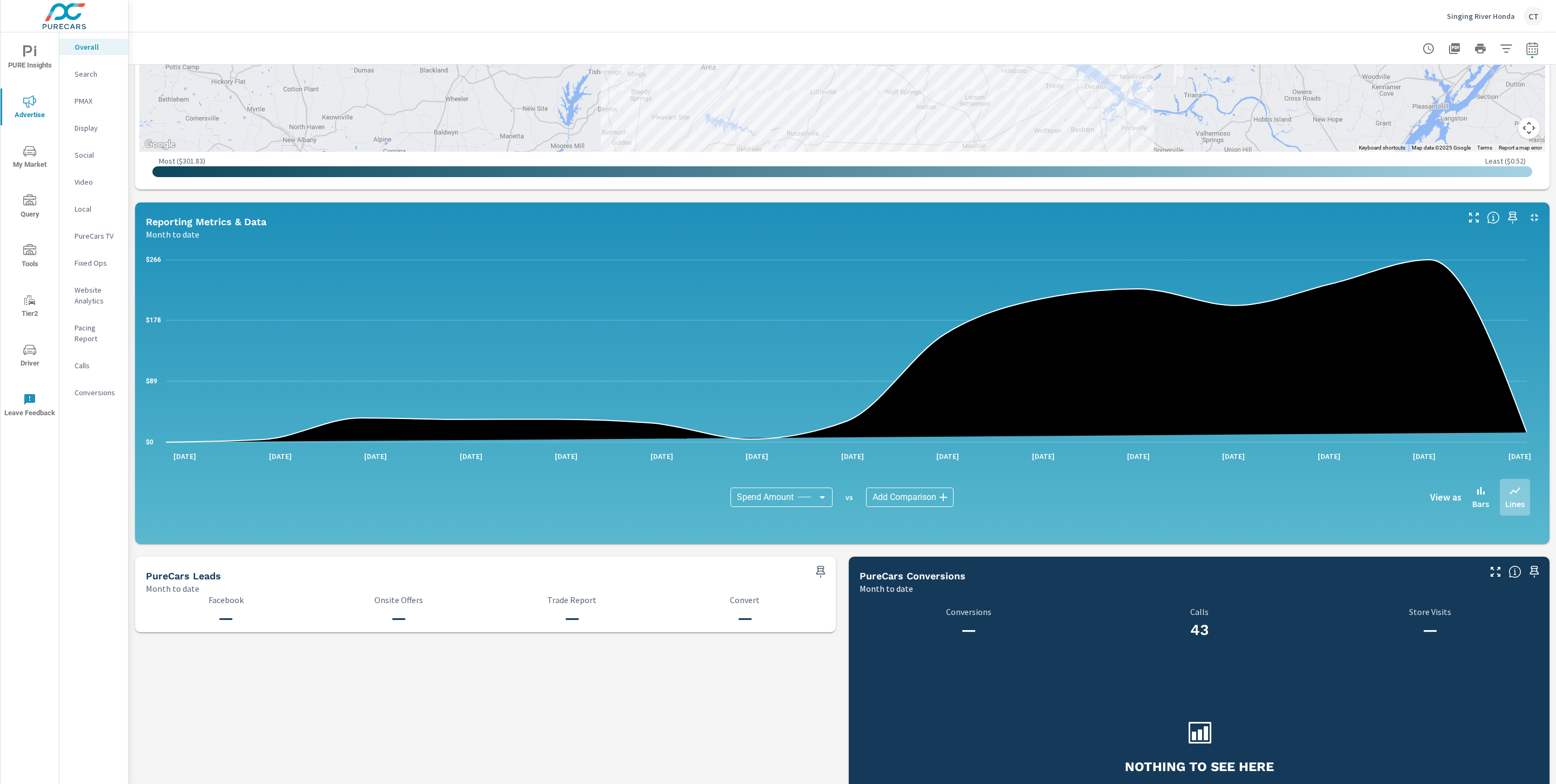
click at [790, 499] on body "PURE Insights Advertise My Market Query Tools Tier2 Driver Leave Feedback Overa…" at bounding box center [778, 392] width 1556 height 784
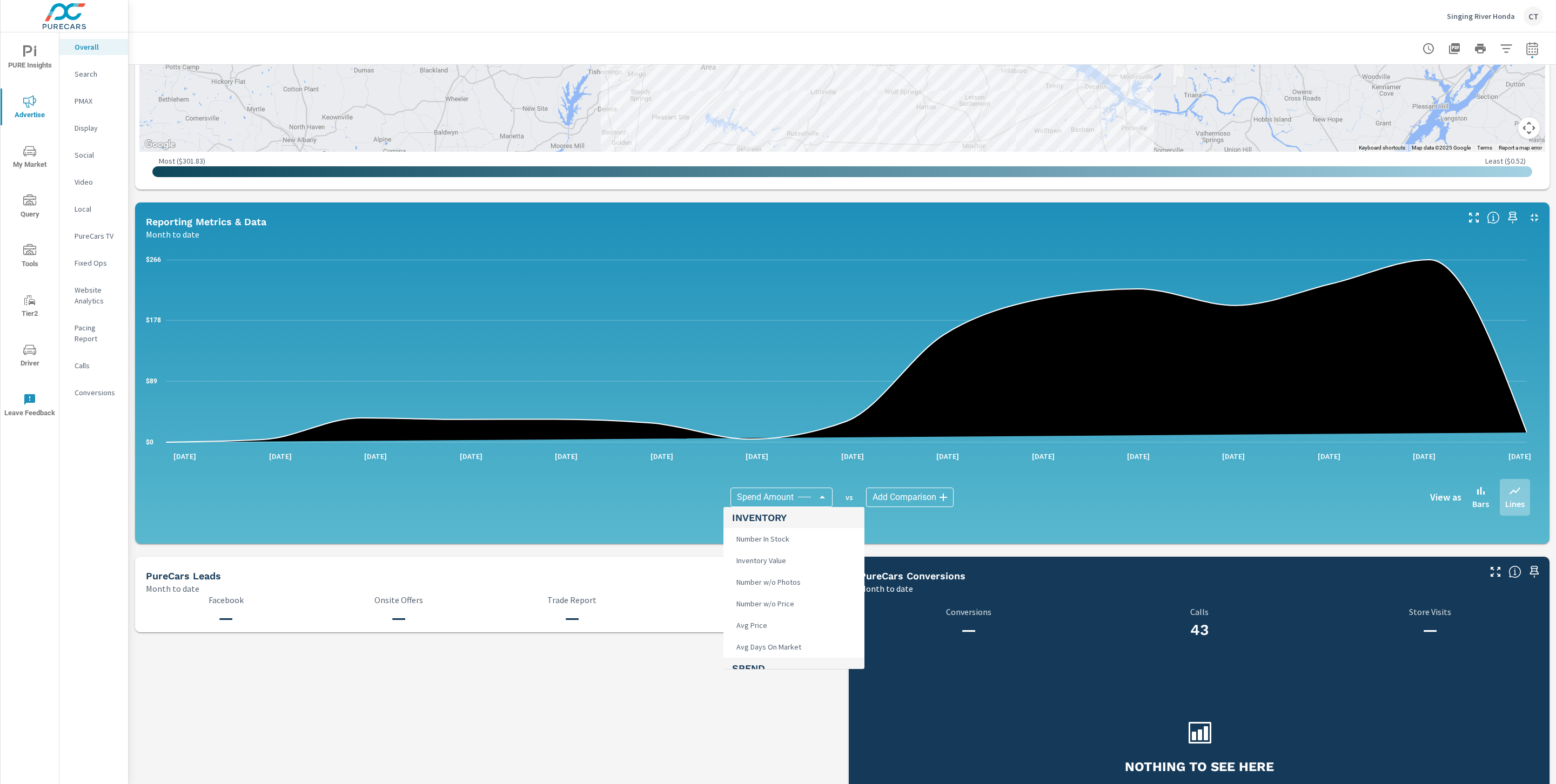
click at [644, 708] on div at bounding box center [778, 392] width 1556 height 784
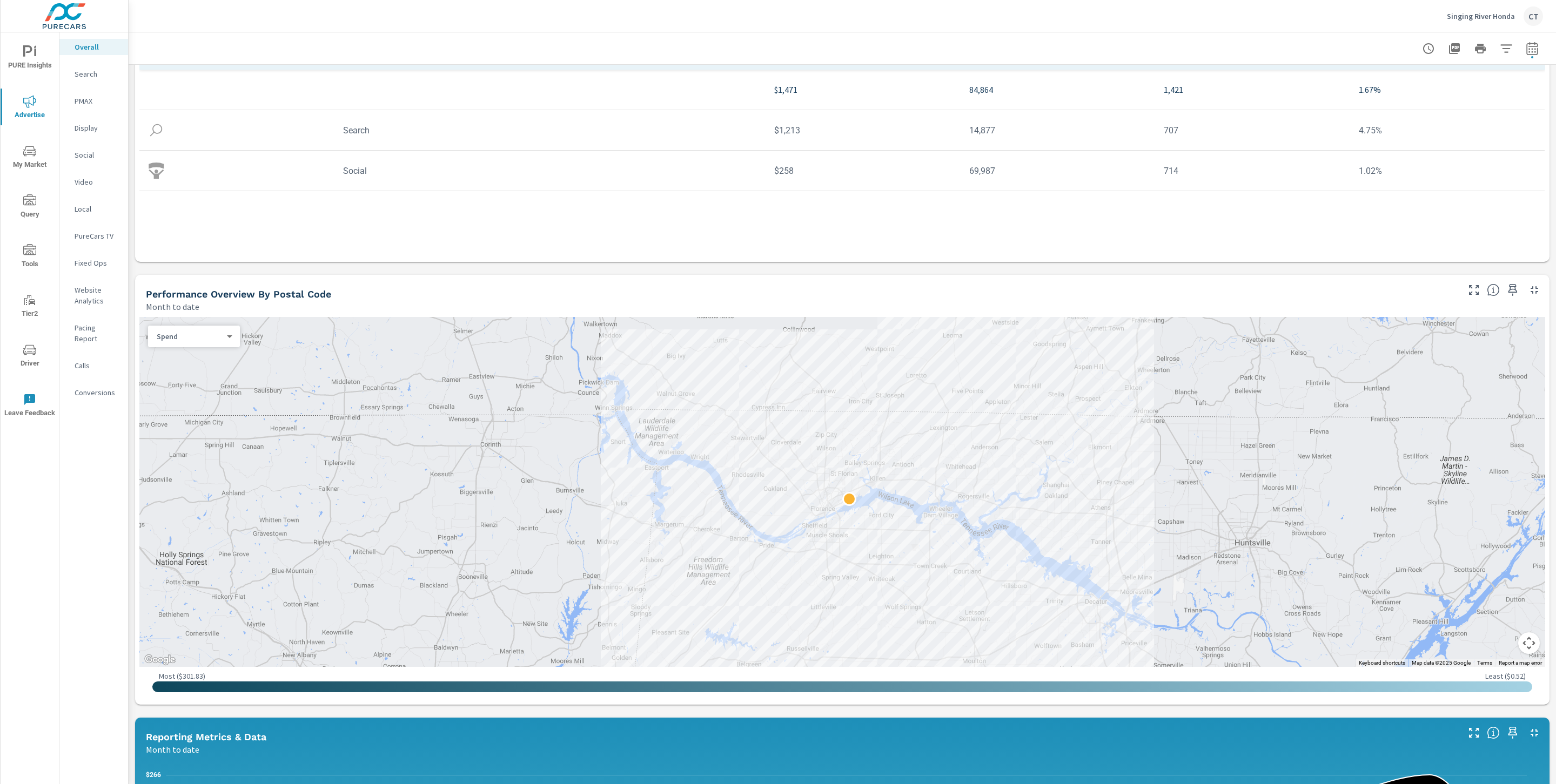
scroll to position [149, 0]
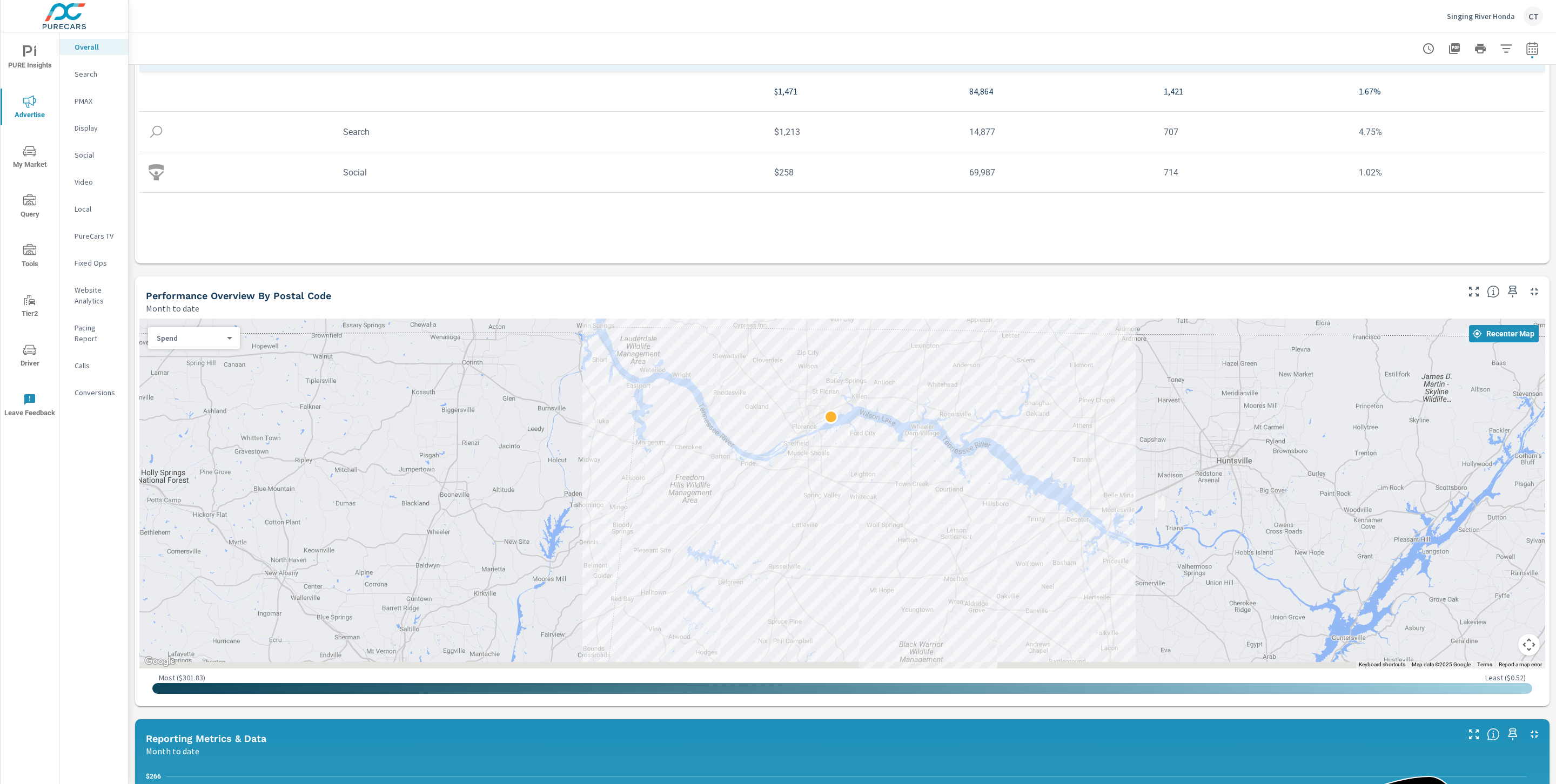
drag, startPoint x: 1404, startPoint y: 483, endPoint x: 1385, endPoint y: 400, distance: 85.1
click at [1385, 400] on div at bounding box center [842, 493] width 1406 height 350
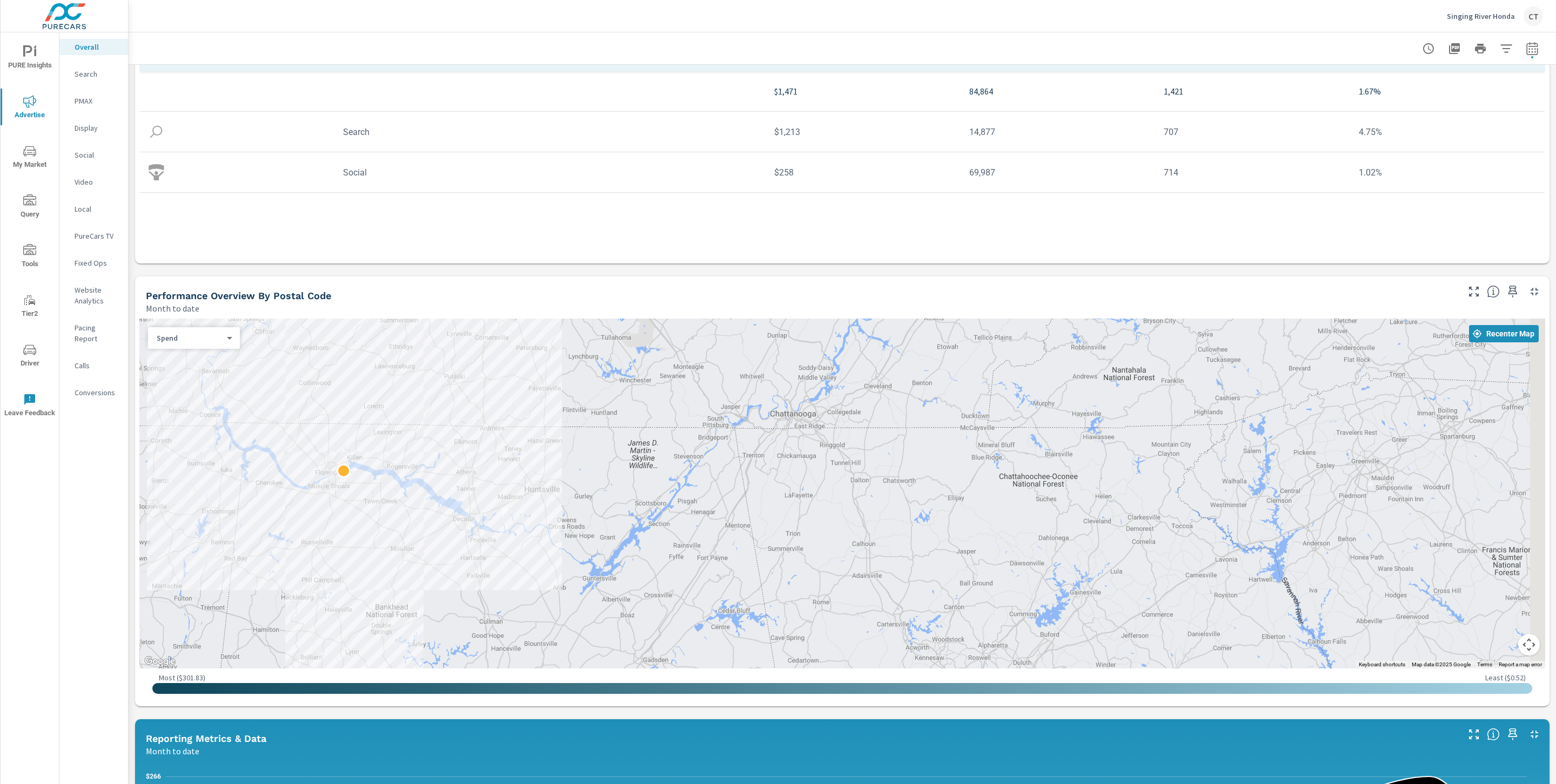
drag, startPoint x: 1325, startPoint y: 452, endPoint x: 671, endPoint y: 488, distance: 655.0
click at [671, 488] on div at bounding box center [842, 493] width 1406 height 350
click at [93, 98] on p "PMAX" at bounding box center [97, 100] width 44 height 11
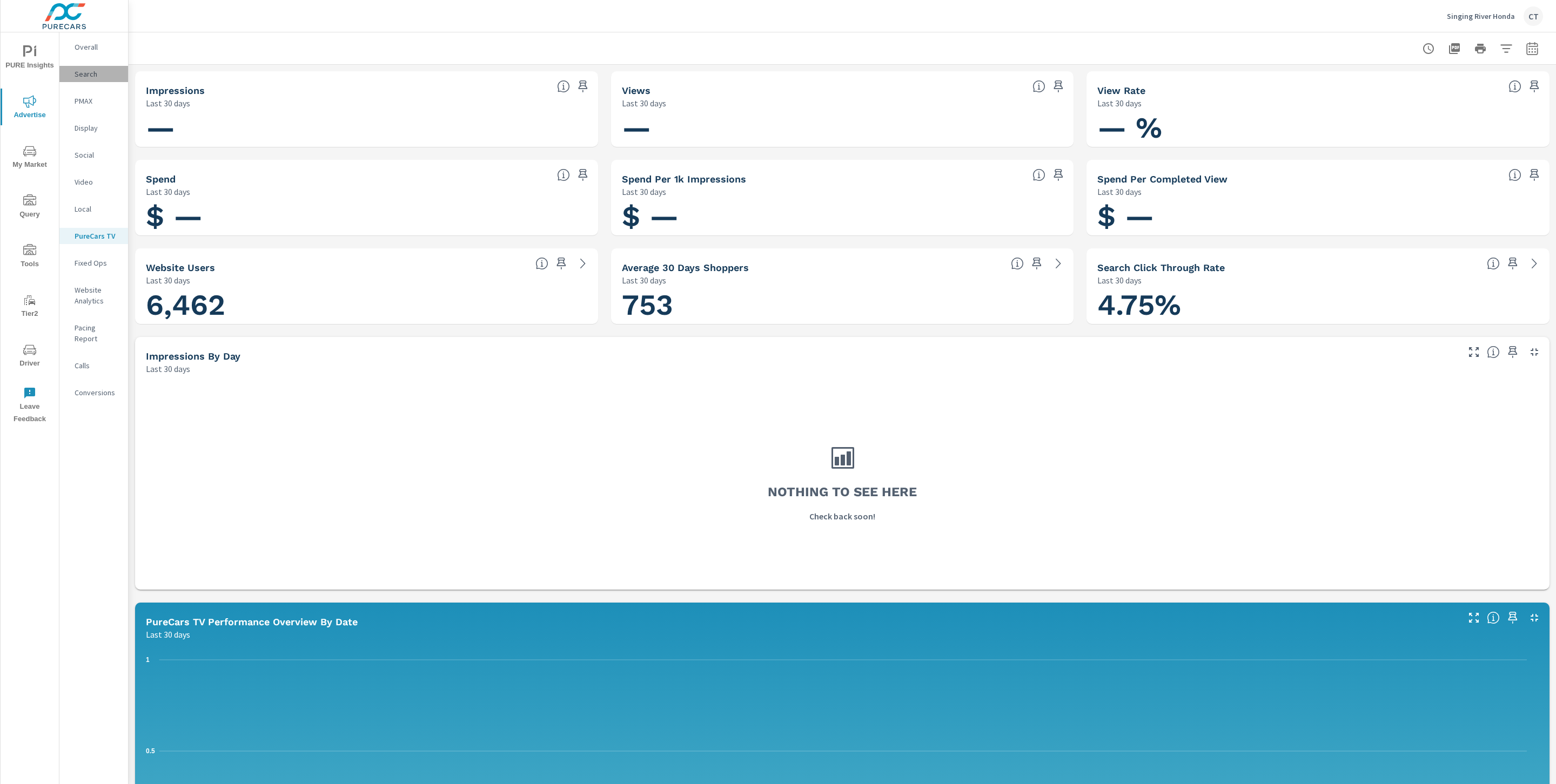
click at [100, 69] on p "Search" at bounding box center [97, 74] width 44 height 11
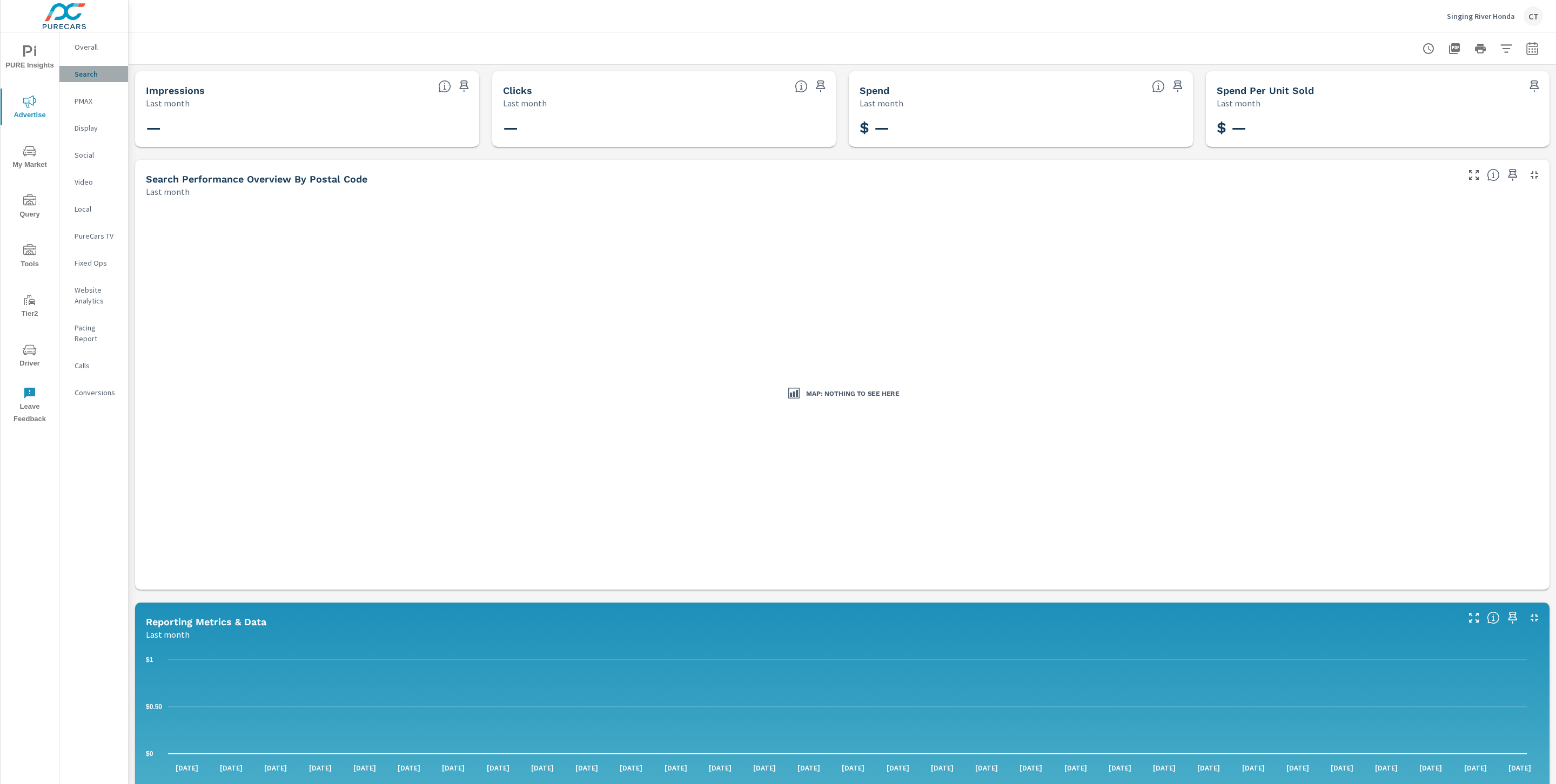
click at [99, 69] on p "Search" at bounding box center [97, 74] width 44 height 11
click at [1528, 47] on button "button" at bounding box center [1532, 49] width 22 height 22
click at [1463, 95] on select "Custom [DATE] Last week Last 7 days Last 14 days Last 30 days Last 45 days Last…" at bounding box center [1433, 93] width 108 height 22
click at [1379, 82] on select "Custom [DATE] Last week Last 7 days Last 14 days Last 30 days Last 45 days Last…" at bounding box center [1433, 93] width 108 height 22
select select "Month to date"
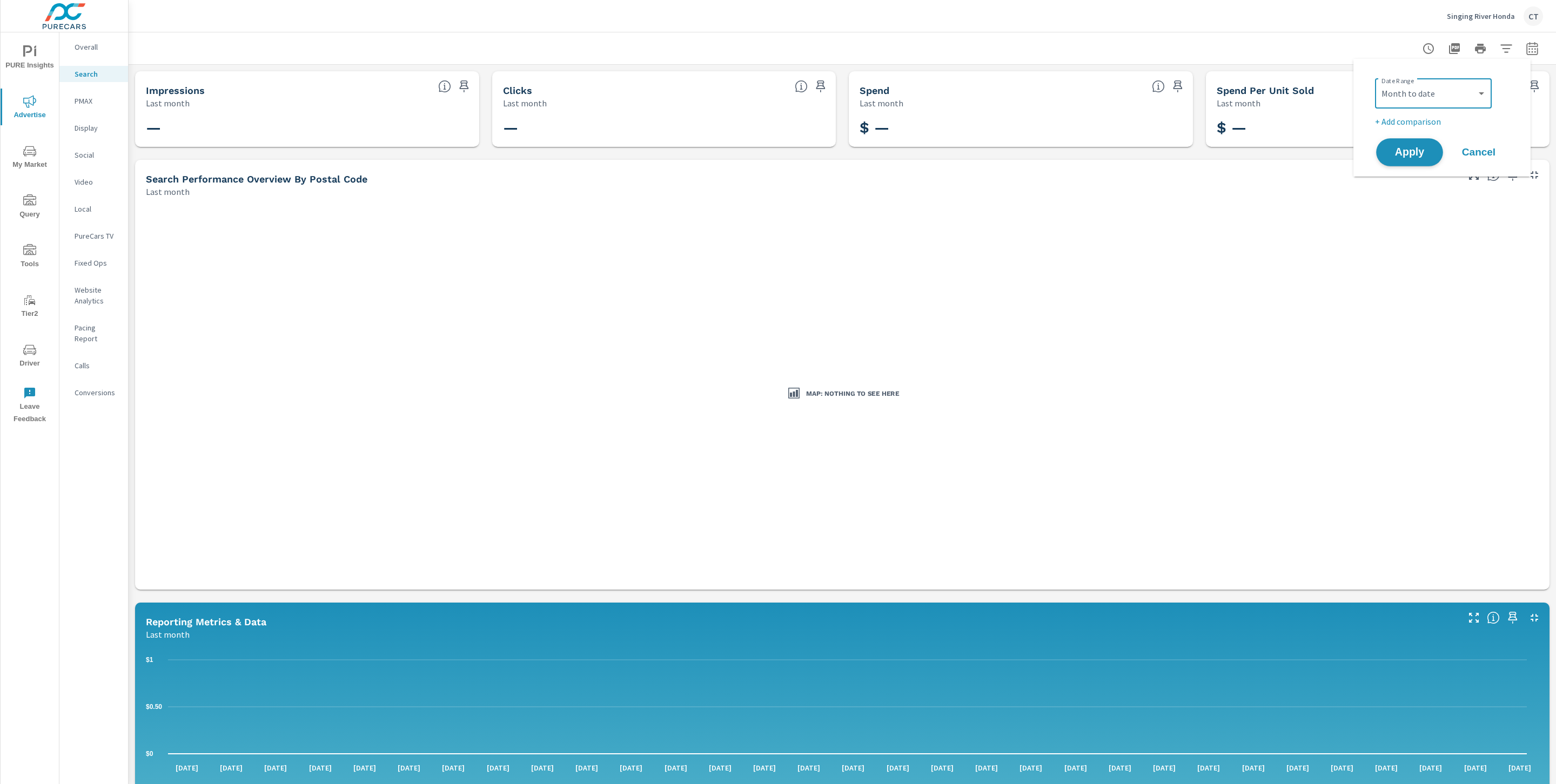
click at [1412, 149] on span "Apply" at bounding box center [1410, 153] width 44 height 10
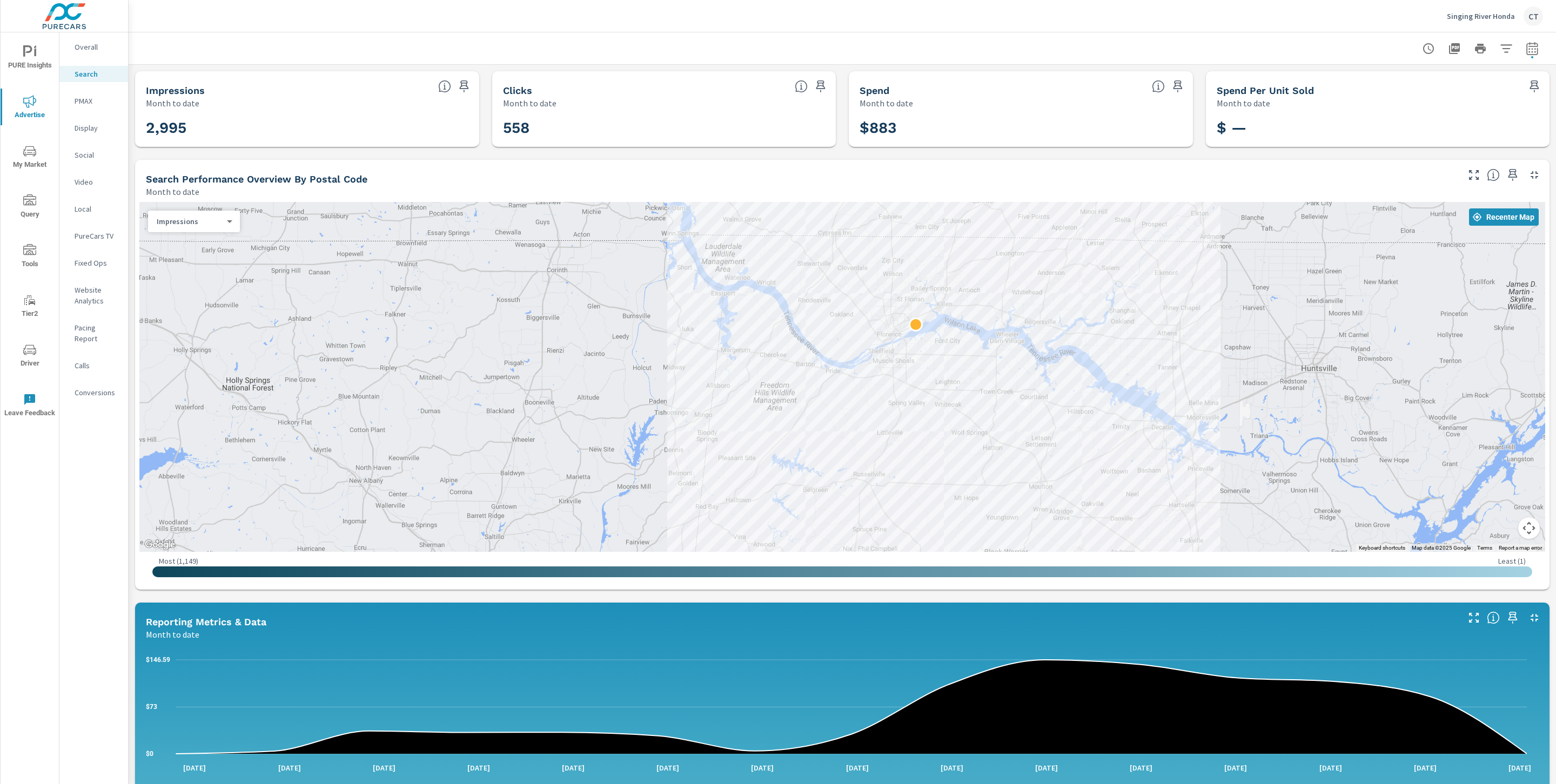
click at [1267, 408] on div at bounding box center [1428, 609] width 1038 height 583
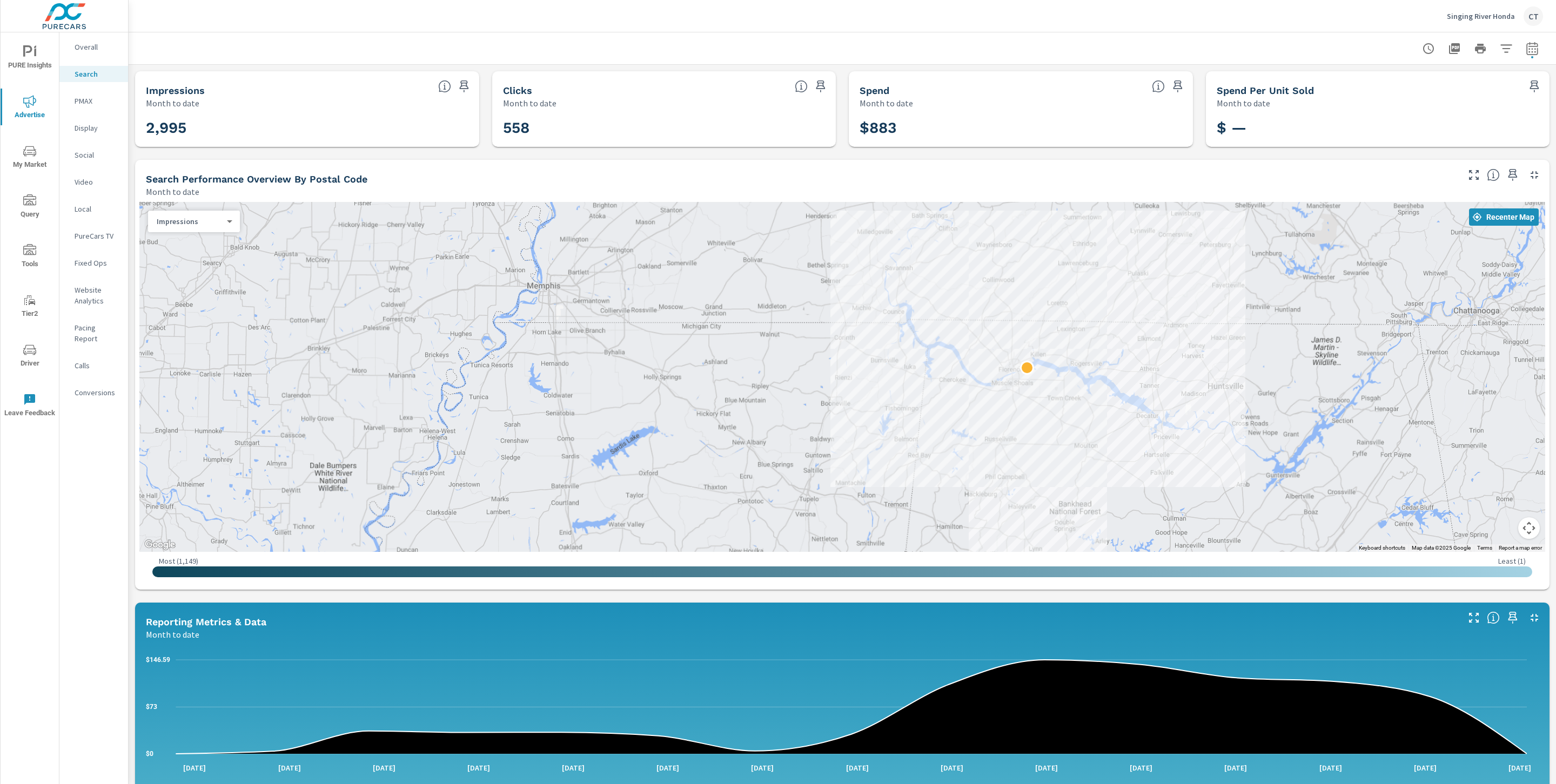
drag, startPoint x: 1239, startPoint y: 397, endPoint x: 1172, endPoint y: 386, distance: 67.9
click at [1172, 386] on div at bounding box center [1346, 666] width 1038 height 583
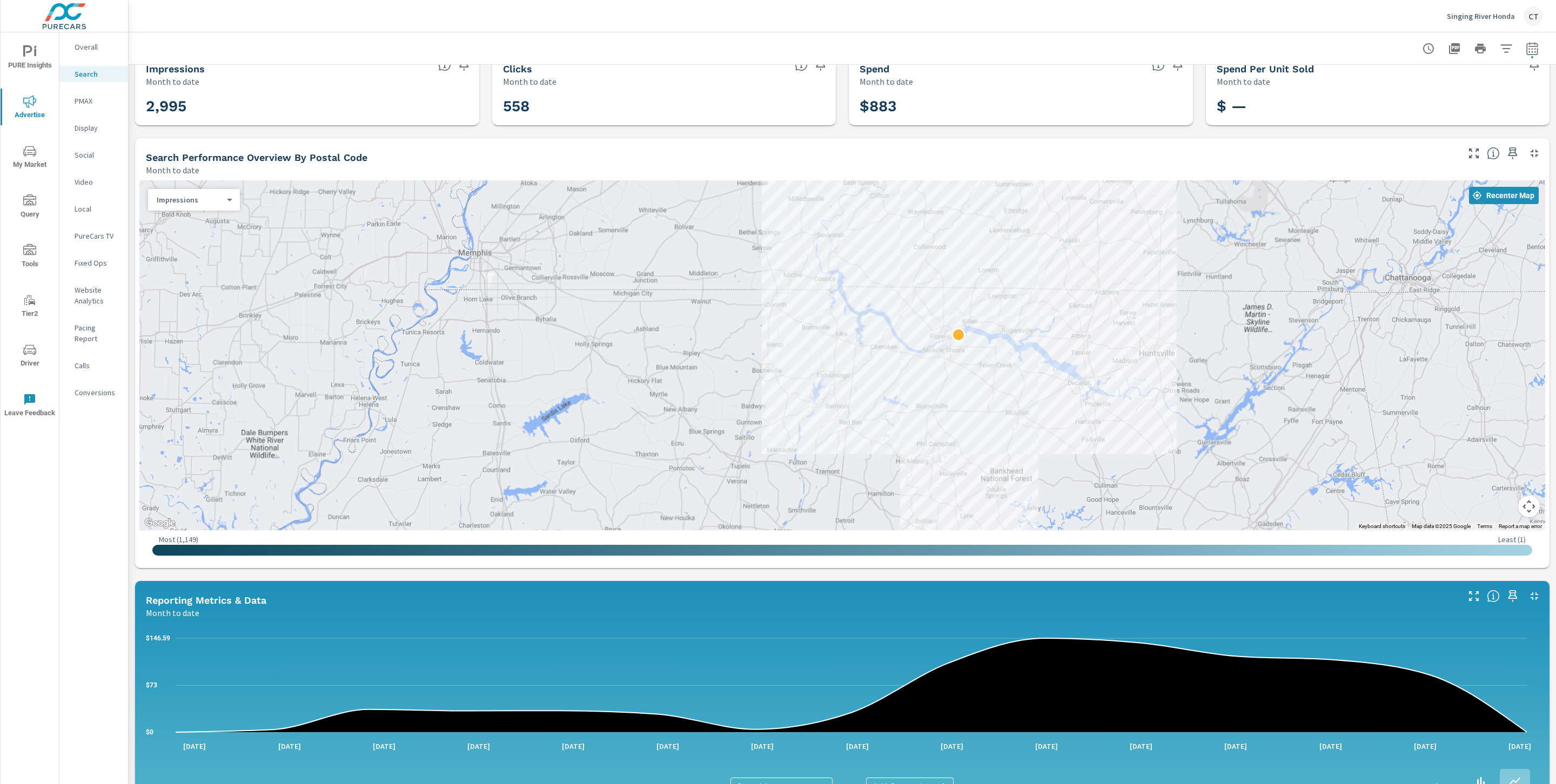
scroll to position [432, 0]
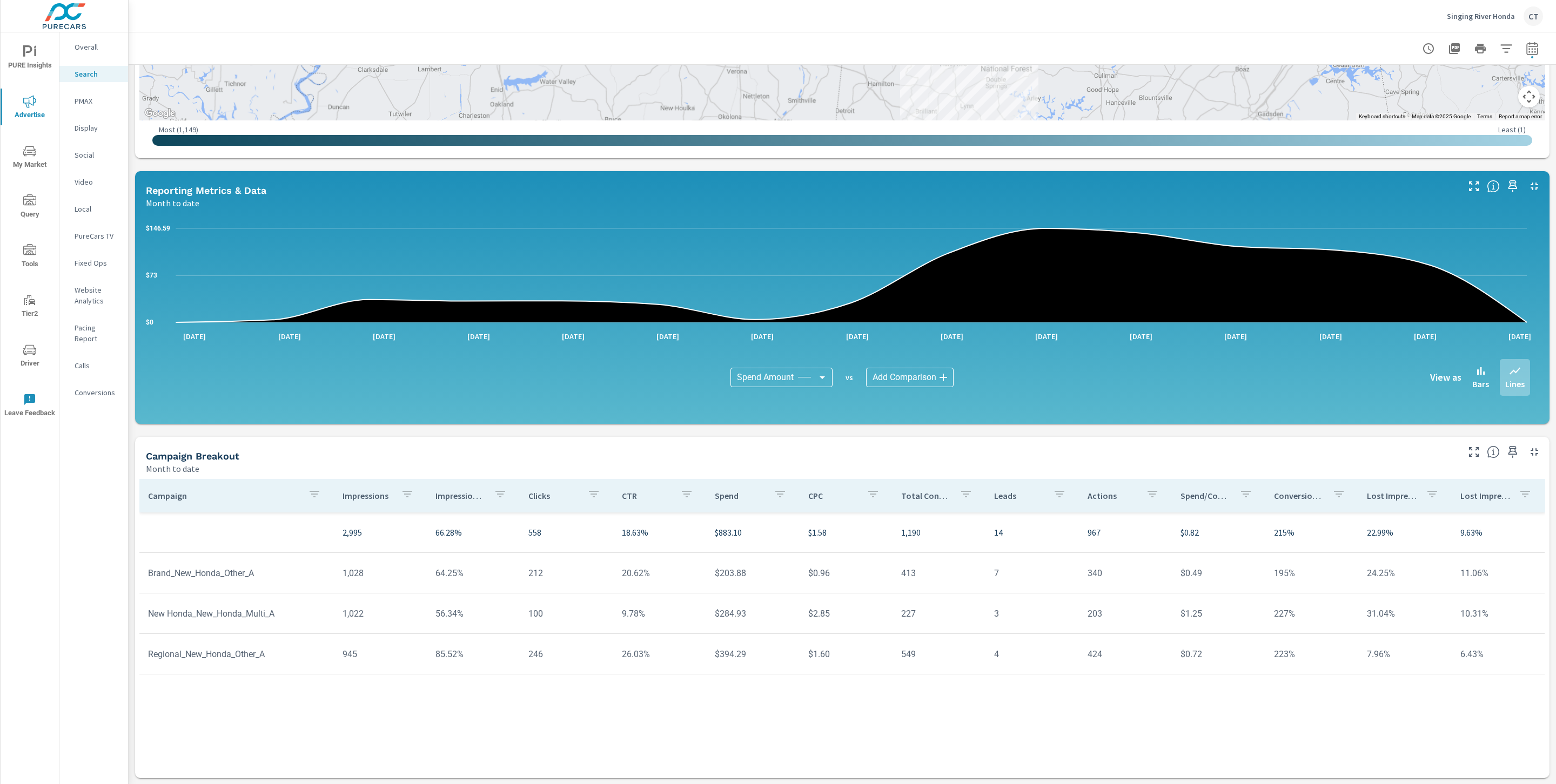
click at [663, 711] on div "Campaign Impressions Impression Share Clicks CTR Spend CPC Total Conversions Le…" at bounding box center [842, 618] width 1406 height 279
drag, startPoint x: 461, startPoint y: 655, endPoint x: 418, endPoint y: 656, distance: 43.0
click at [418, 656] on tr "Regional_New_Honda_Other_A 945 85.52% 246 26.03% $394.29 $1.60 549 4 424 $0.72 …" at bounding box center [842, 654] width 1405 height 40
copy tr "85.52%"
